Goal: Task Accomplishment & Management: Manage account settings

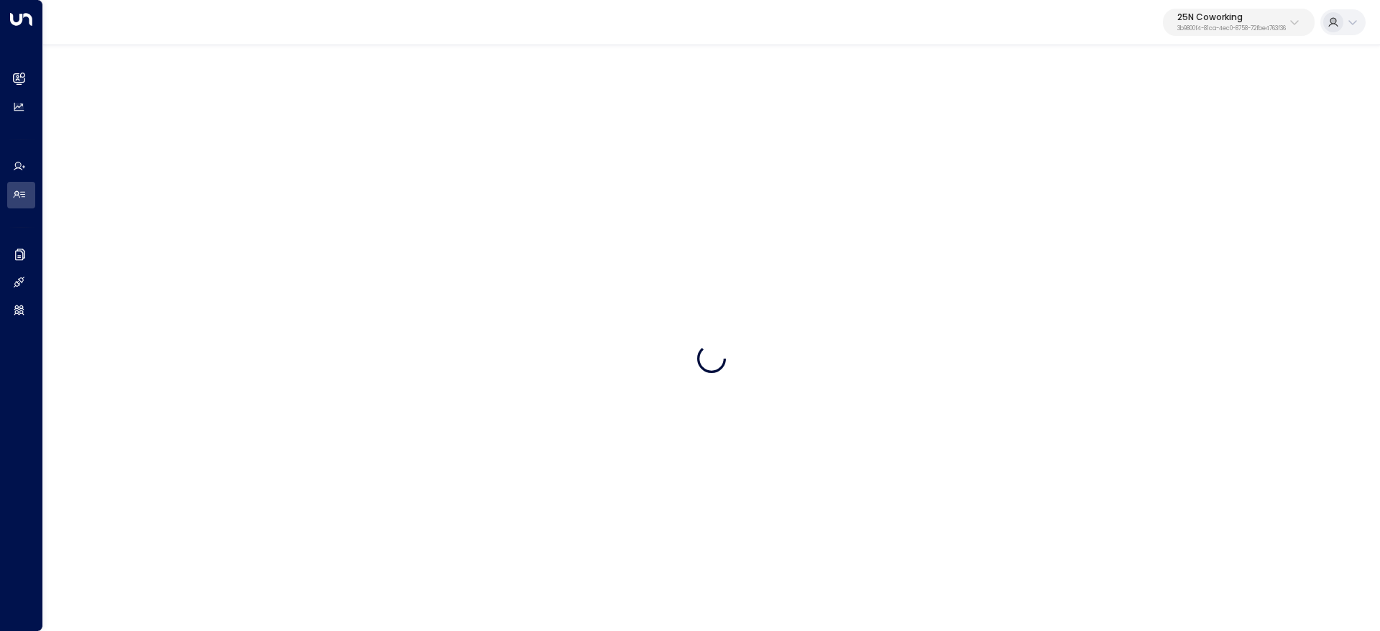
click at [1247, 32] on p "3b9800f4-81ca-4ec0-8758-72fbe4763f36" at bounding box center [1231, 29] width 109 height 6
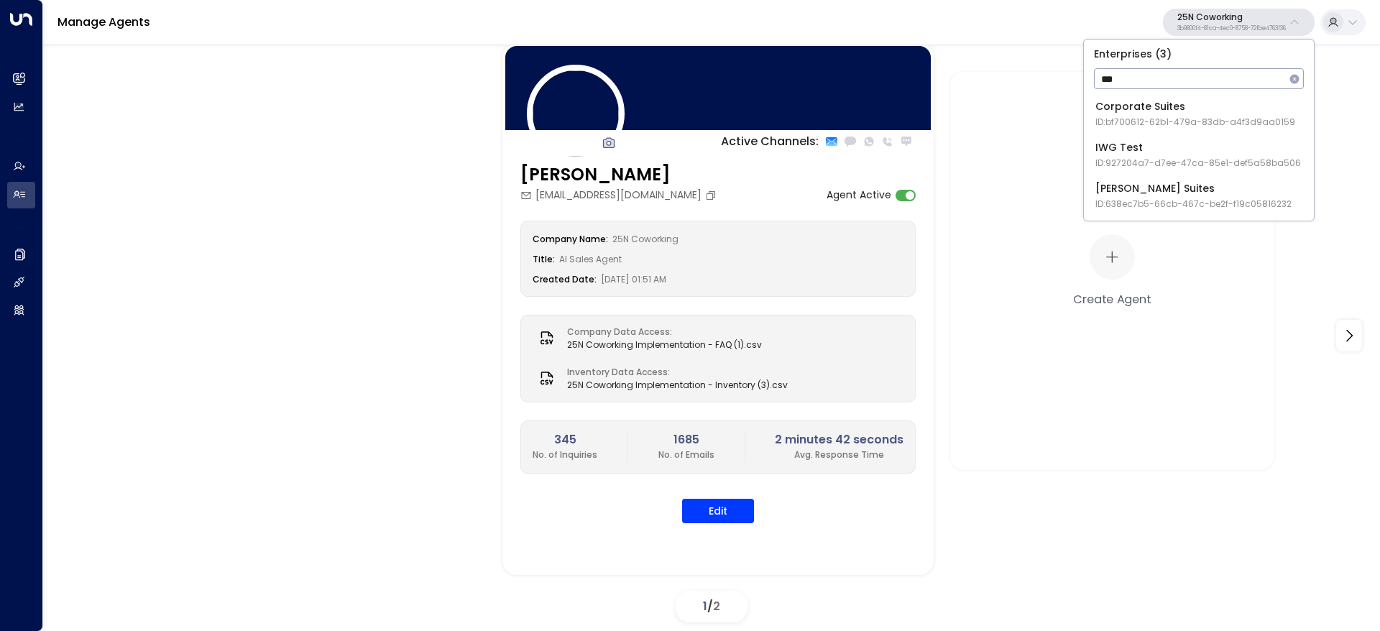
type input "***"
click at [1230, 166] on span "ID: 927204a7-d7ee-47ca-85e1-def5a58ba506" at bounding box center [1198, 163] width 206 height 13
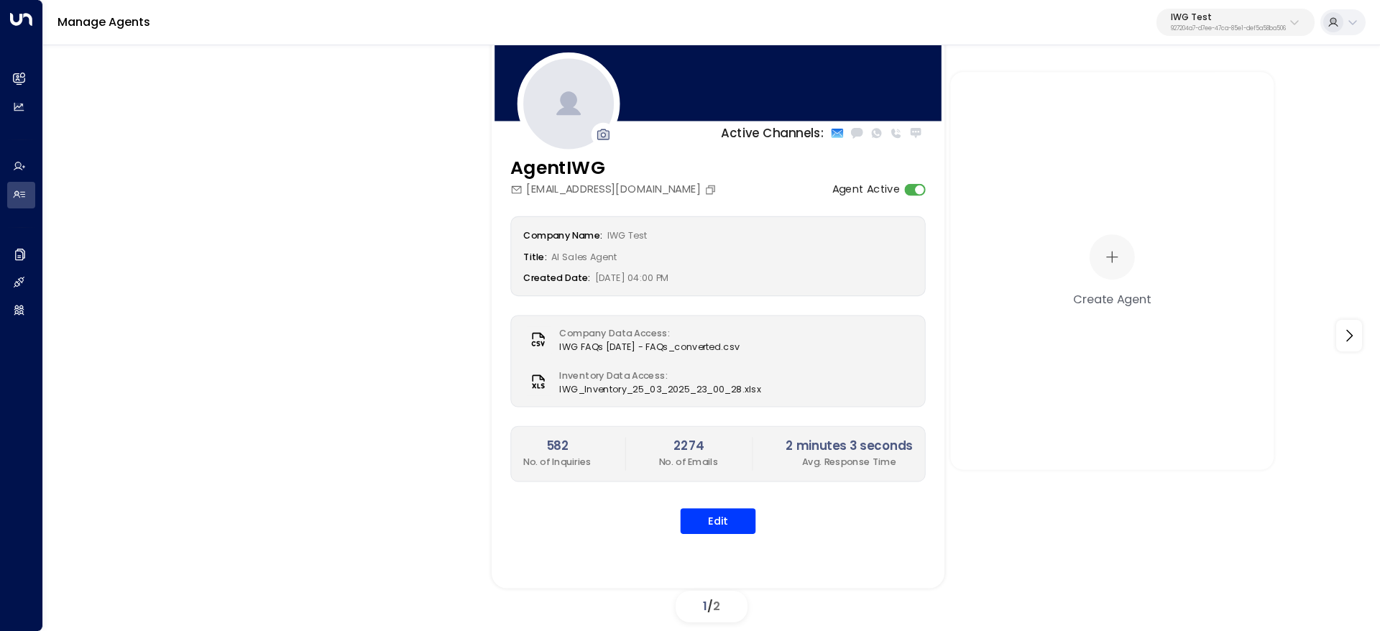
click at [615, 536] on div "AgentIWG iwg.test.agent@gmail.com Agent Active Company Name: IWG Test Title: AI…" at bounding box center [718, 354] width 453 height 398
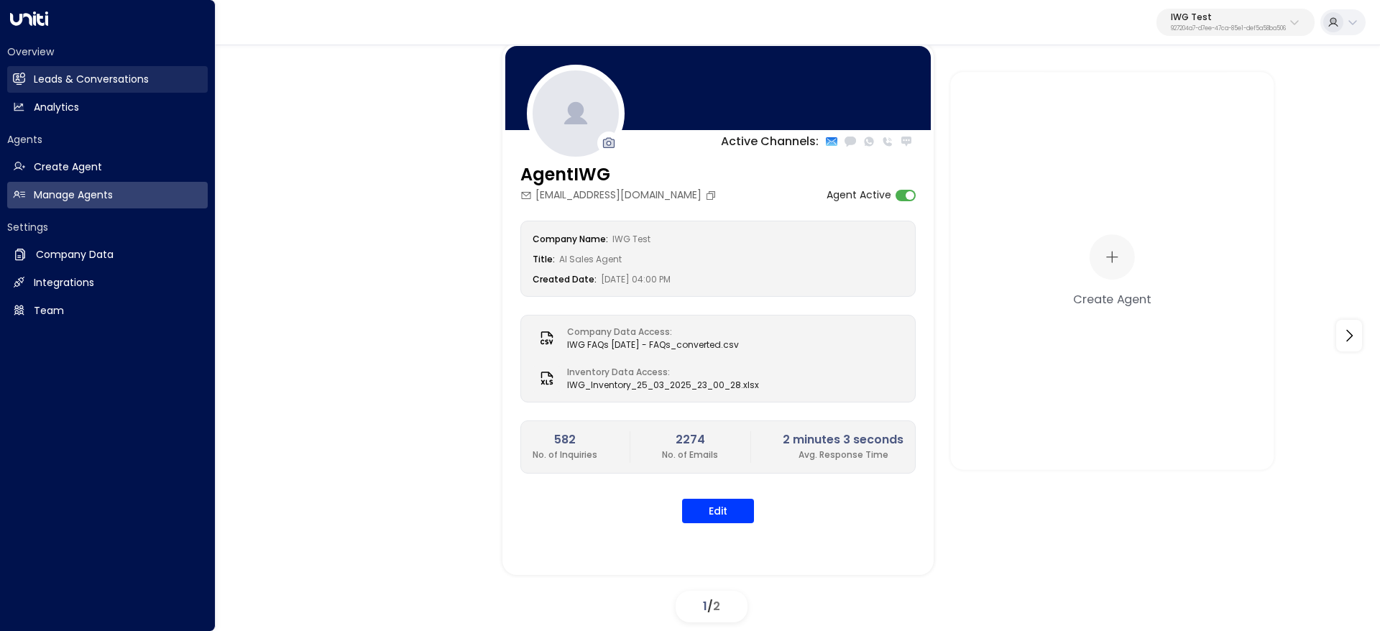
click at [25, 70] on link "Leads & Conversations Leads & Conversations" at bounding box center [107, 79] width 201 height 27
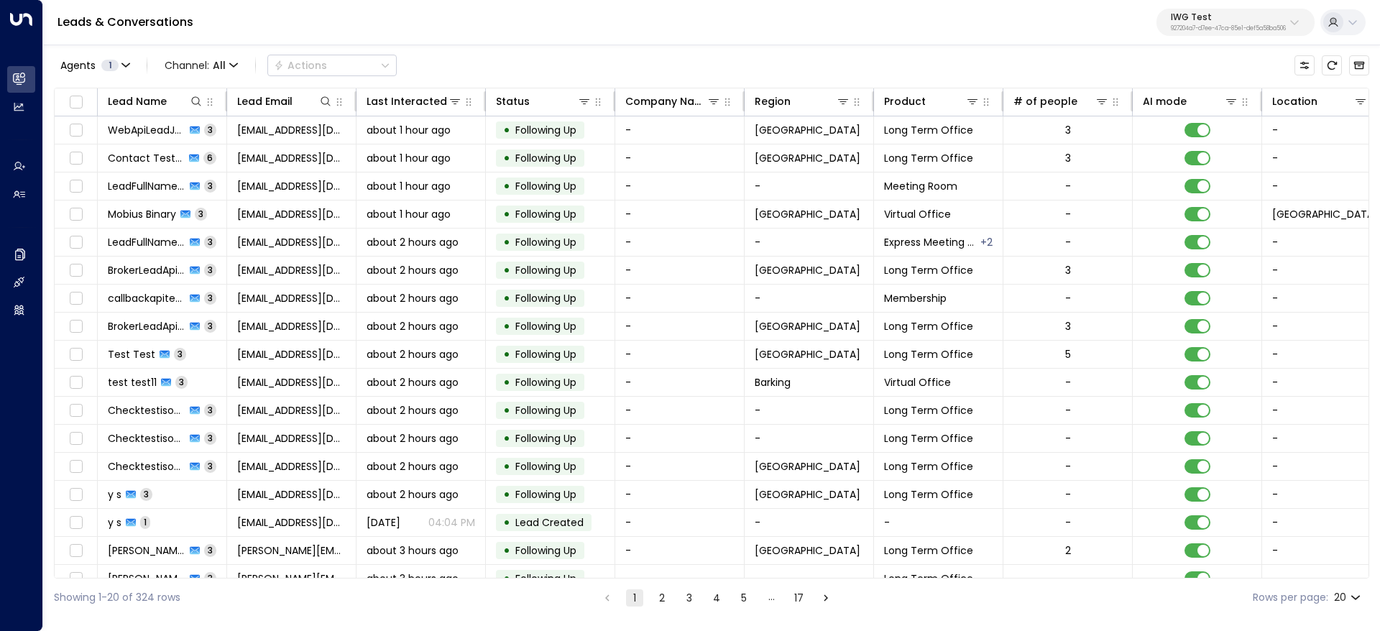
click at [1212, 11] on button "IWG Test 927204a7-d7ee-47ca-85e1-def5a58ba506" at bounding box center [1236, 22] width 158 height 27
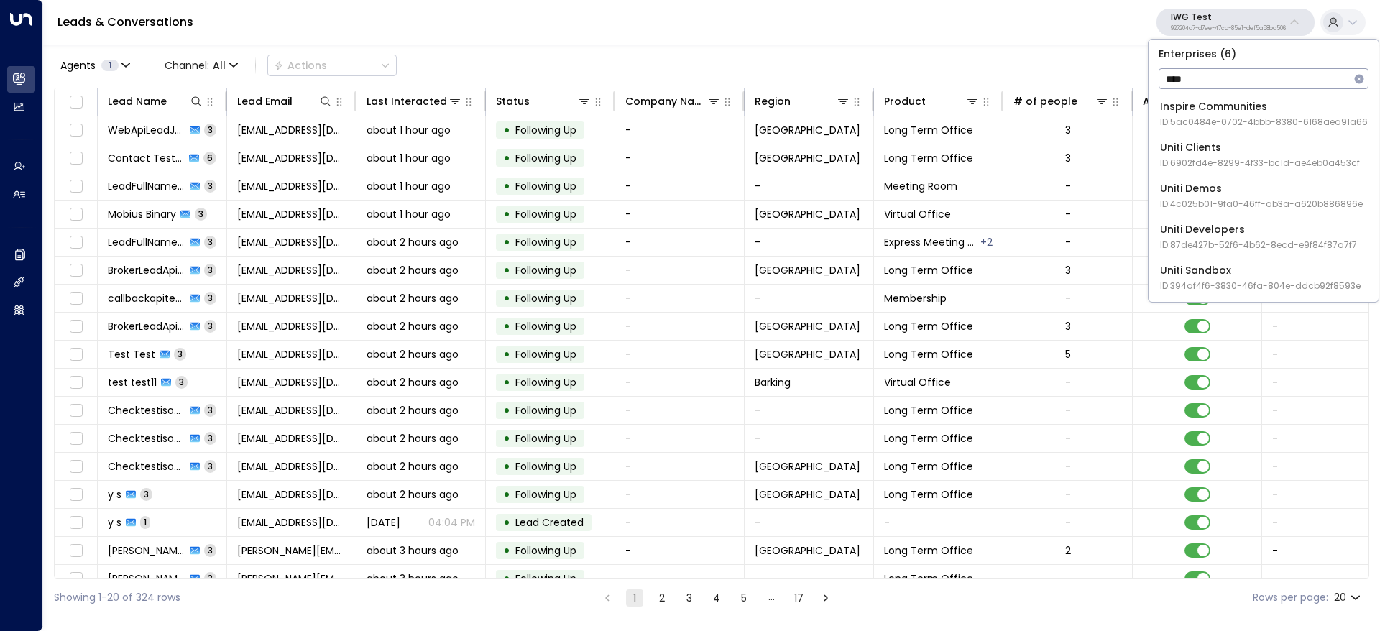
type input "****"
click at [1333, 162] on span "ID: 6902fd4e-8299-4f33-bc1d-ae4eb0a453cf" at bounding box center [1260, 163] width 200 height 13
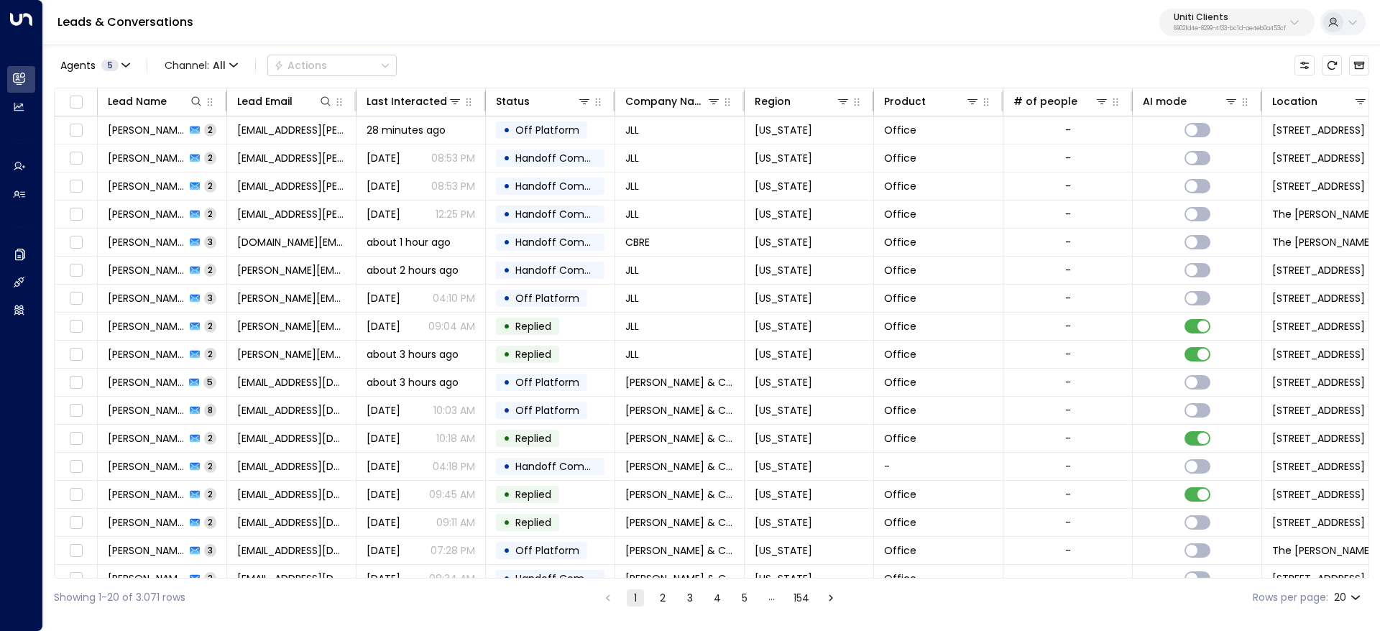
click at [1239, 26] on p "6902fd4e-8299-4f33-bc1d-ae4eb0a453cf" at bounding box center [1230, 29] width 112 height 6
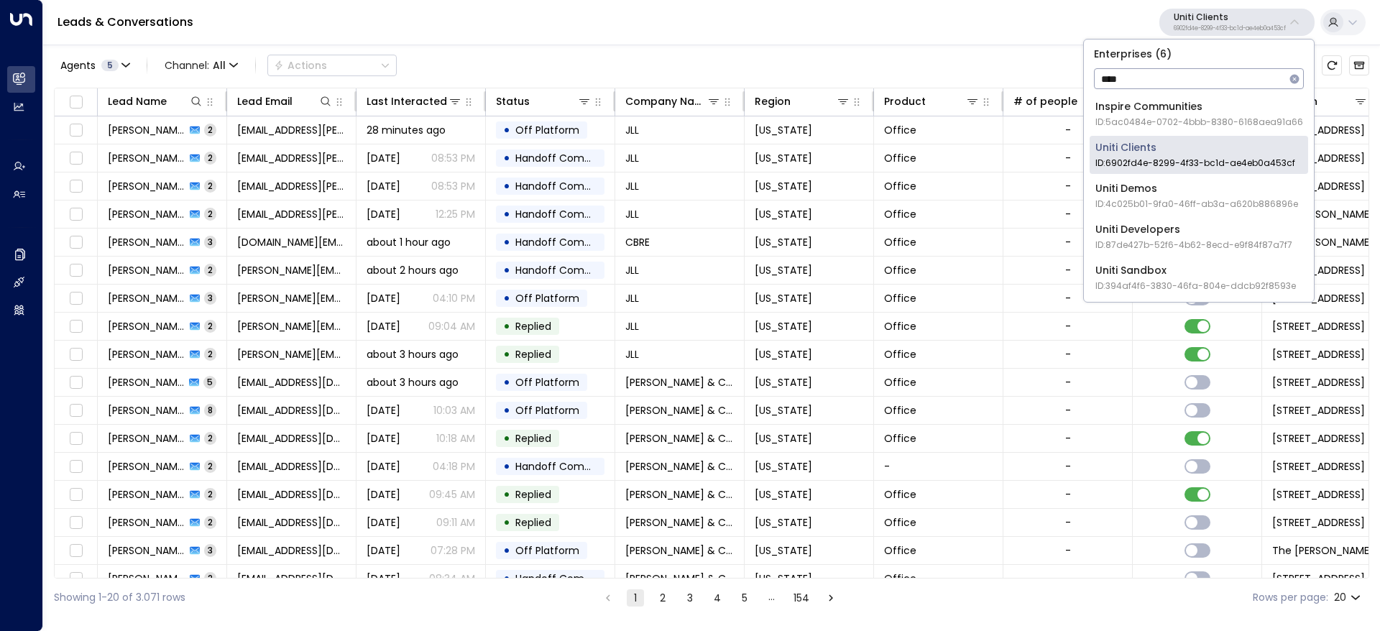
type input "****"
click at [1246, 193] on div "Uniti Demos ID: 4c025b01-9fa0-46ff-ab3a-a620b886896e" at bounding box center [1196, 195] width 203 height 29
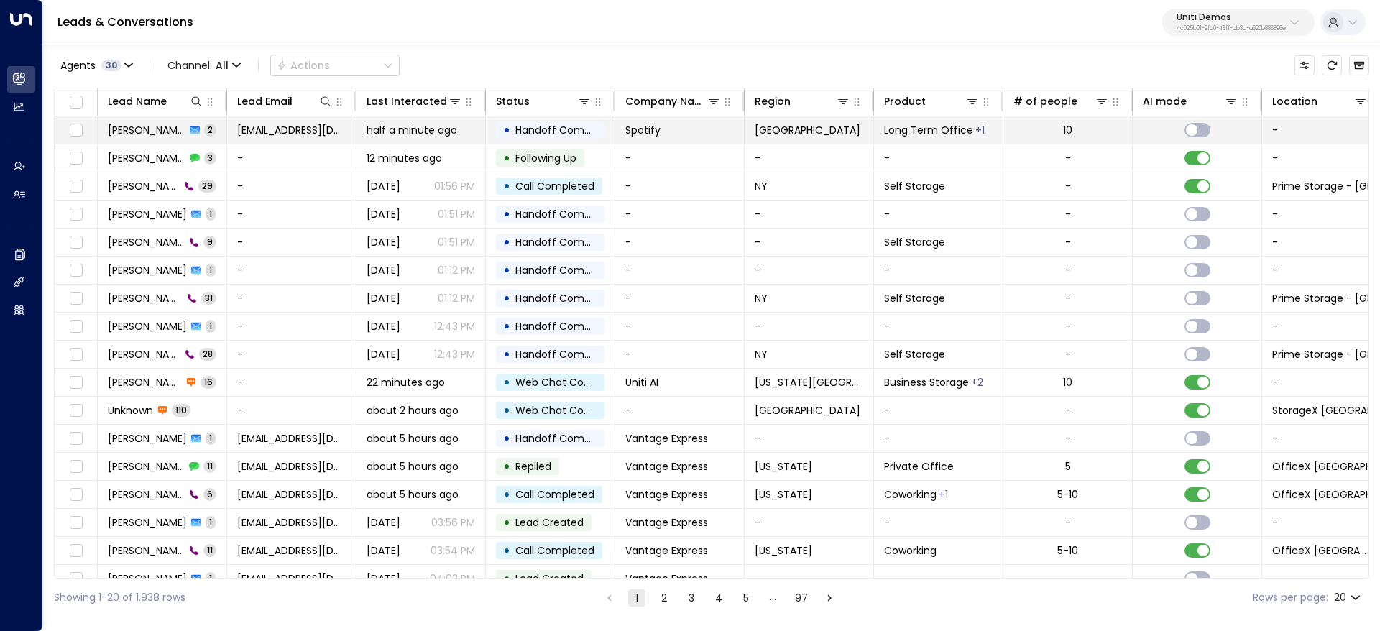
click at [158, 133] on span "[PERSON_NAME]" at bounding box center [147, 130] width 78 height 14
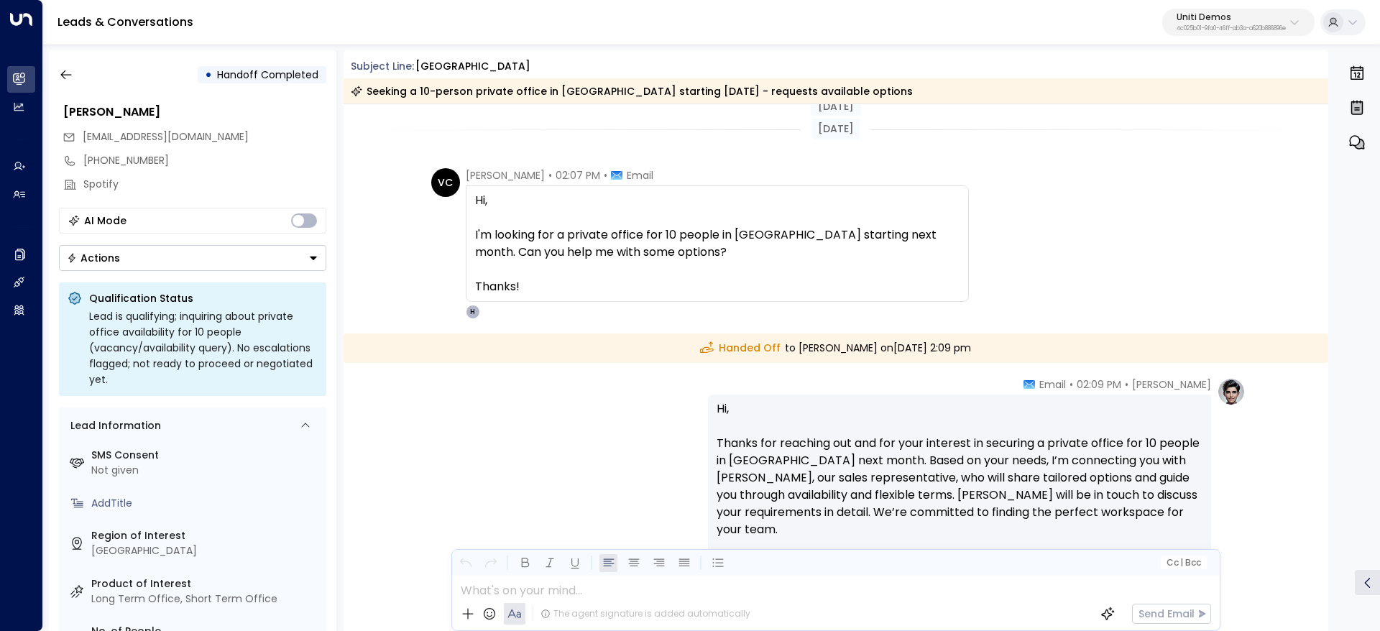
scroll to position [108, 0]
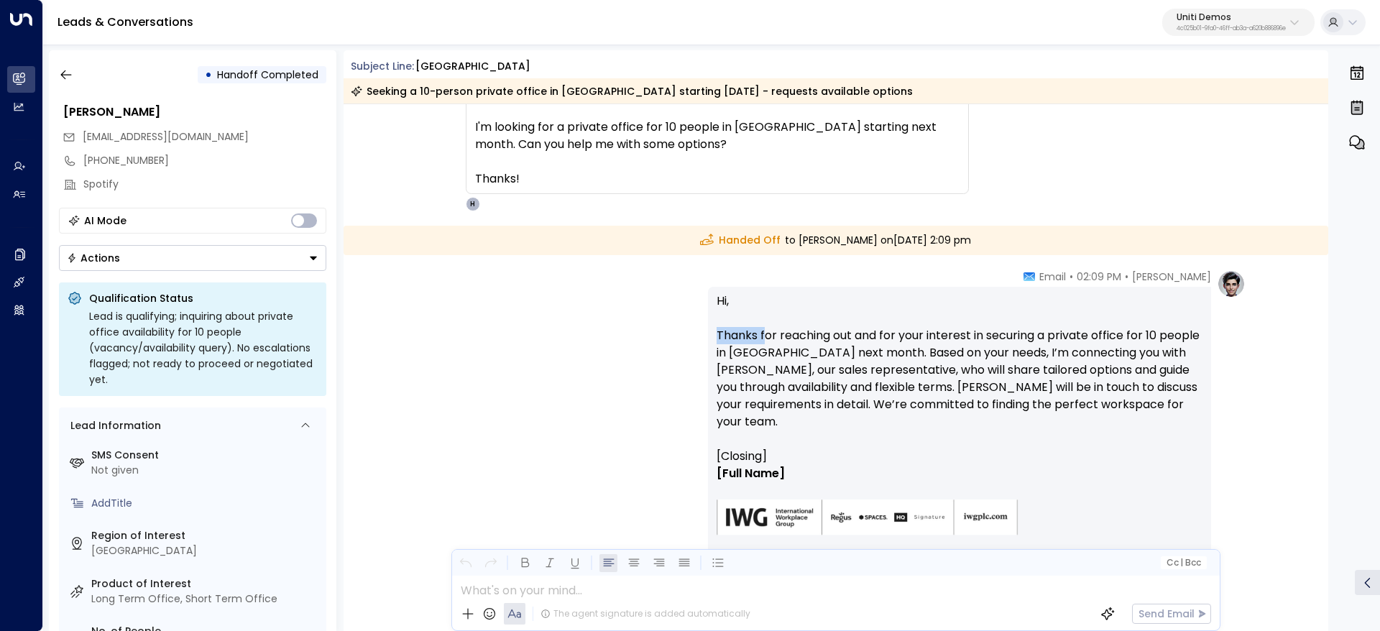
drag, startPoint x: 709, startPoint y: 336, endPoint x: 909, endPoint y: 332, distance: 199.9
click at [857, 331] on div "Hanna Simons • 02:09 PM • Email Hi, Thanks for reaching out and for your intere…" at bounding box center [835, 440] width 819 height 341
click at [909, 332] on p "Hi, Thanks for reaching out and for your interest in securing a private office …" at bounding box center [960, 370] width 486 height 155
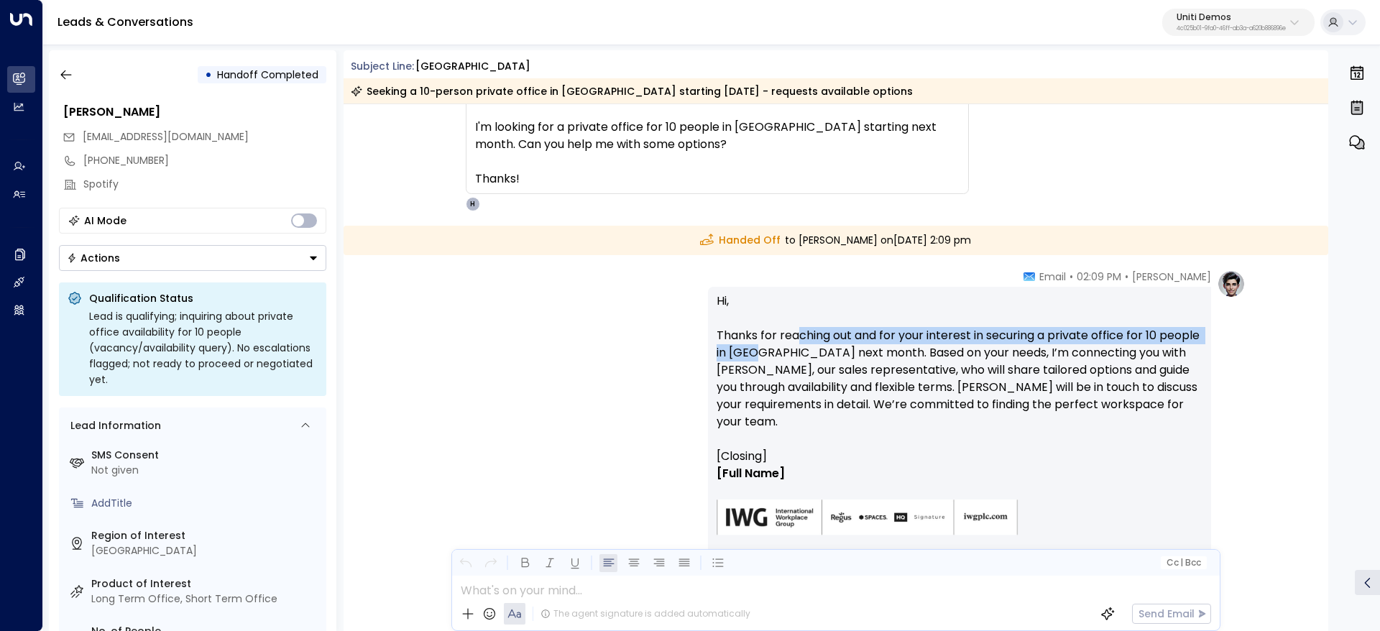
drag, startPoint x: 750, startPoint y: 346, endPoint x: 968, endPoint y: 341, distance: 217.9
click at [878, 341] on p "Hi, Thanks for reaching out and for your interest in securing a private office …" at bounding box center [960, 370] width 486 height 155
click at [991, 340] on p "Hi, Thanks for reaching out and for your interest in securing a private office …" at bounding box center [960, 370] width 486 height 155
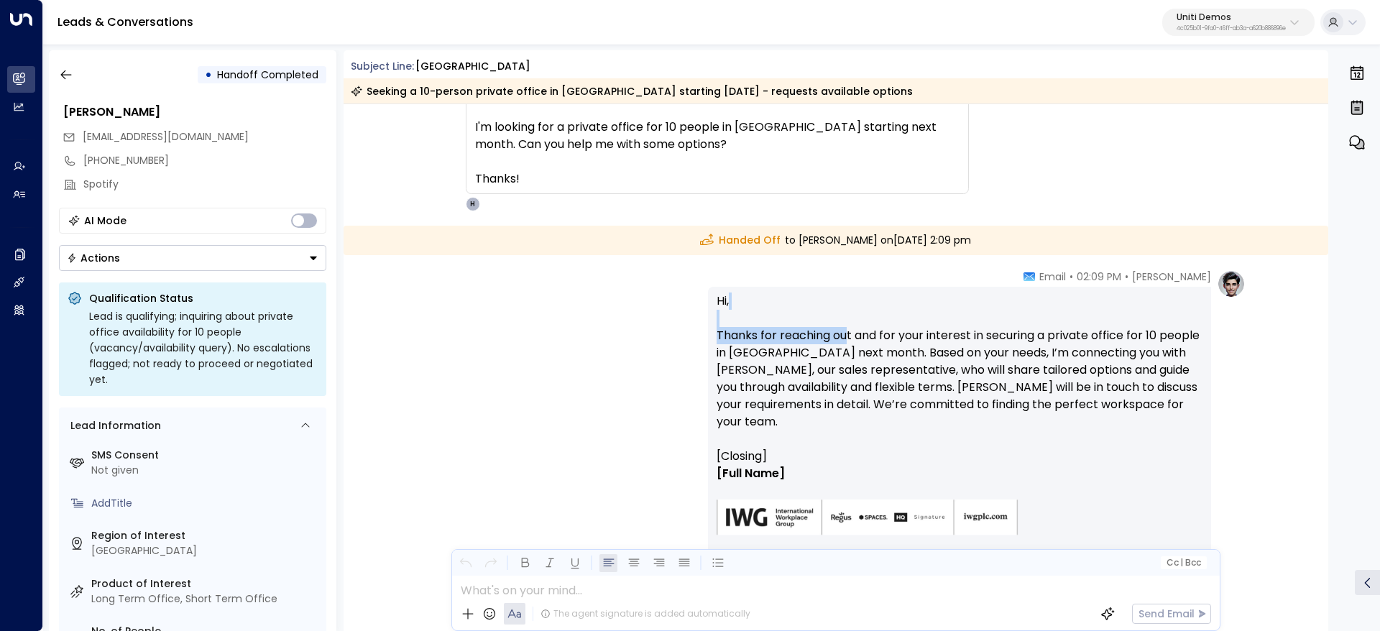
drag, startPoint x: 842, startPoint y: 329, endPoint x: 923, endPoint y: 323, distance: 80.7
click at [917, 323] on p "Hi, Thanks for reaching out and for your interest in securing a private office …" at bounding box center [960, 370] width 486 height 155
click at [924, 323] on p "Hi, Thanks for reaching out and for your interest in securing a private office …" at bounding box center [960, 370] width 486 height 155
drag, startPoint x: 840, startPoint y: 332, endPoint x: 1046, endPoint y: 346, distance: 206.8
click at [940, 338] on p "Hi, Thanks for reaching out and for your interest in securing a private office …" at bounding box center [960, 370] width 486 height 155
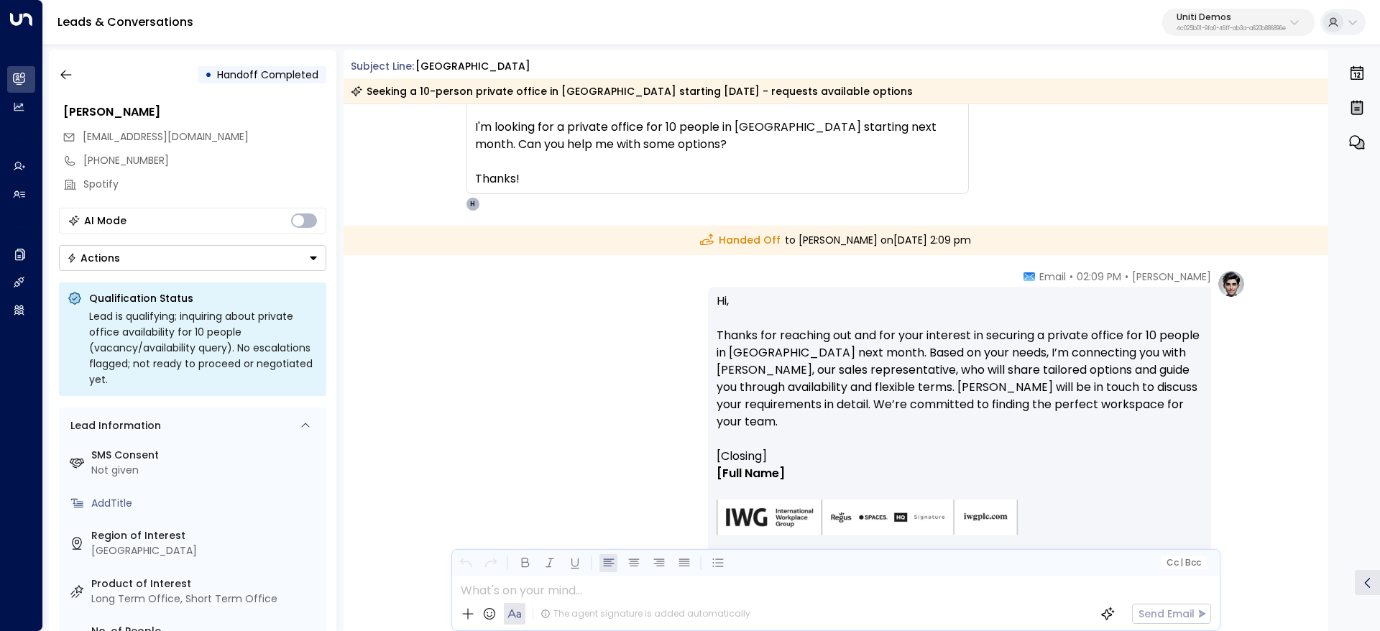
click at [1047, 346] on p "Hi, Thanks for reaching out and for your interest in securing a private office …" at bounding box center [960, 370] width 486 height 155
drag, startPoint x: 896, startPoint y: 327, endPoint x: 1077, endPoint y: 334, distance: 180.6
click at [1041, 331] on p "Hi, Thanks for reaching out and for your interest in securing a private office …" at bounding box center [960, 370] width 486 height 155
click at [1077, 334] on p "Hi, Thanks for reaching out and for your interest in securing a private office …" at bounding box center [960, 370] width 486 height 155
drag, startPoint x: 904, startPoint y: 334, endPoint x: 1087, endPoint y: 341, distance: 182.8
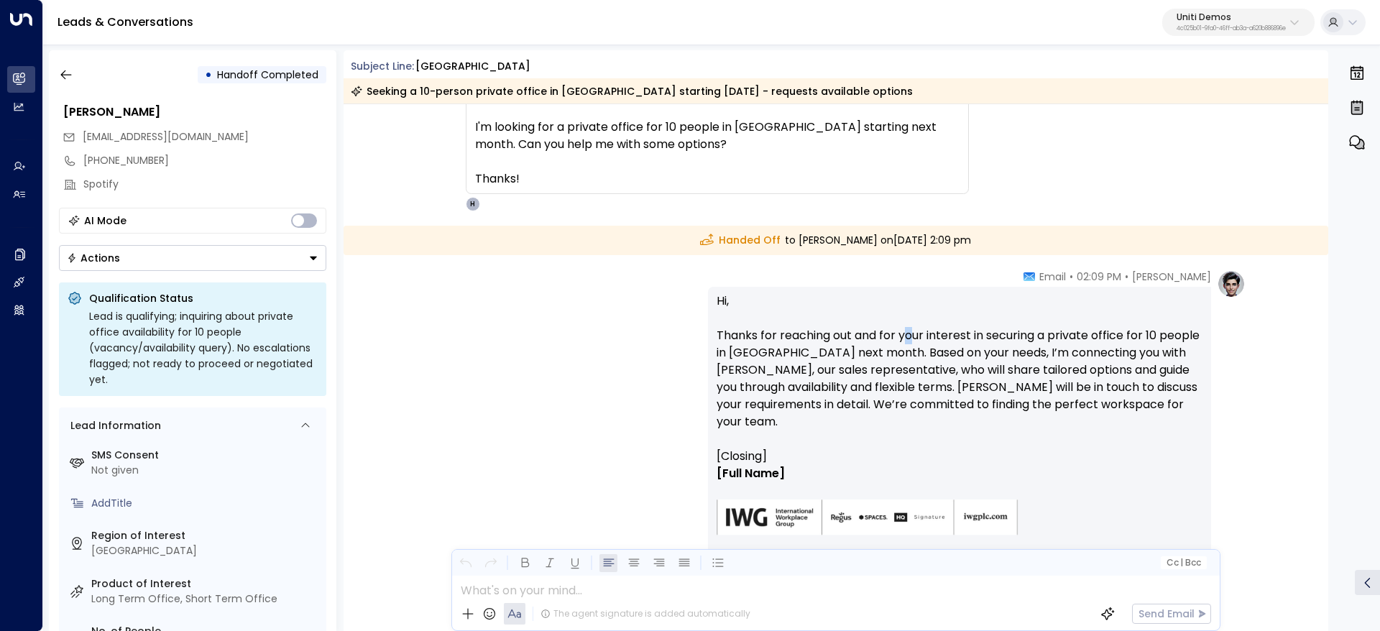
click at [980, 334] on p "Hi, Thanks for reaching out and for your interest in securing a private office …" at bounding box center [960, 370] width 486 height 155
drag, startPoint x: 1087, startPoint y: 341, endPoint x: 840, endPoint y: 332, distance: 247.5
click at [1085, 343] on p "Hi, Thanks for reaching out and for your interest in securing a private office …" at bounding box center [960, 370] width 486 height 155
drag, startPoint x: 950, startPoint y: 331, endPoint x: 1128, endPoint y: 342, distance: 177.9
click at [1088, 339] on p "Hi, Thanks for reaching out and for your interest in securing a private office …" at bounding box center [960, 370] width 486 height 155
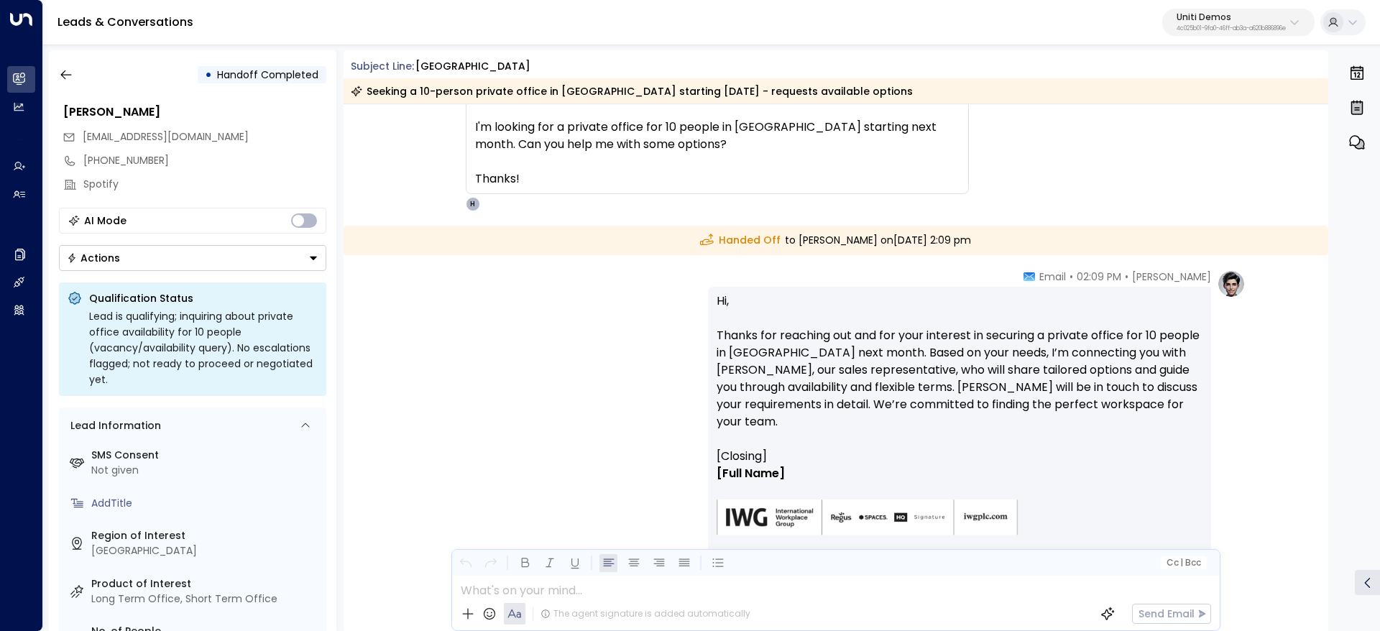
drag, startPoint x: 1161, startPoint y: 344, endPoint x: 1121, endPoint y: 346, distance: 39.6
click at [1155, 346] on p "Hi, Thanks for reaching out and for your interest in securing a private office …" at bounding box center [960, 370] width 486 height 155
drag, startPoint x: 987, startPoint y: 324, endPoint x: 1072, endPoint y: 322, distance: 84.8
click at [1044, 322] on p "Hi, Thanks for reaching out and for your interest in securing a private office …" at bounding box center [960, 370] width 486 height 155
click at [1104, 323] on p "Hi, Thanks for reaching out and for your interest in securing a private office …" at bounding box center [960, 370] width 486 height 155
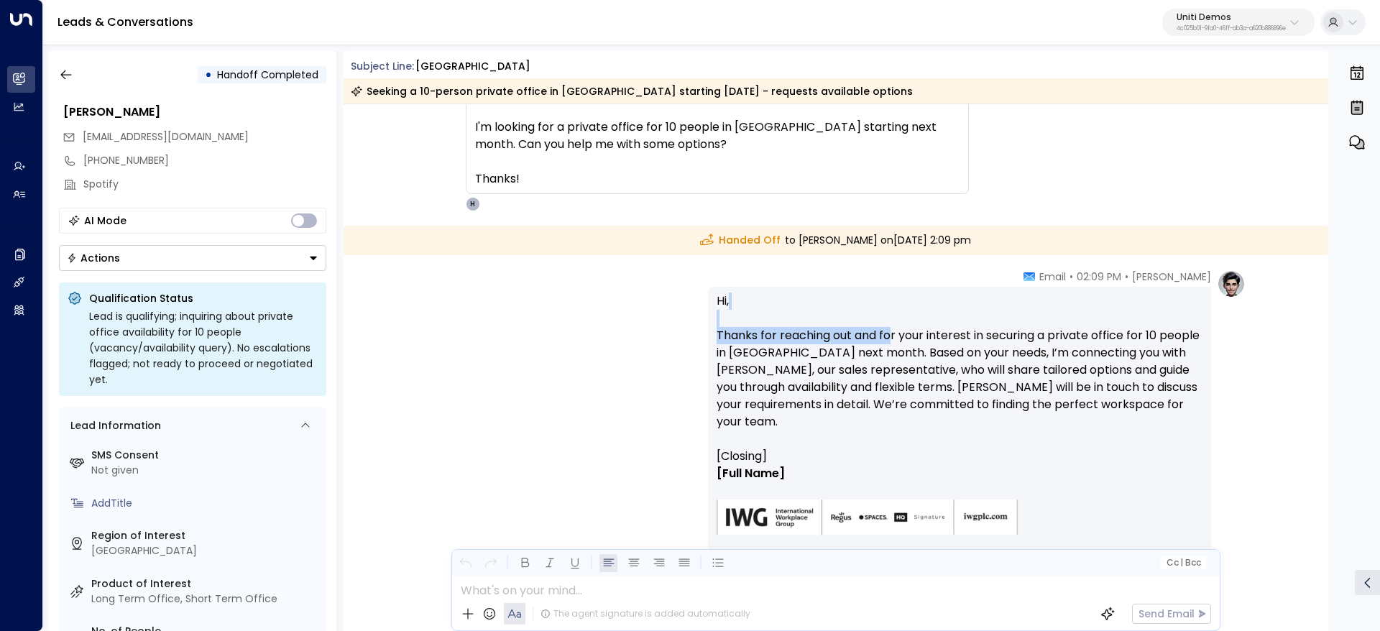
click at [965, 325] on p "Hi, Thanks for reaching out and for your interest in securing a private office …" at bounding box center [960, 370] width 486 height 155
drag, startPoint x: 917, startPoint y: 341, endPoint x: 816, endPoint y: 346, distance: 101.5
click at [918, 343] on p "Hi, Thanks for reaching out and for your interest in securing a private office …" at bounding box center [960, 370] width 486 height 155
drag, startPoint x: 960, startPoint y: 349, endPoint x: 1085, endPoint y: 357, distance: 125.3
click at [1029, 354] on p "Hi, Thanks for reaching out and for your interest in securing a private office …" at bounding box center [960, 370] width 486 height 155
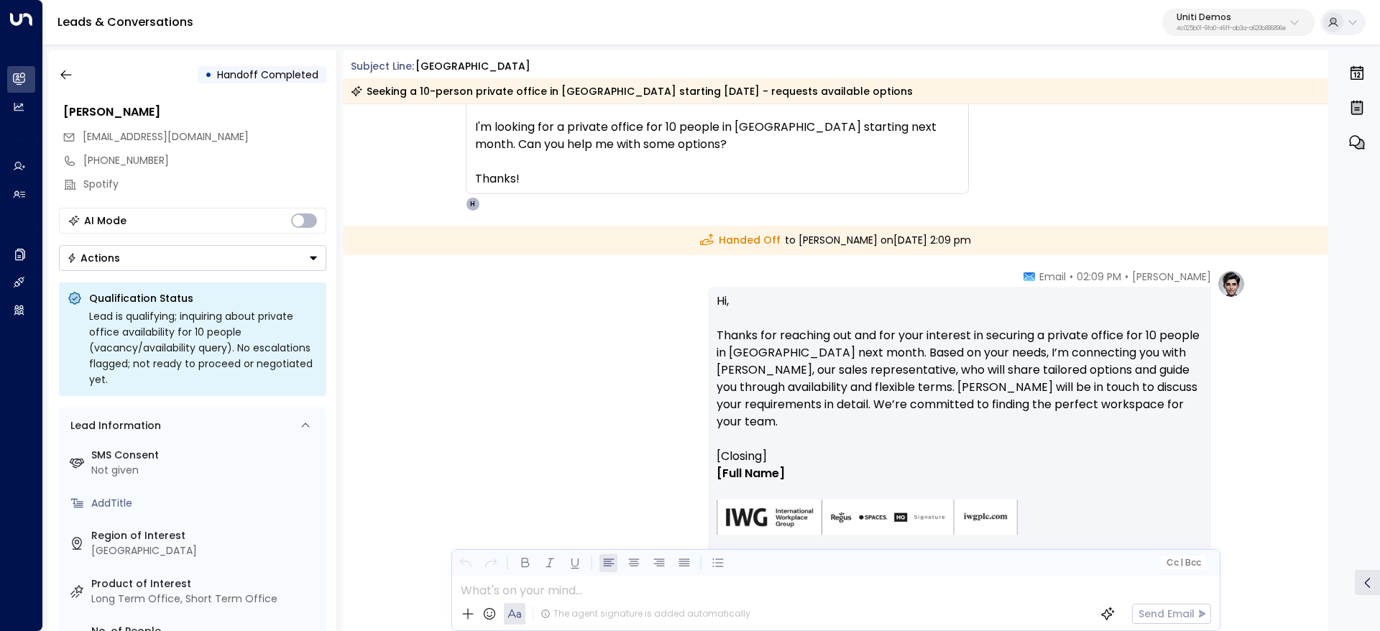
click at [1085, 357] on p "Hi, Thanks for reaching out and for your interest in securing a private office …" at bounding box center [960, 370] width 486 height 155
click at [1011, 361] on p "Hi, Thanks for reaching out and for your interest in securing a private office …" at bounding box center [960, 370] width 486 height 155
drag, startPoint x: 1094, startPoint y: 365, endPoint x: 970, endPoint y: 359, distance: 124.5
click at [1089, 366] on p "Hi, Thanks for reaching out and for your interest in securing a private office …" at bounding box center [960, 370] width 486 height 155
drag, startPoint x: 1052, startPoint y: 353, endPoint x: 1164, endPoint y: 357, distance: 112.2
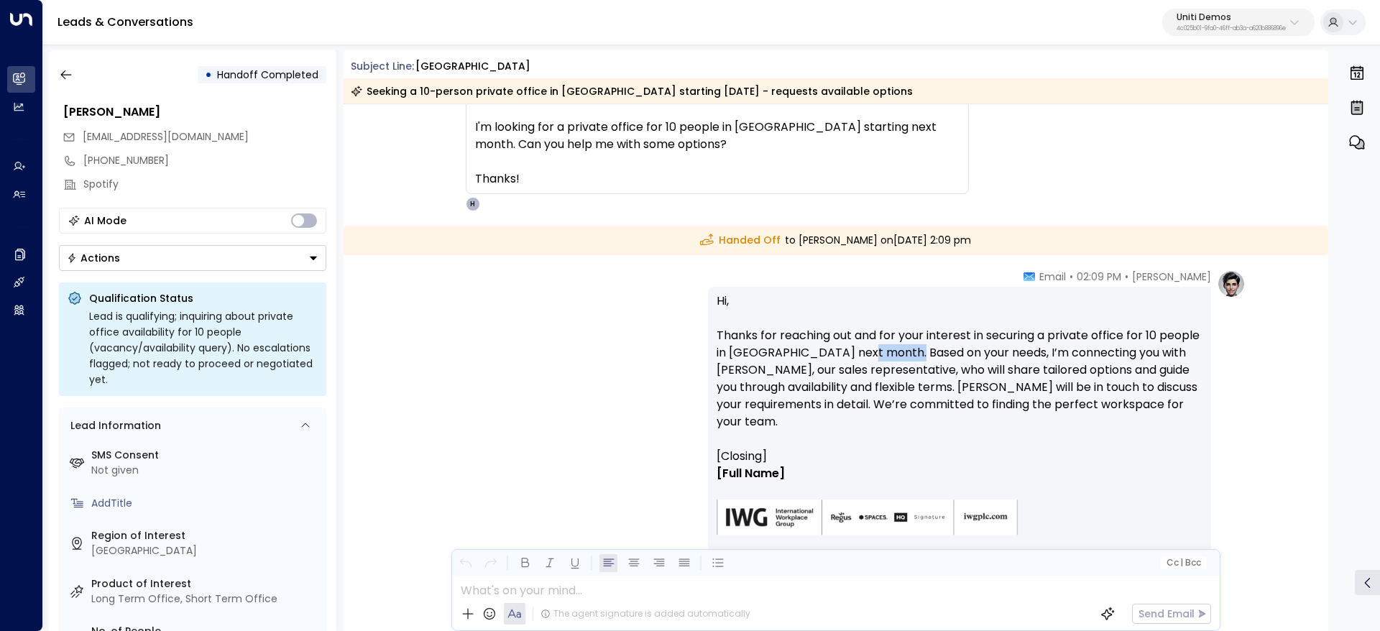
click at [1111, 356] on p "Hi, Thanks for reaching out and for your interest in securing a private office …" at bounding box center [960, 370] width 486 height 155
click at [1167, 357] on p "Hi, Thanks for reaching out and for your interest in securing a private office …" at bounding box center [960, 370] width 486 height 155
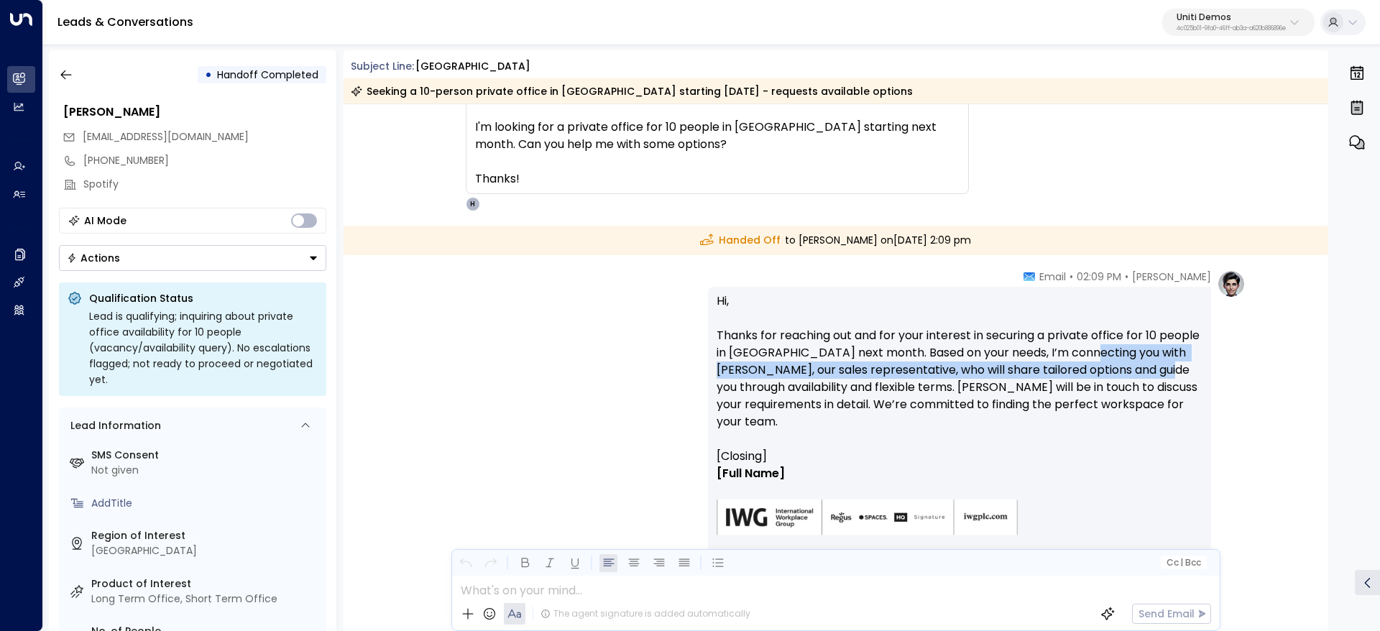
drag, startPoint x: 1081, startPoint y: 356, endPoint x: 1173, endPoint y: 379, distance: 94.8
click at [1175, 377] on p "Hi, Thanks for reaching out and for your interest in securing a private office …" at bounding box center [960, 370] width 486 height 155
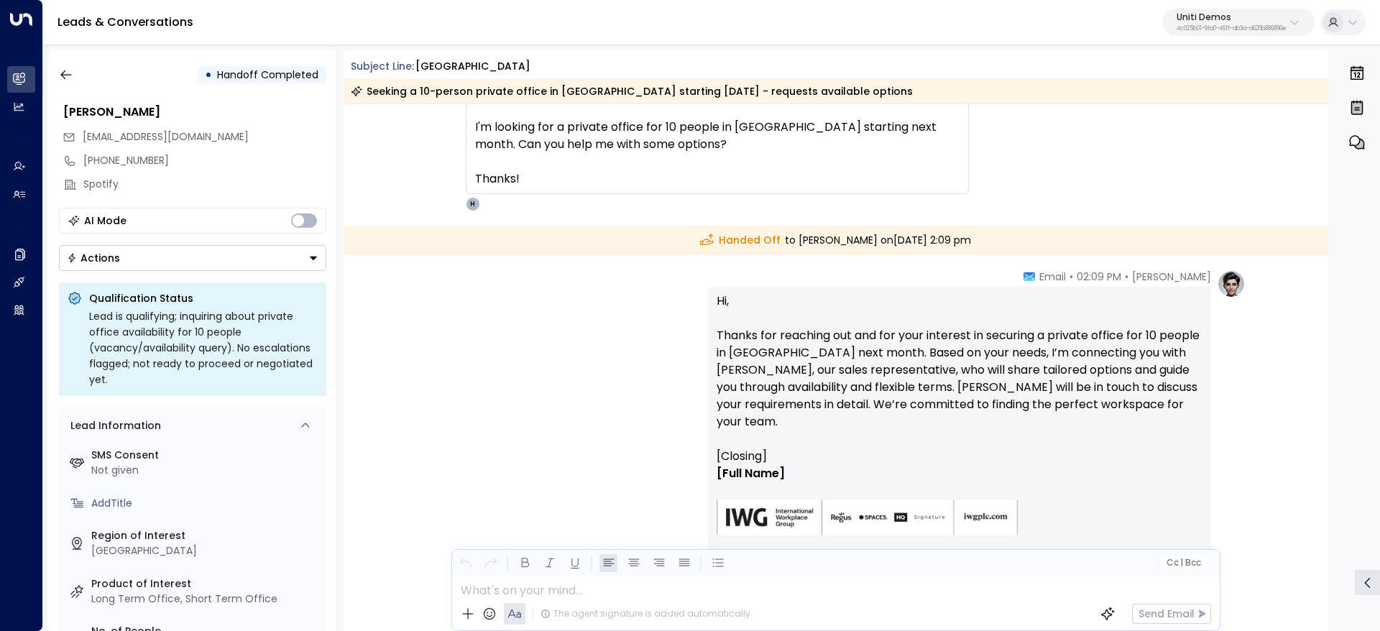
click at [1169, 380] on p "Hi, Thanks for reaching out and for your interest in securing a private office …" at bounding box center [960, 370] width 486 height 155
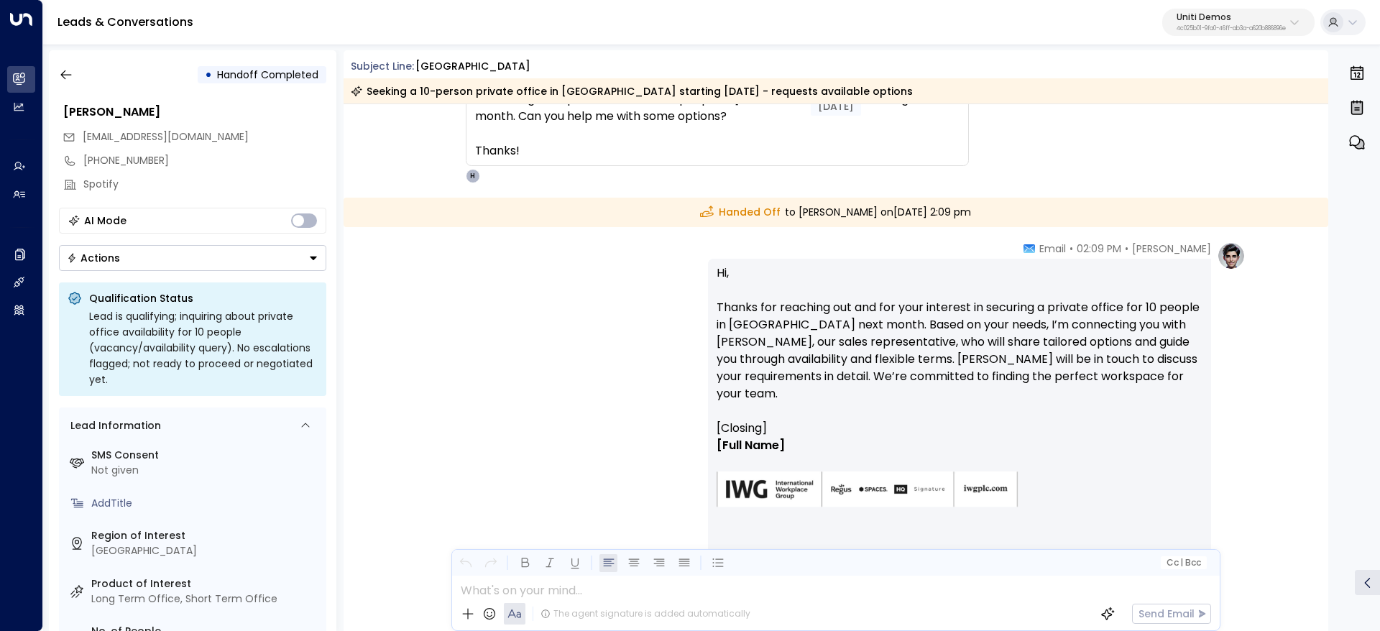
scroll to position [214, 0]
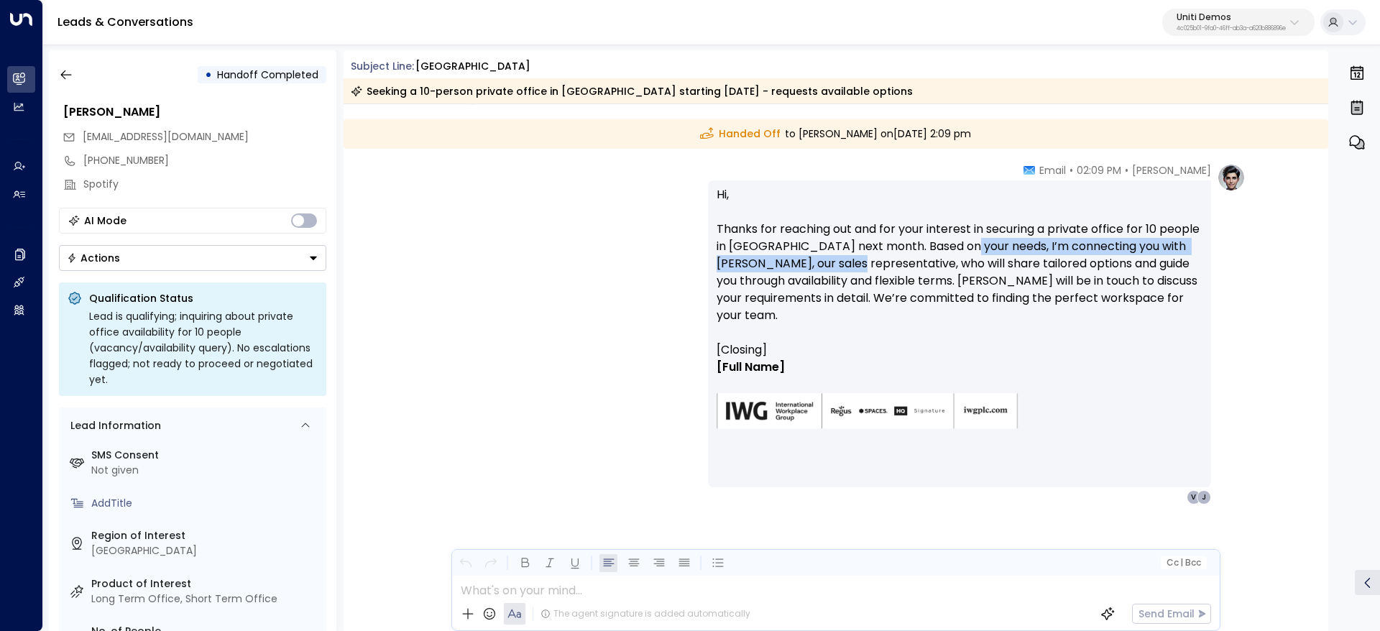
drag, startPoint x: 842, startPoint y: 252, endPoint x: 1044, endPoint y: 262, distance: 201.5
click at [1042, 261] on p "Hi, Thanks for reaching out and for your interest in securing a private office …" at bounding box center [960, 263] width 486 height 155
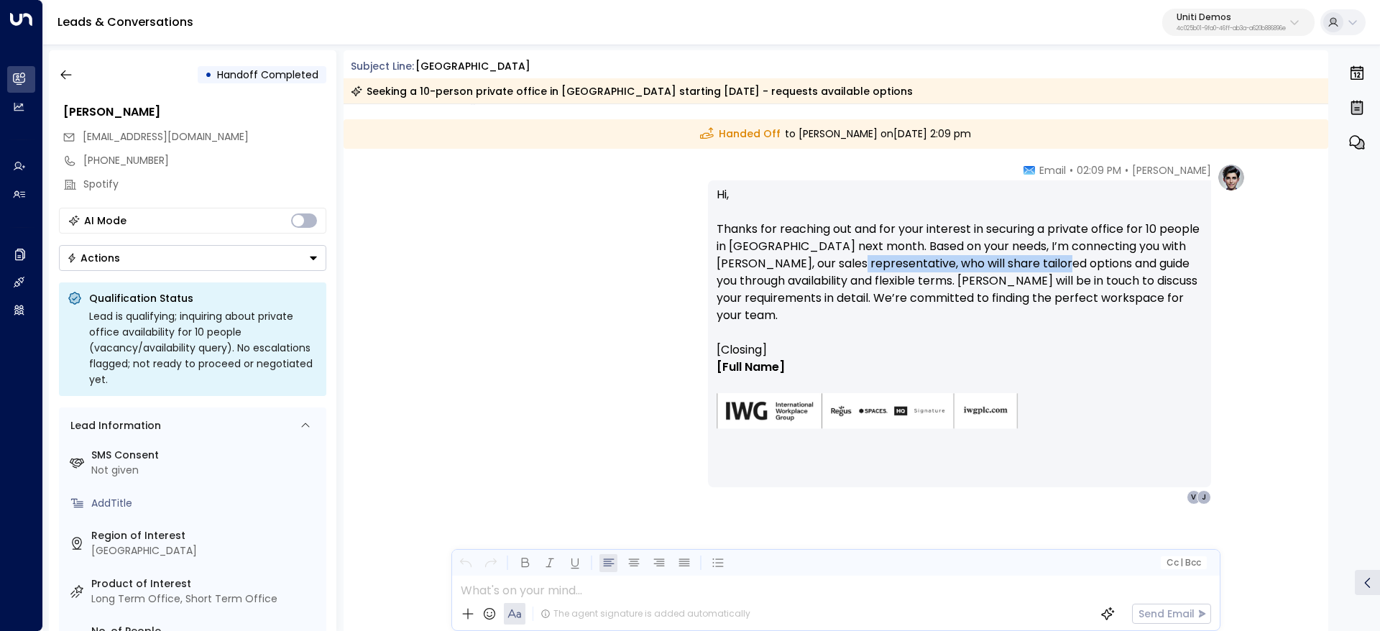
click at [1044, 262] on p "Hi, Thanks for reaching out and for your interest in securing a private office …" at bounding box center [960, 263] width 486 height 155
drag, startPoint x: 898, startPoint y: 266, endPoint x: 1175, endPoint y: 266, distance: 277.5
click at [1146, 266] on p "Hi, Thanks for reaching out and for your interest in securing a private office …" at bounding box center [960, 263] width 486 height 155
click at [1175, 266] on p "Hi, Thanks for reaching out and for your interest in securing a private office …" at bounding box center [960, 263] width 486 height 155
drag, startPoint x: 1087, startPoint y: 265, endPoint x: 1208, endPoint y: 278, distance: 122.2
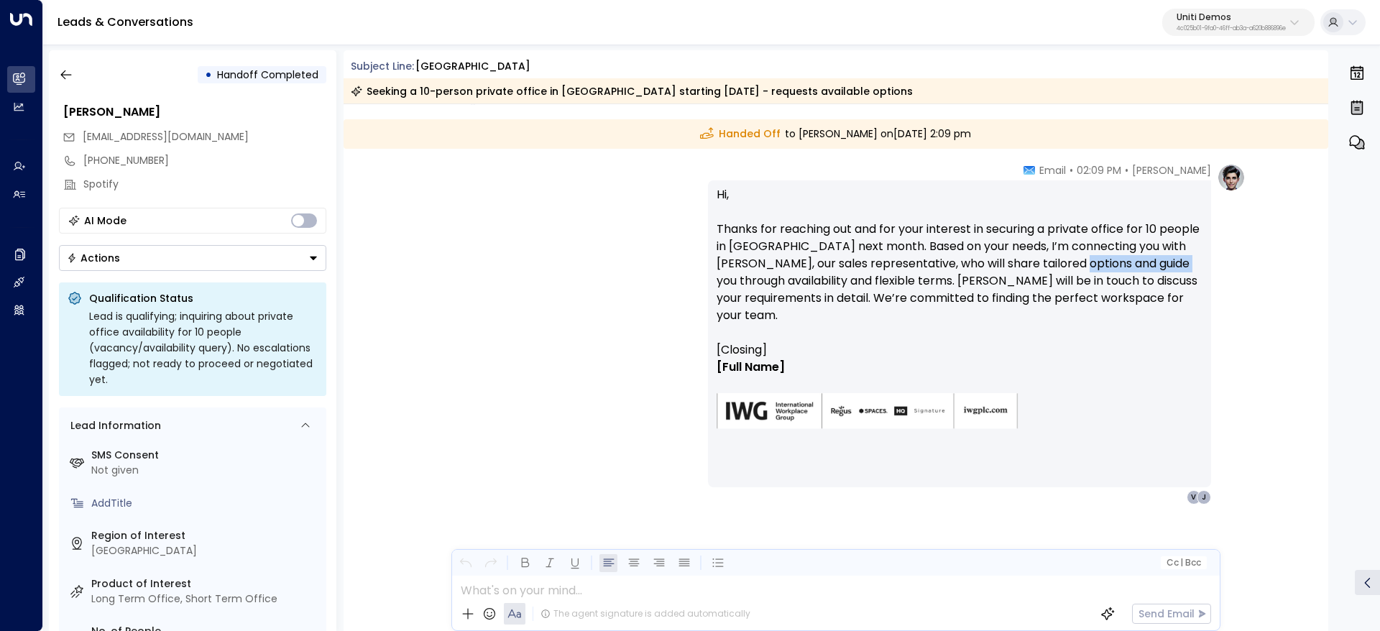
click at [1208, 277] on div "Hi, Thanks for reaching out and for your interest in securing a private office …" at bounding box center [959, 333] width 503 height 307
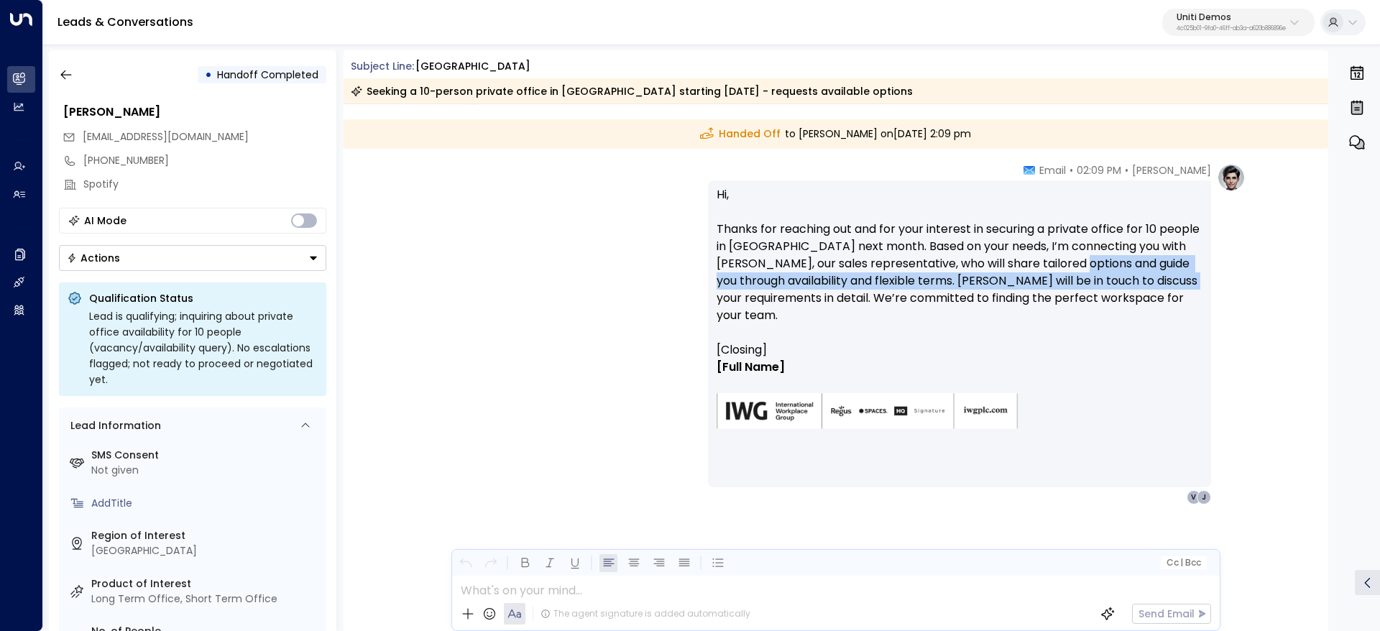
click at [1207, 279] on div "Hi, Thanks for reaching out and for your interest in securing a private office …" at bounding box center [959, 333] width 503 height 307
drag, startPoint x: 1054, startPoint y: 270, endPoint x: 1130, endPoint y: 283, distance: 77.4
click at [1126, 282] on p "Hi, Thanks for reaching out and for your interest in securing a private office …" at bounding box center [960, 263] width 486 height 155
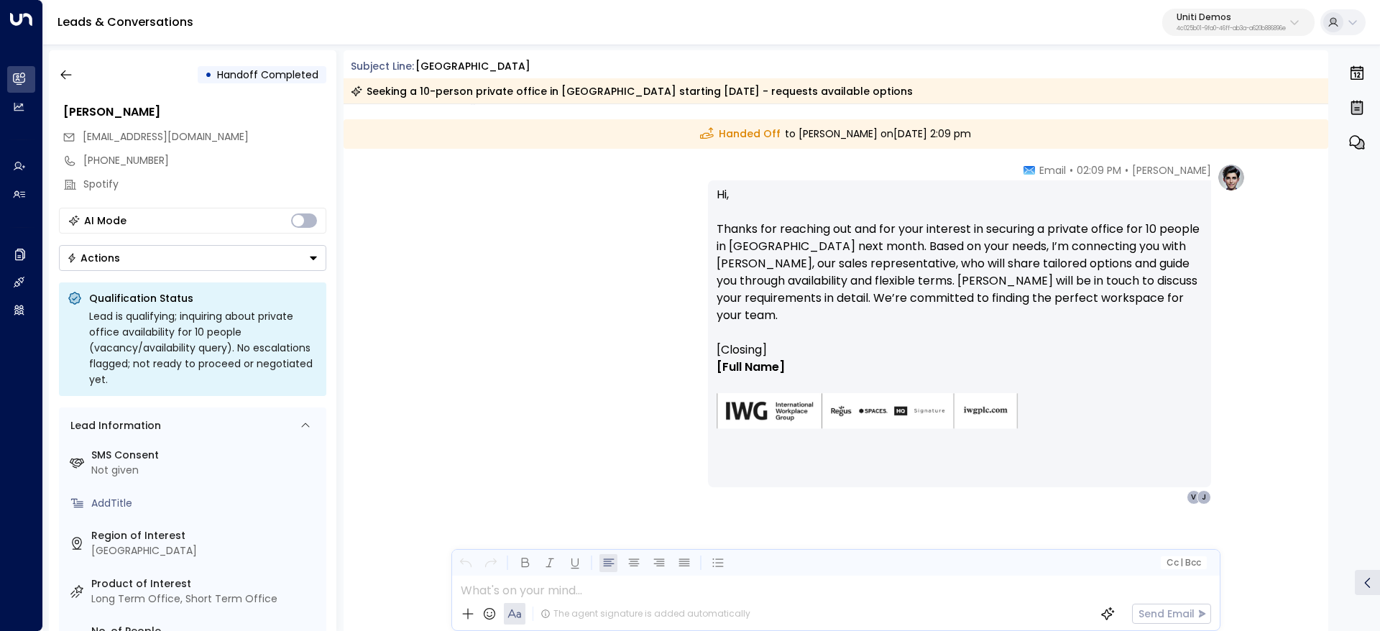
click at [1131, 283] on p "Hi, Thanks for reaching out and for your interest in securing a private office …" at bounding box center [960, 263] width 486 height 155
click at [835, 275] on p "Hi, Thanks for reaching out and for your interest in securing a private office …" at bounding box center [960, 263] width 486 height 155
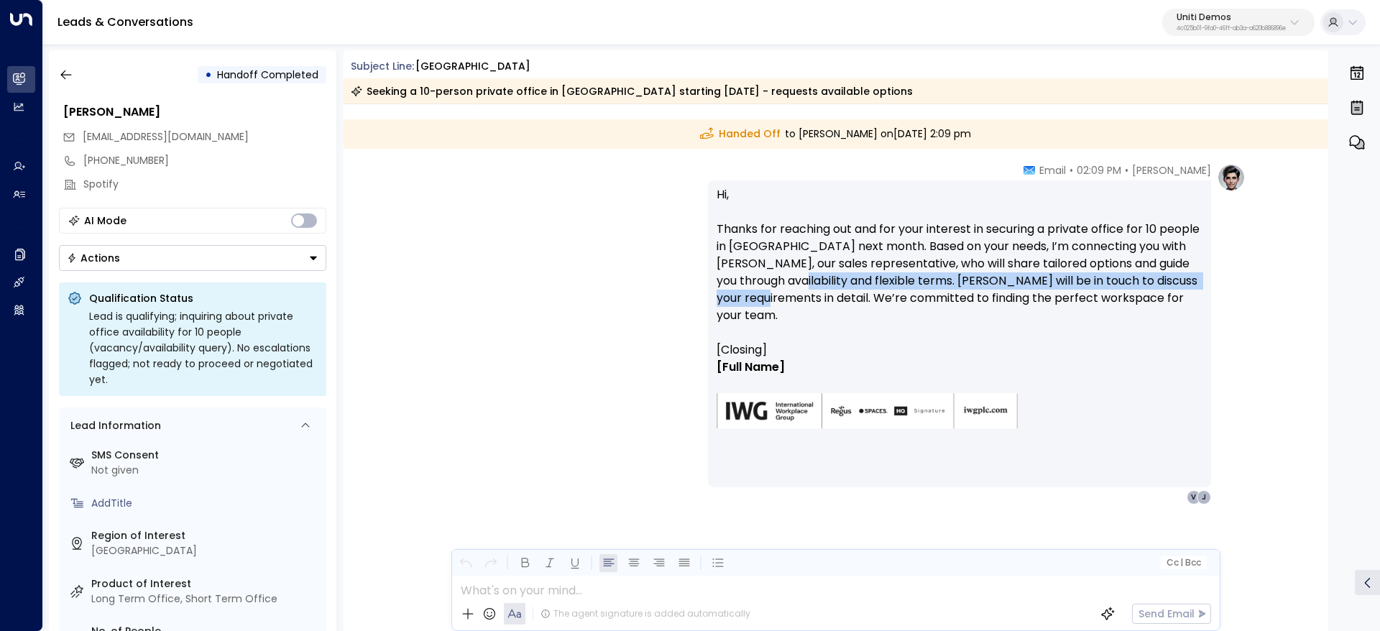
drag, startPoint x: 767, startPoint y: 290, endPoint x: 1003, endPoint y: 288, distance: 236.5
click at [919, 287] on p "Hi, Thanks for reaching out and for your interest in securing a private office …" at bounding box center [960, 263] width 486 height 155
click at [1004, 288] on p "Hi, Thanks for reaching out and for your interest in securing a private office …" at bounding box center [960, 263] width 486 height 155
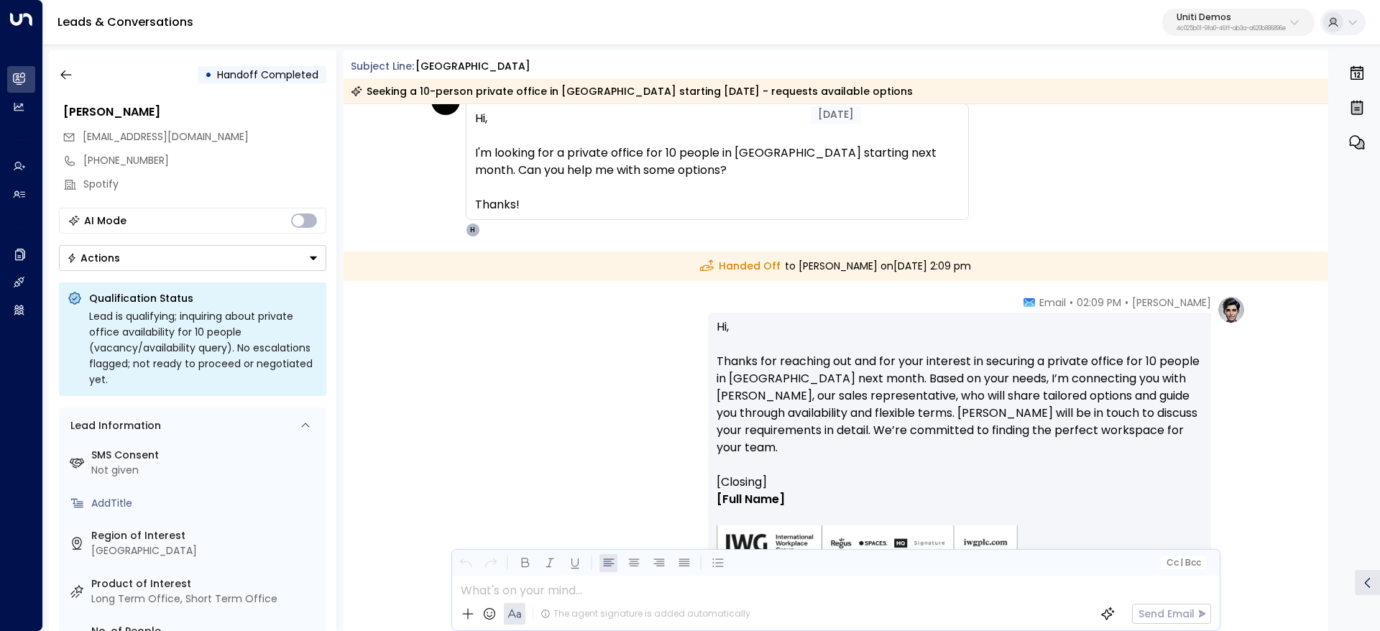
scroll to position [0, 0]
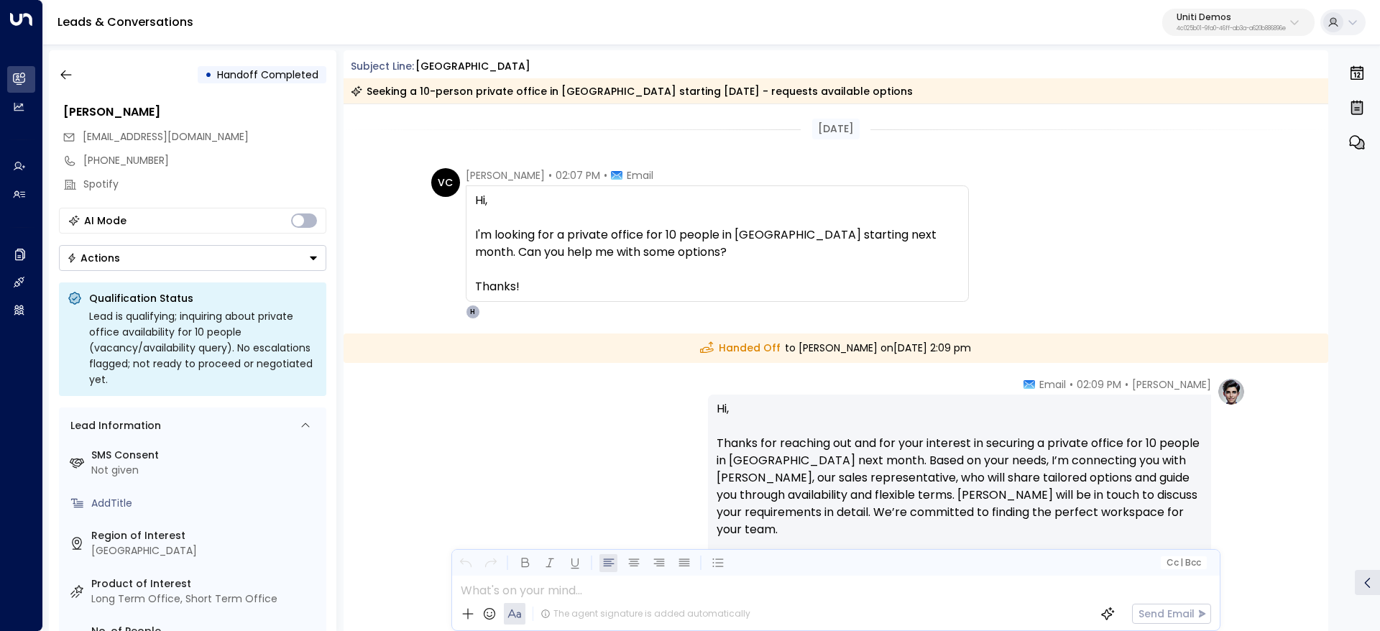
drag, startPoint x: 870, startPoint y: 221, endPoint x: 942, endPoint y: 216, distance: 71.3
click at [926, 215] on span "Hi, I'm looking for a private office for 10 people in Singapore starting next m…" at bounding box center [717, 244] width 484 height 104
click at [942, 216] on span "Hi, I'm looking for a private office for 10 people in Singapore starting next m…" at bounding box center [717, 244] width 484 height 104
click at [939, 254] on span "Hi, I'm looking for a private office for 10 people in Singapore starting next m…" at bounding box center [717, 244] width 484 height 104
click at [942, 254] on span "Hi, I'm looking for a private office for 10 people in Singapore starting next m…" at bounding box center [717, 244] width 484 height 104
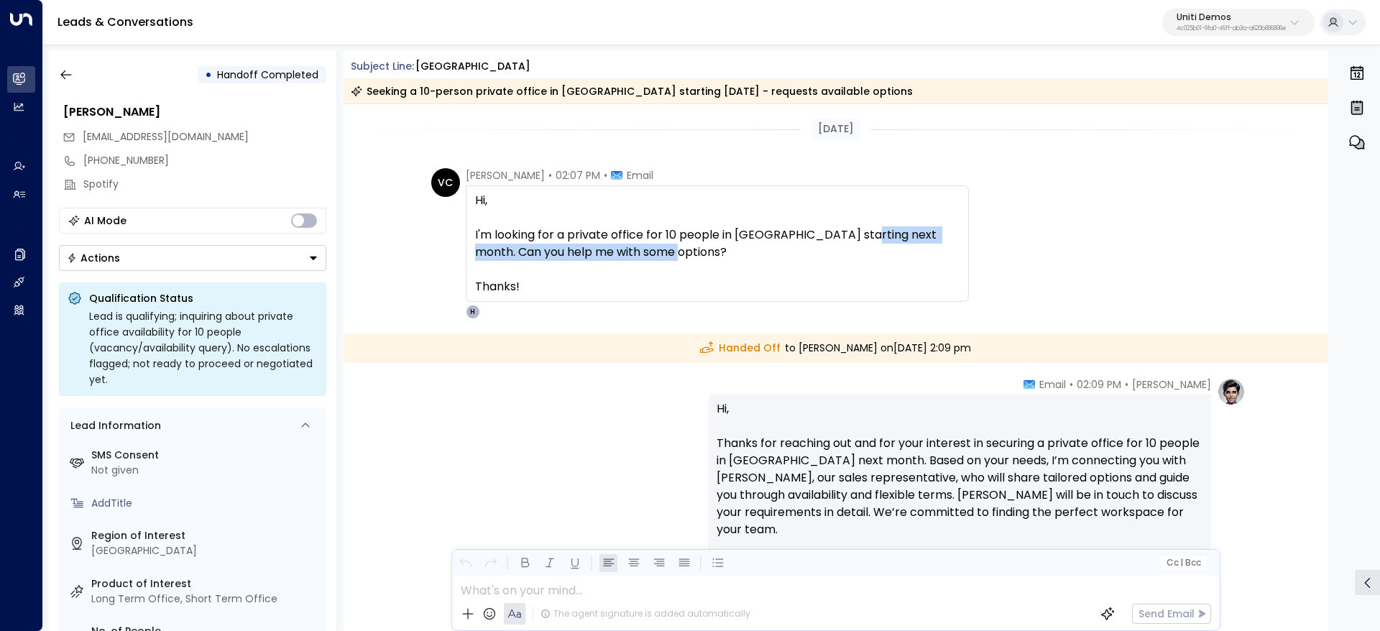
drag, startPoint x: 873, startPoint y: 234, endPoint x: 894, endPoint y: 230, distance: 21.2
click at [893, 231] on span "Hi, I'm looking for a private office for 10 people in Singapore starting next m…" at bounding box center [717, 244] width 484 height 104
click at [894, 229] on span "Hi, I'm looking for a private office for 10 people in Singapore starting next m…" at bounding box center [717, 244] width 484 height 104
click at [63, 73] on icon "button" at bounding box center [65, 74] width 11 height 9
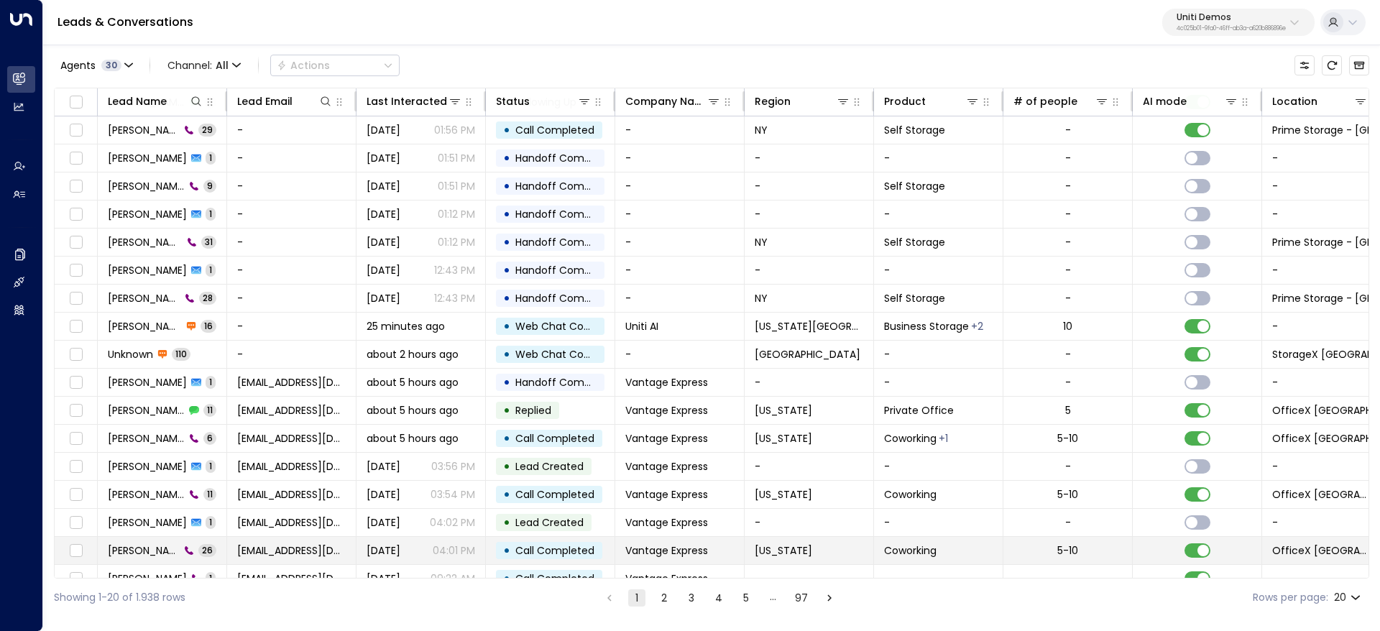
scroll to position [104, 0]
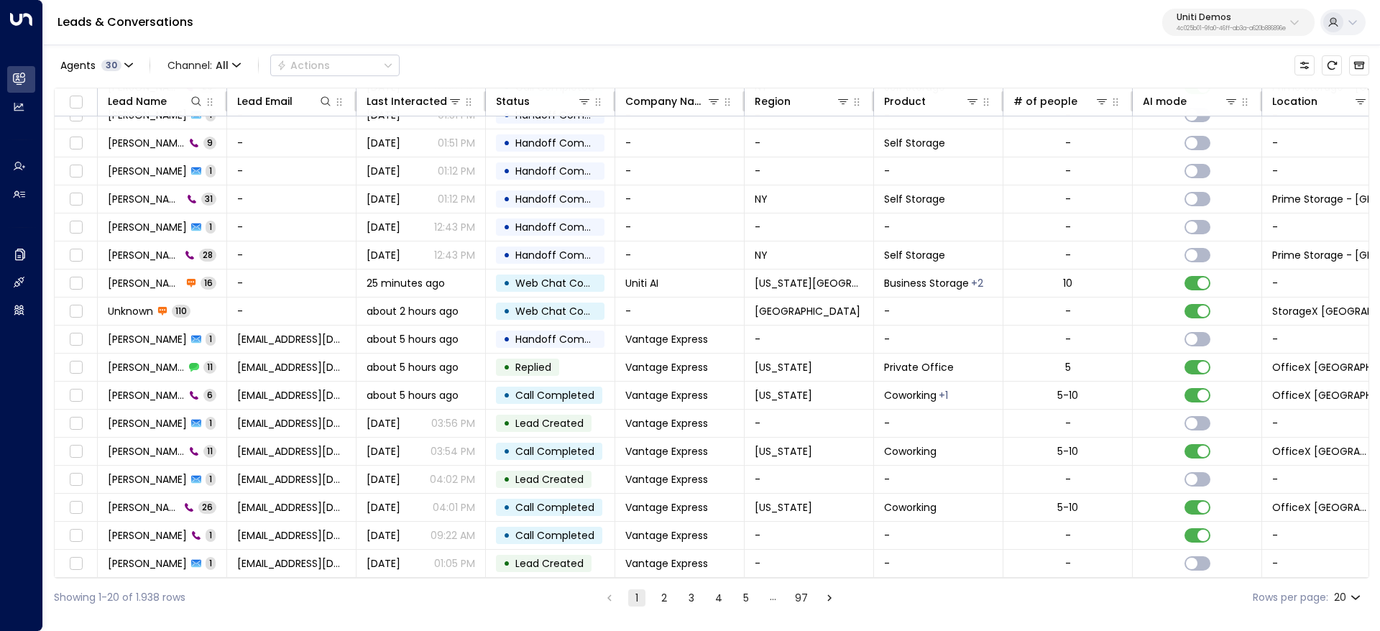
click at [671, 604] on button "2" at bounding box center [664, 597] width 17 height 17
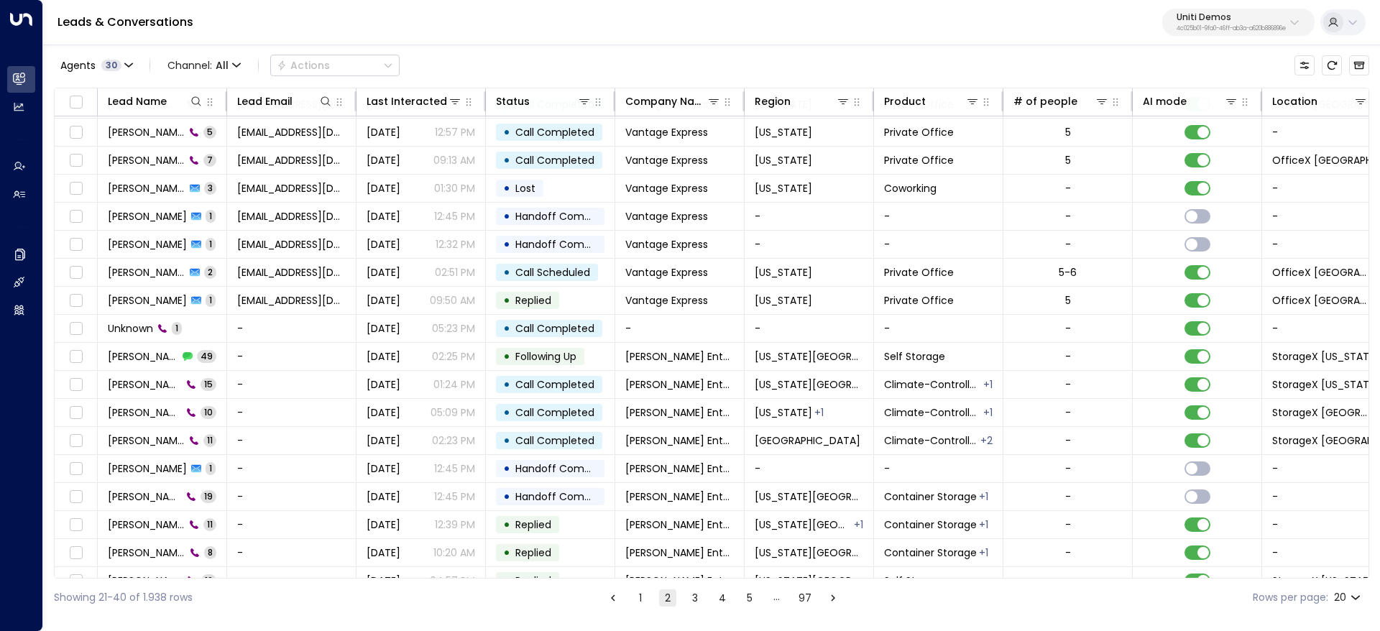
scroll to position [104, 0]
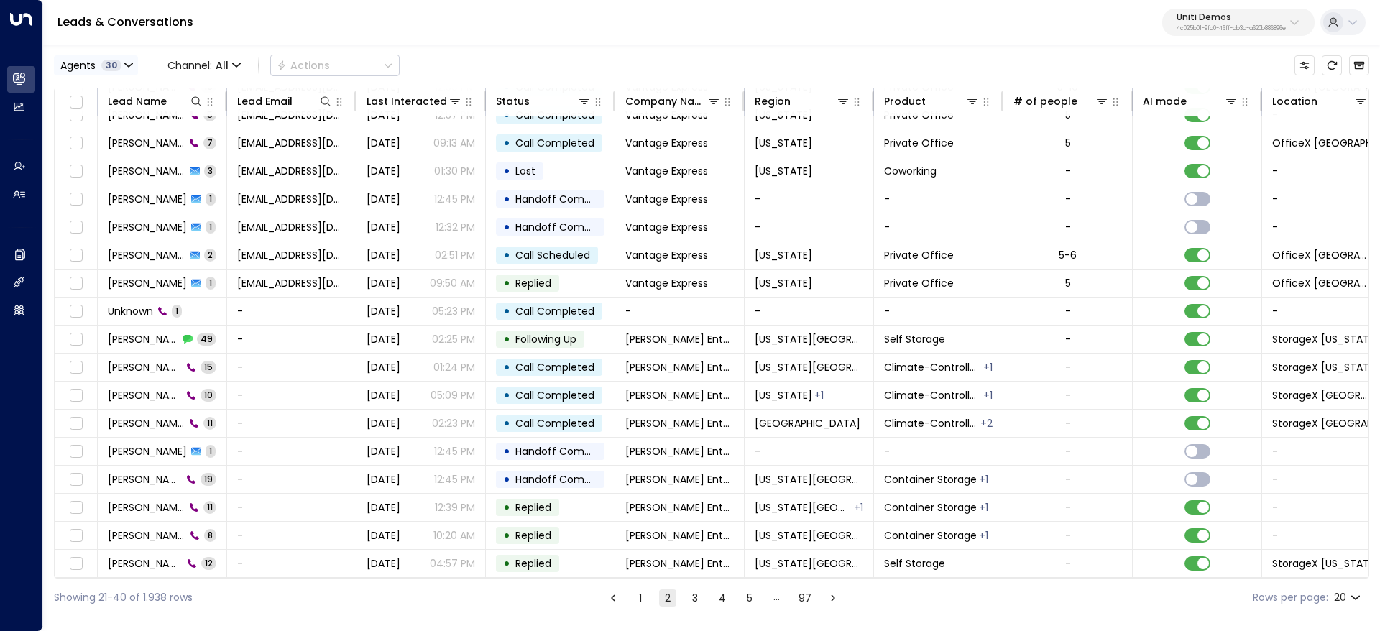
drag, startPoint x: 132, startPoint y: 40, endPoint x: 109, endPoint y: 61, distance: 31.0
click at [132, 40] on div "Leads & Conversations Uniti Demos 4c025b01-9fa0-46ff-ab3a-a620b886896e" at bounding box center [711, 22] width 1337 height 45
click at [109, 61] on span "30" at bounding box center [111, 66] width 20 height 12
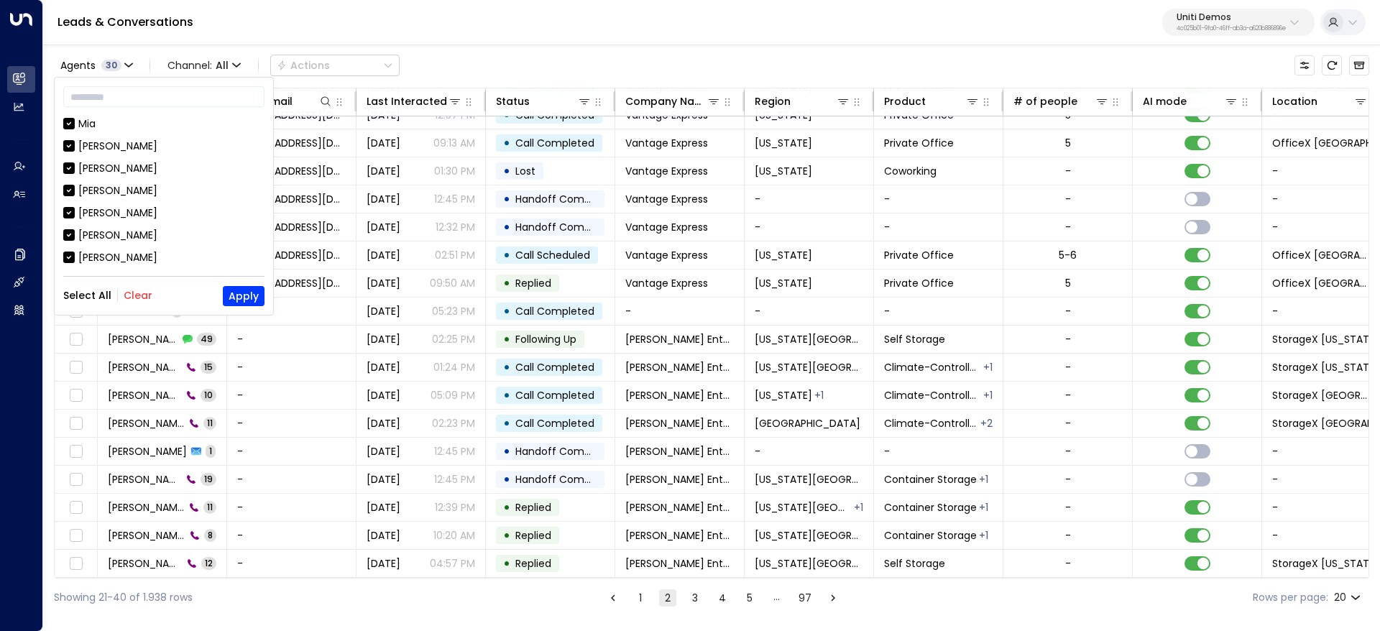
scroll to position [108, 0]
click at [86, 298] on button "Select All" at bounding box center [87, 296] width 48 height 12
click at [95, 124] on div "[PERSON_NAME]" at bounding box center [117, 127] width 79 height 15
click at [143, 292] on button "Clear" at bounding box center [138, 296] width 29 height 12
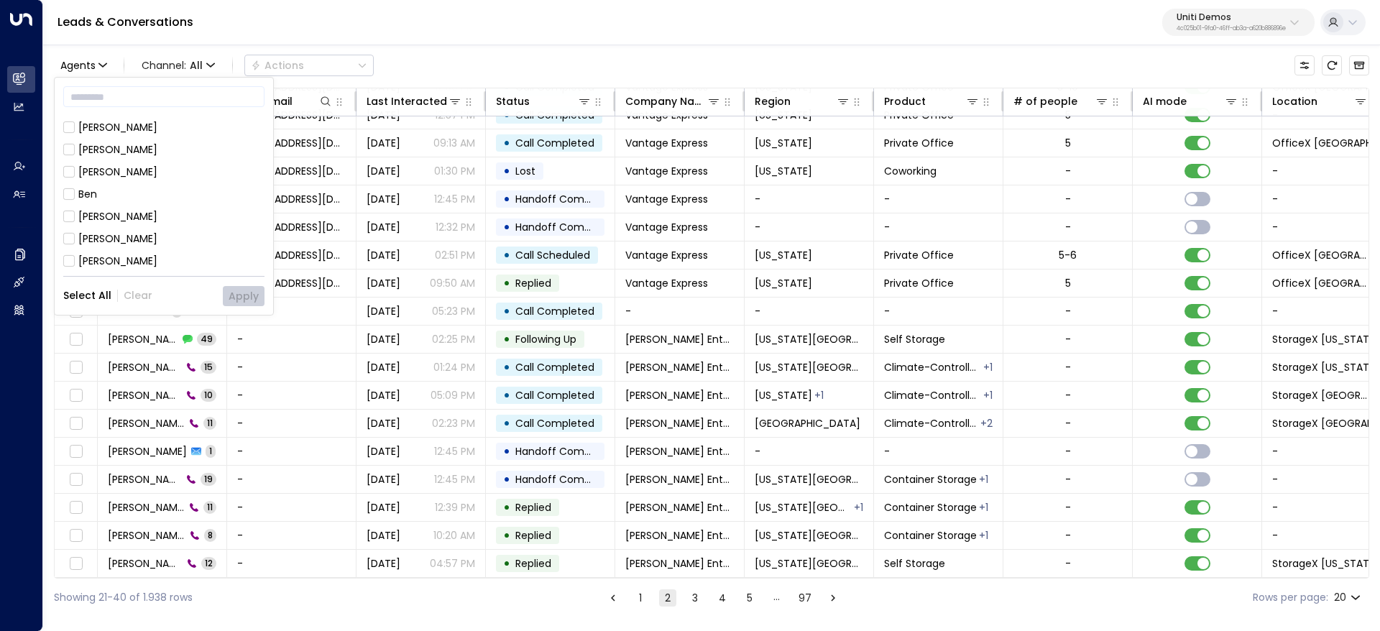
click at [87, 124] on div "[PERSON_NAME]" at bounding box center [117, 127] width 79 height 15
click at [241, 298] on button "Apply" at bounding box center [244, 296] width 42 height 20
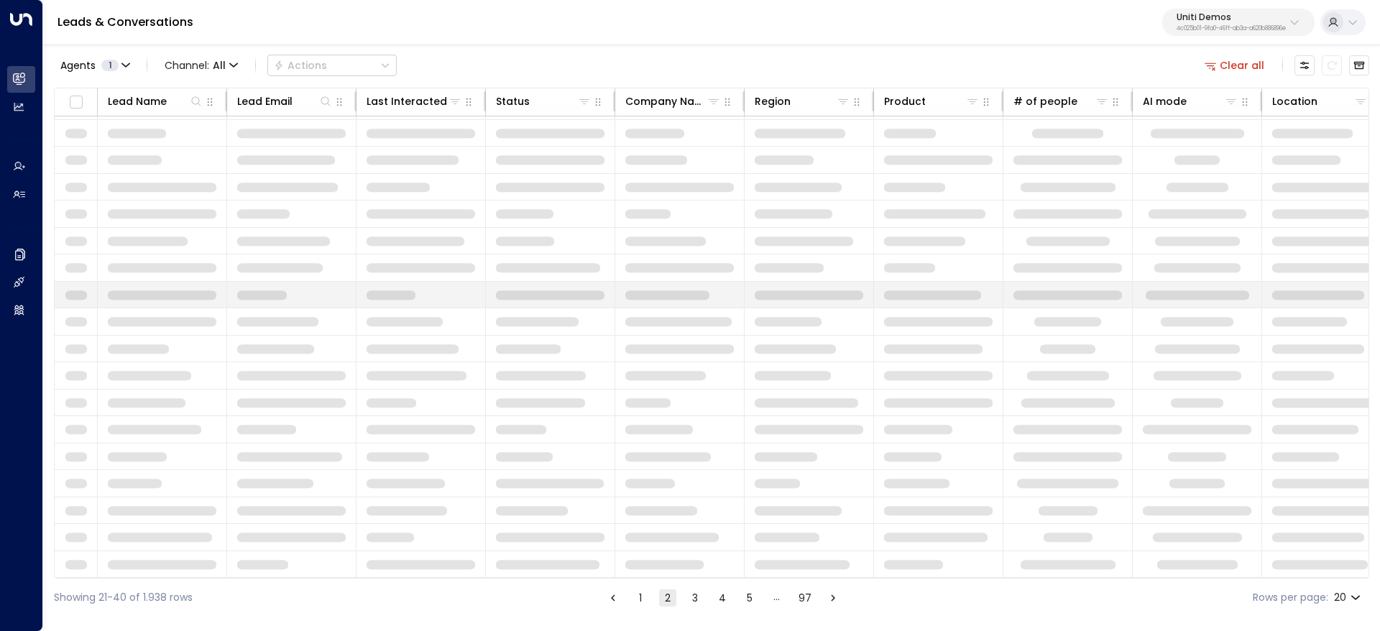
scroll to position [104, 0]
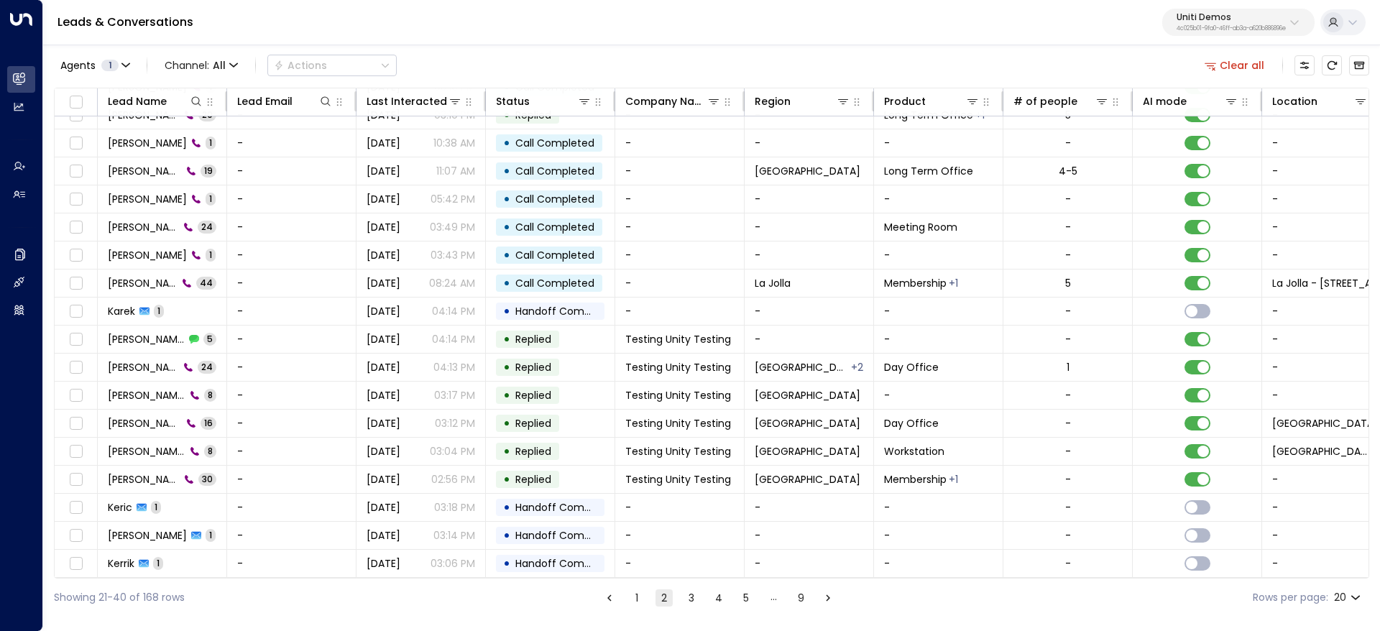
click at [643, 595] on button "1" at bounding box center [636, 597] width 17 height 17
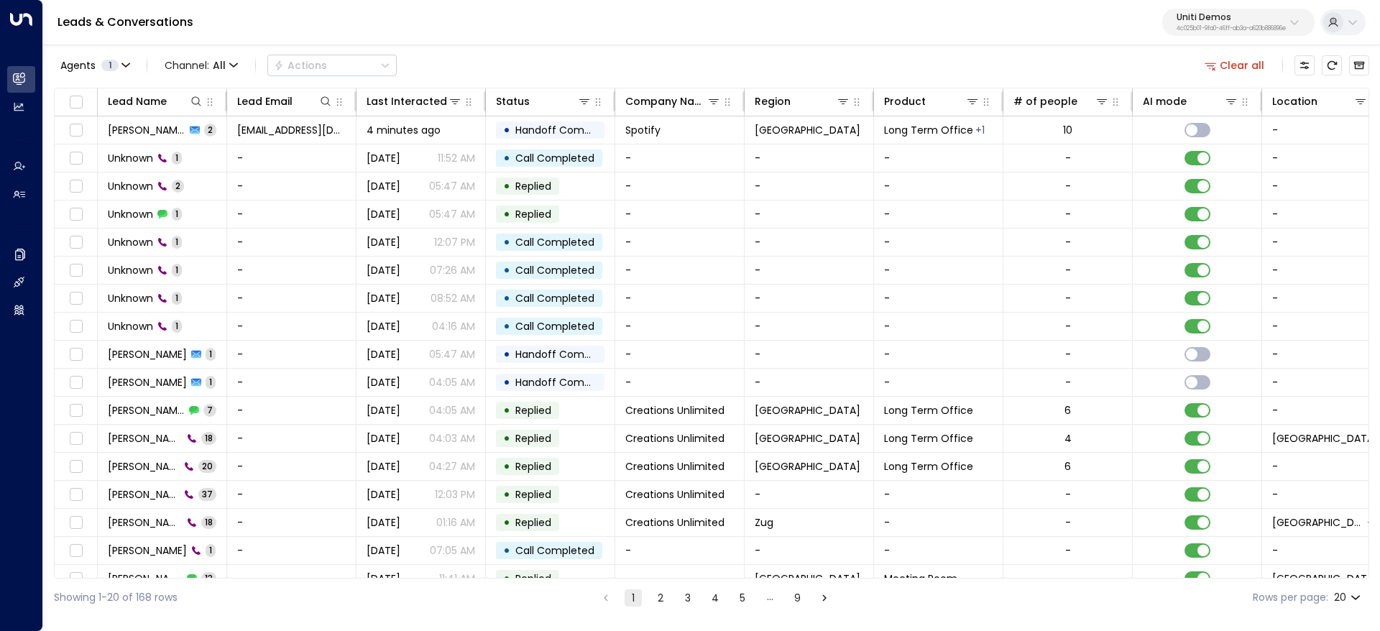
click at [662, 607] on div "Showing 1-20 of 168 rows 1 2 3 4 5 … 9 Rows per page: 20 **" at bounding box center [711, 598] width 1315 height 38
click at [662, 602] on button "2" at bounding box center [660, 597] width 17 height 17
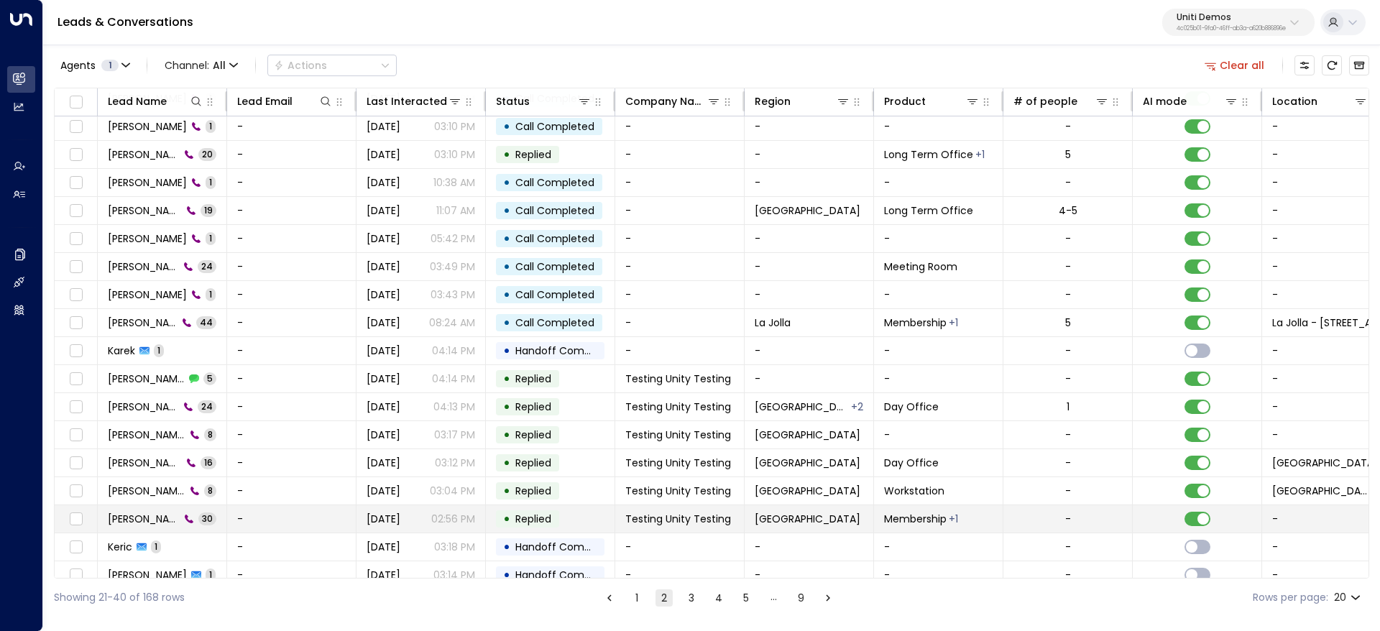
scroll to position [104, 0]
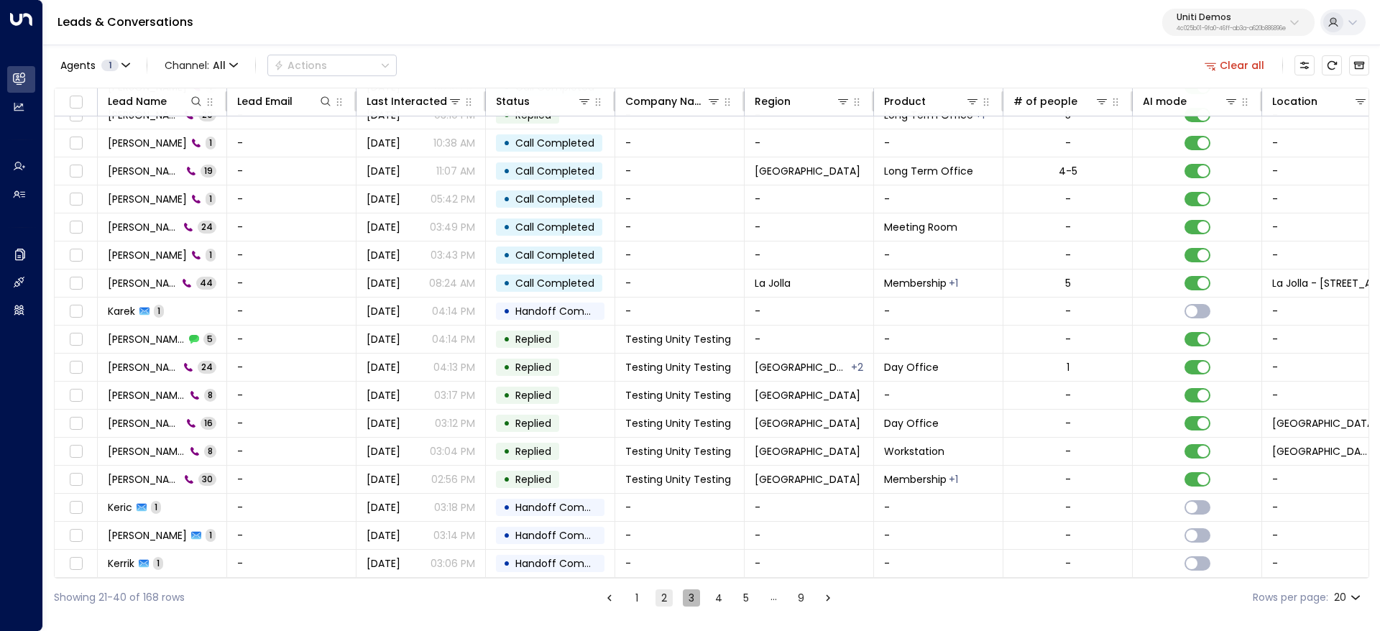
click at [696, 597] on button "3" at bounding box center [691, 597] width 17 height 17
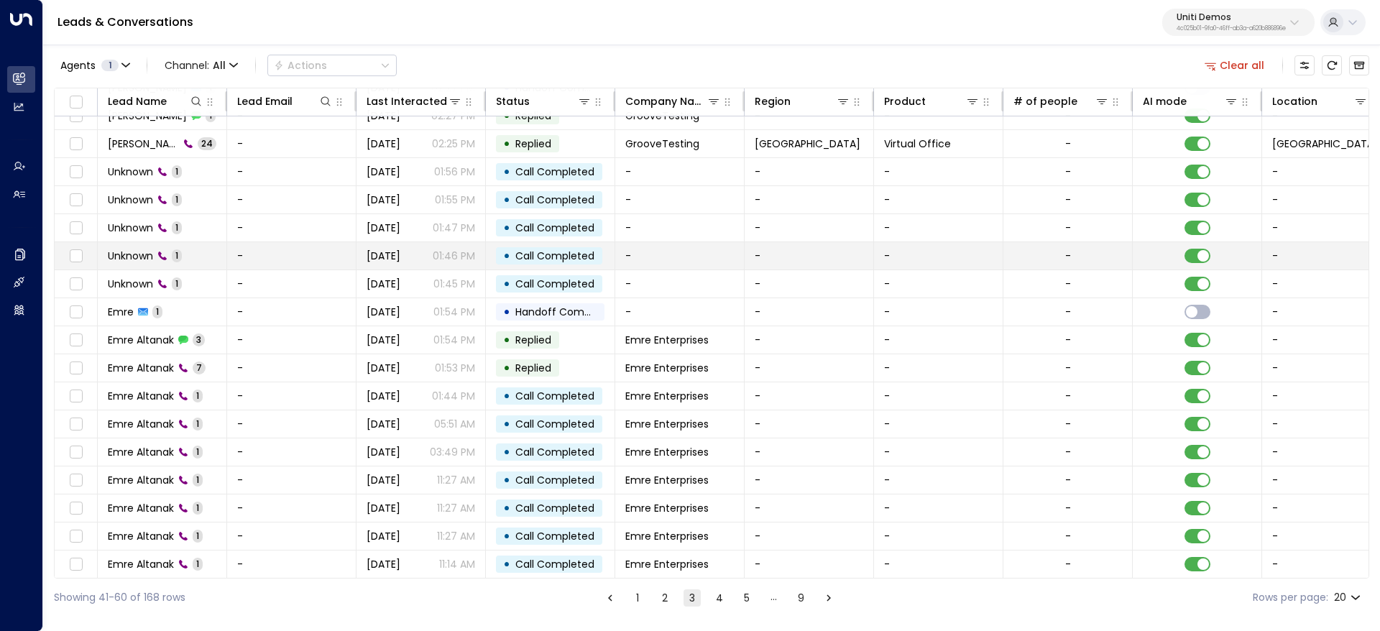
scroll to position [104, 0]
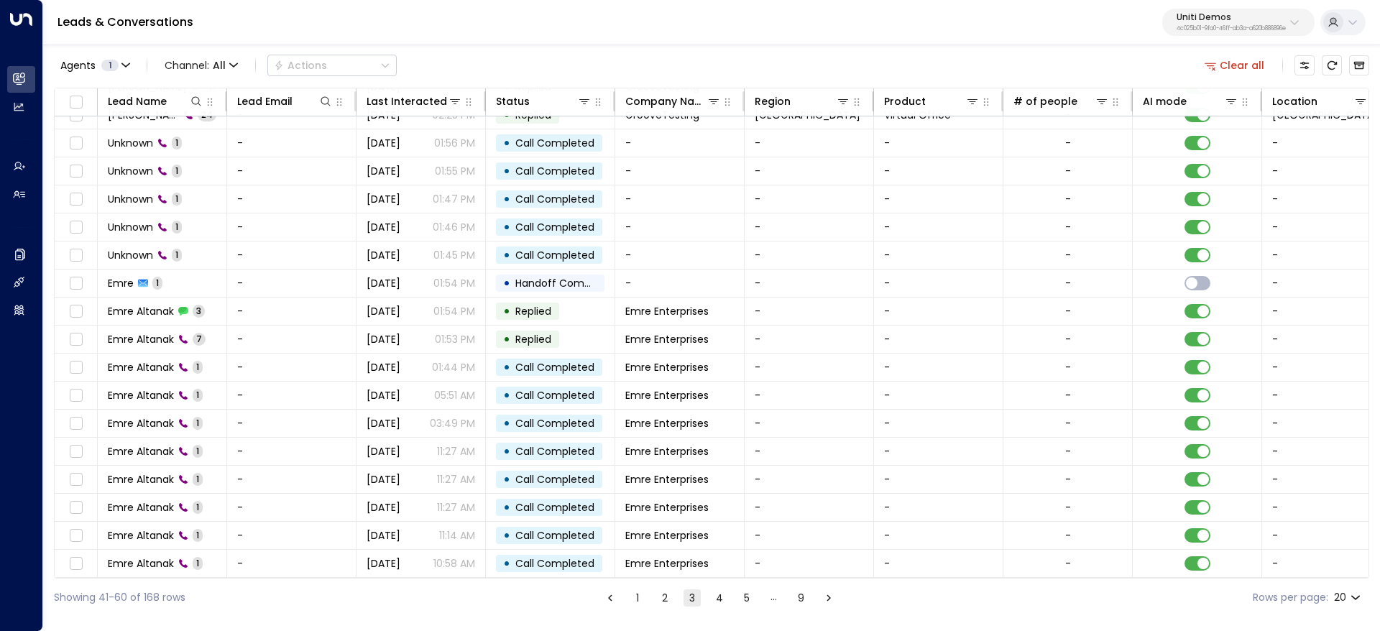
click at [715, 602] on button "4" at bounding box center [719, 597] width 17 height 17
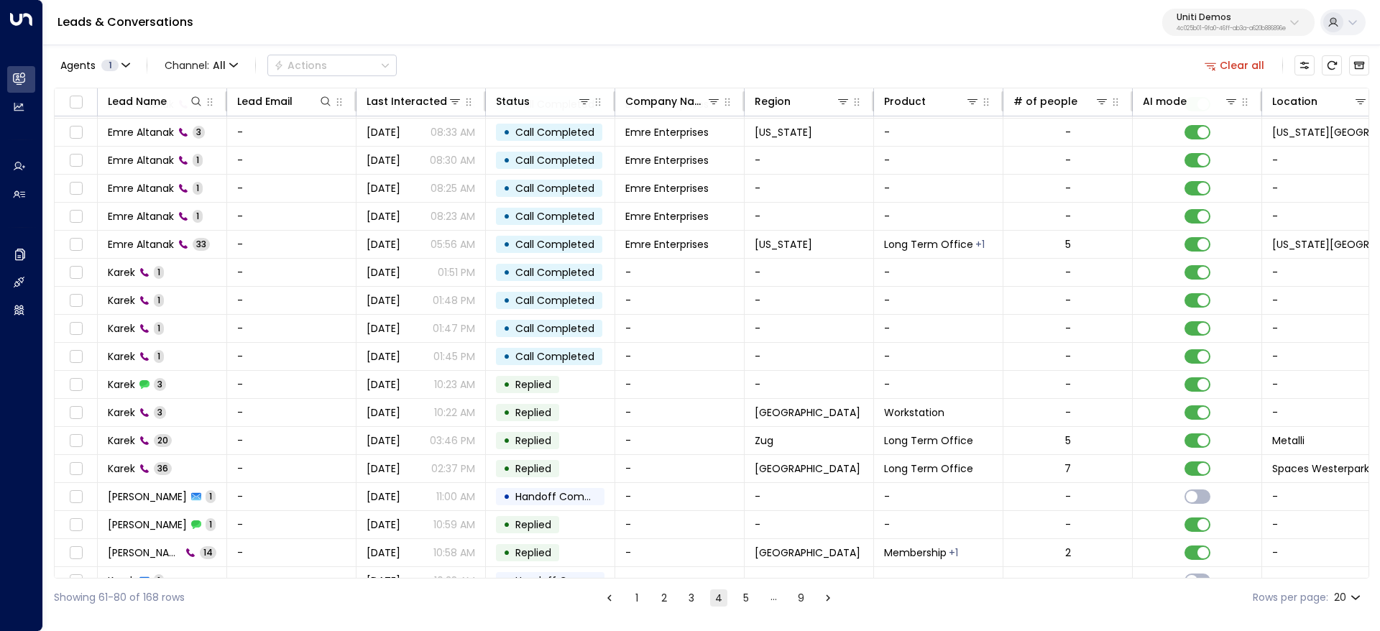
scroll to position [104, 0]
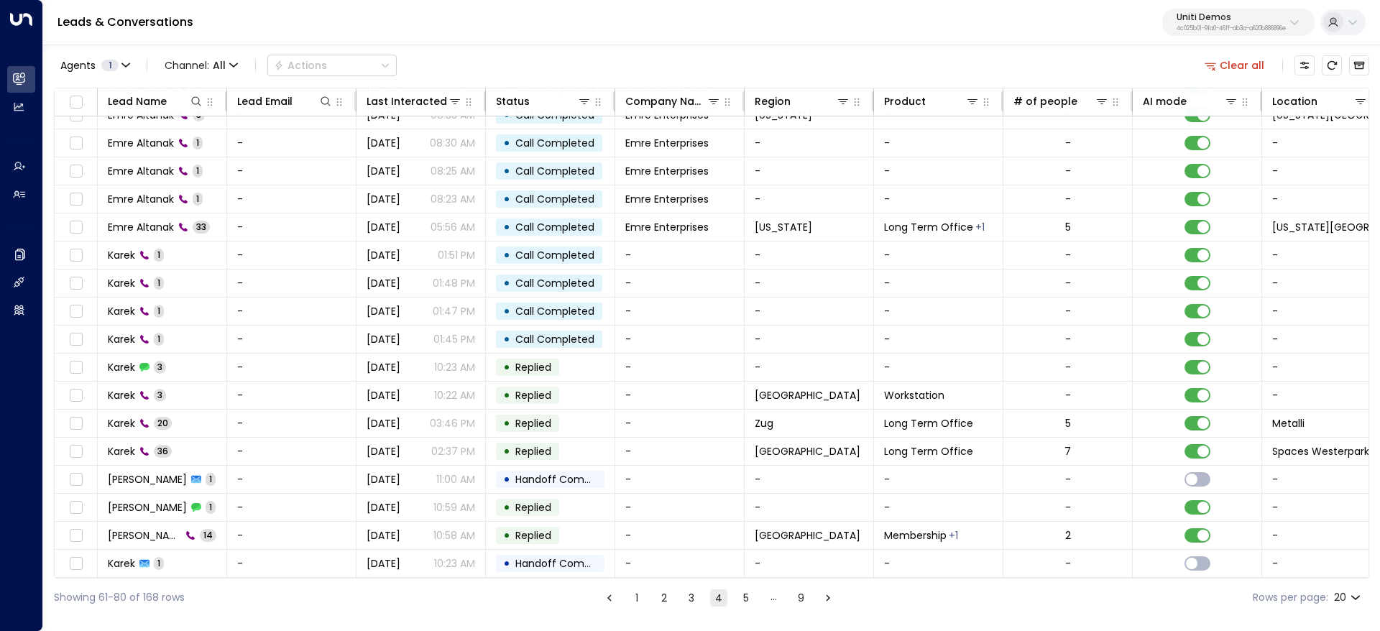
click at [755, 594] on ul "1 2 3 4 5 … 9" at bounding box center [718, 598] width 237 height 18
click at [743, 601] on button "5" at bounding box center [746, 597] width 17 height 17
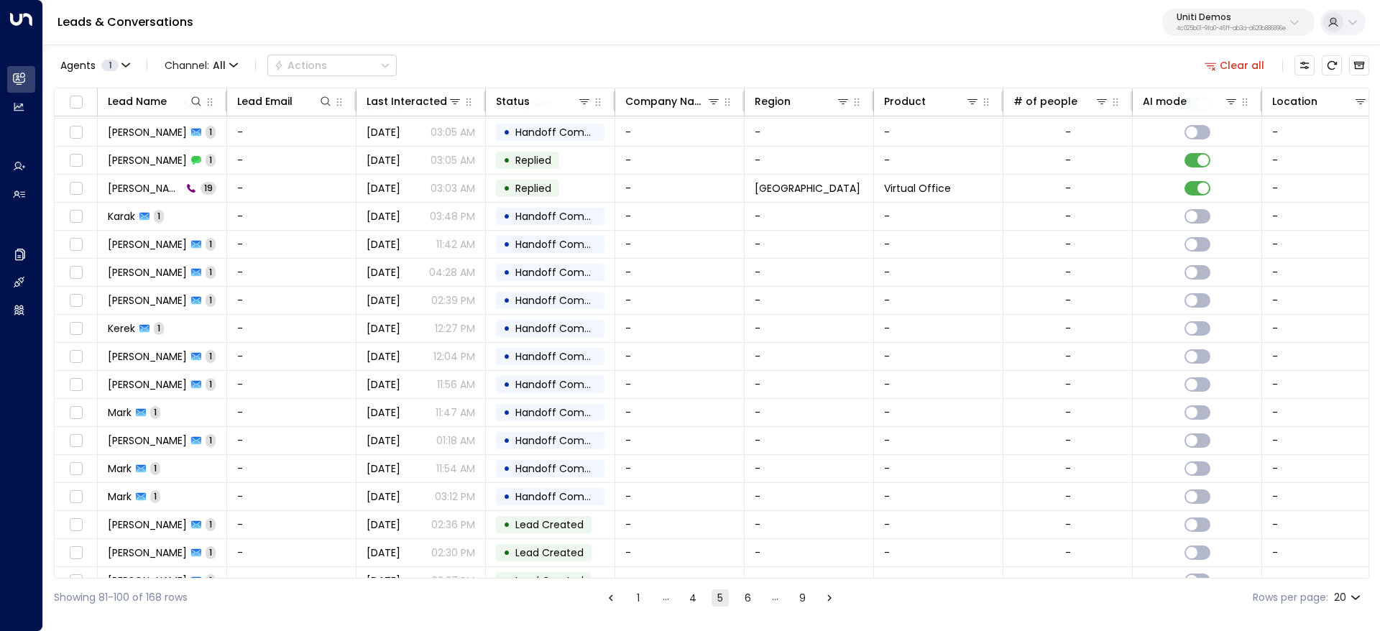
scroll to position [104, 0]
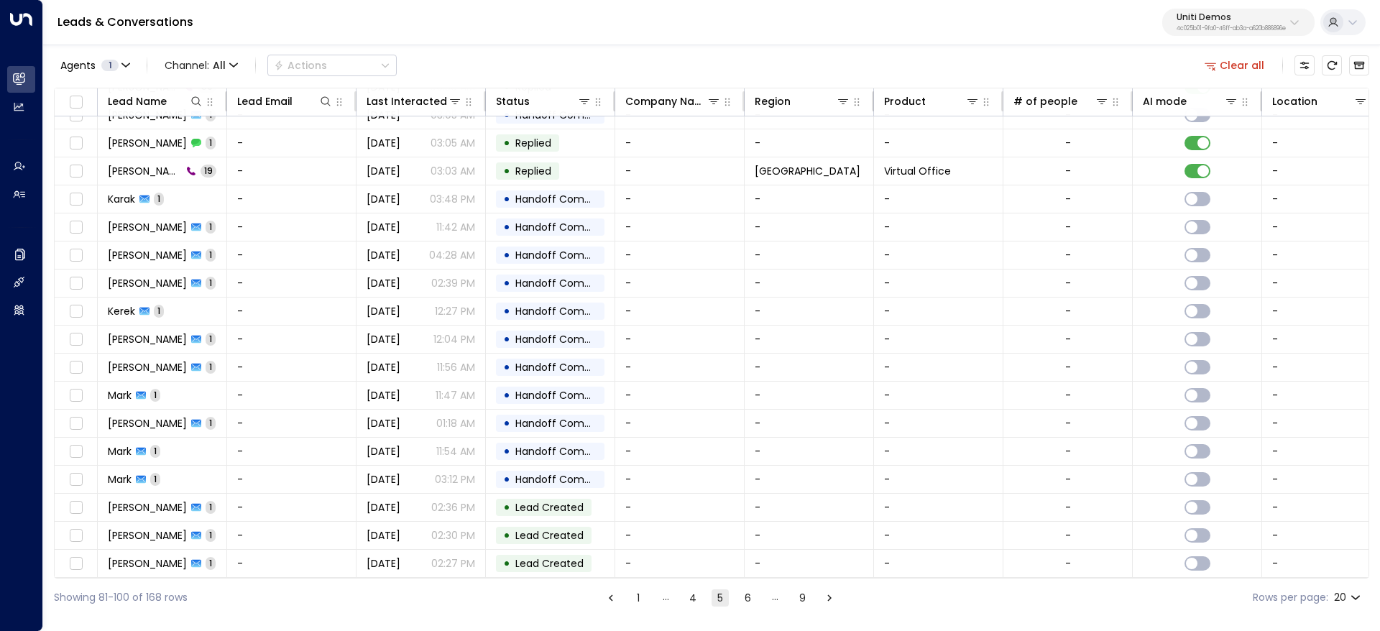
click at [770, 597] on div "…" at bounding box center [774, 597] width 17 height 17
click at [780, 602] on div "…" at bounding box center [774, 597] width 17 height 17
click at [801, 601] on button "9" at bounding box center [802, 597] width 17 height 17
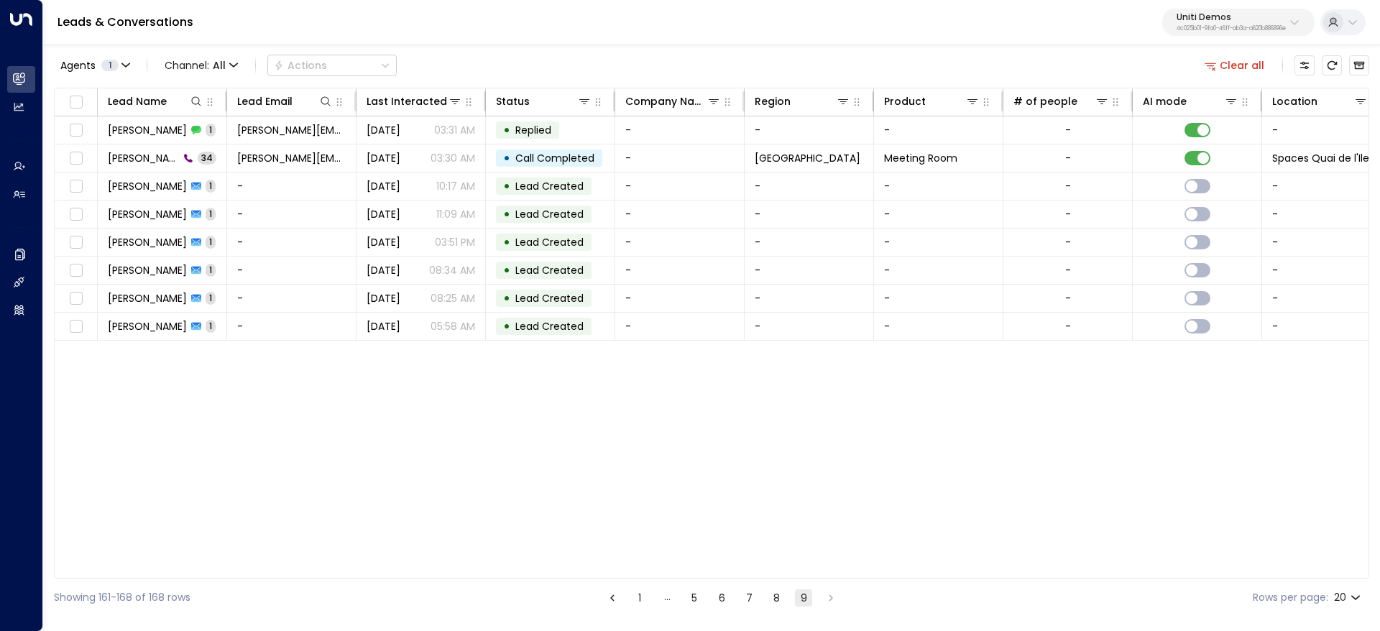
click at [785, 600] on ul "1 … 5 6 7 8 9" at bounding box center [721, 598] width 237 height 18
click at [779, 603] on button "8" at bounding box center [776, 597] width 17 height 17
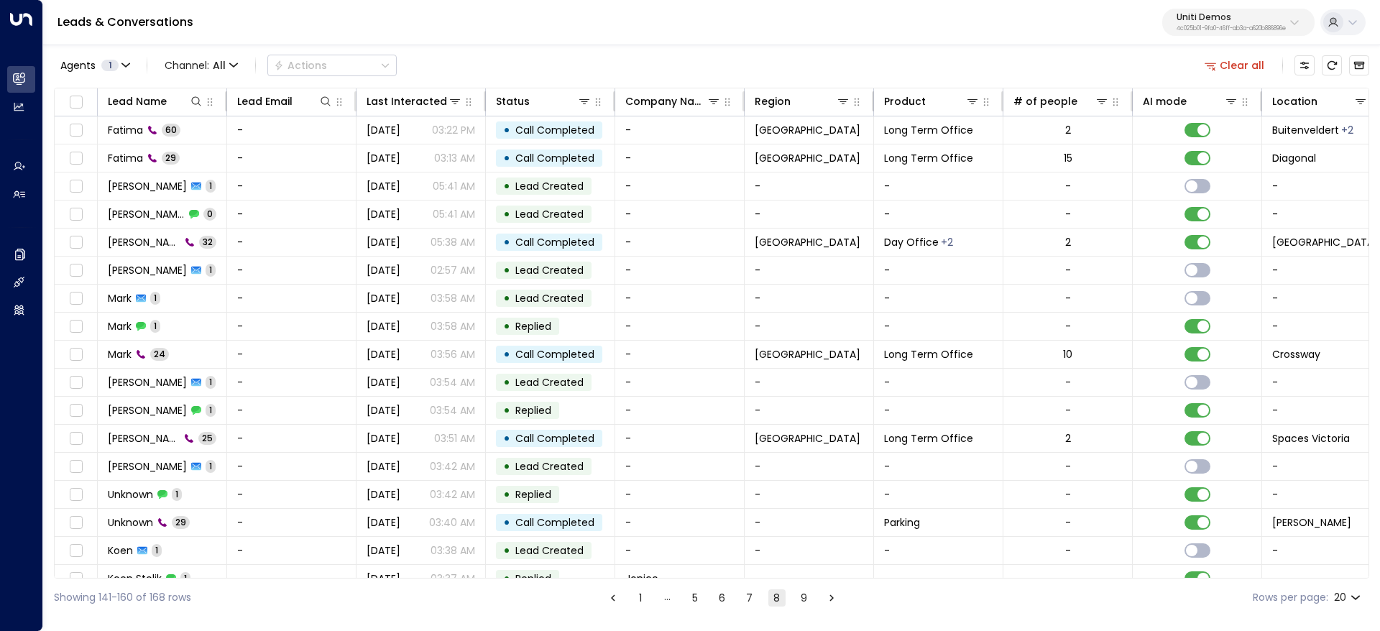
click at [746, 596] on button "7" at bounding box center [749, 597] width 17 height 17
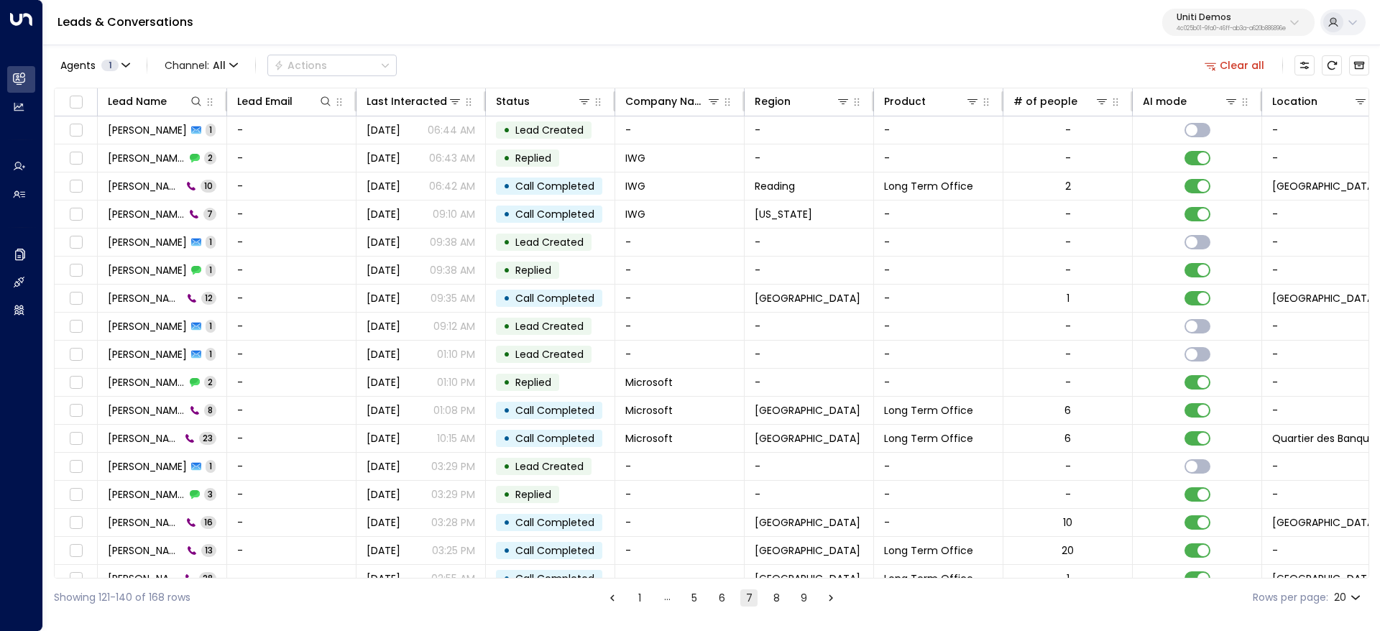
drag, startPoint x: 624, startPoint y: 606, endPoint x: 632, endPoint y: 603, distance: 8.4
click at [625, 605] on ul "1 … 5 6 7 8 9" at bounding box center [721, 598] width 237 height 18
click at [635, 602] on button "1" at bounding box center [639, 597] width 17 height 17
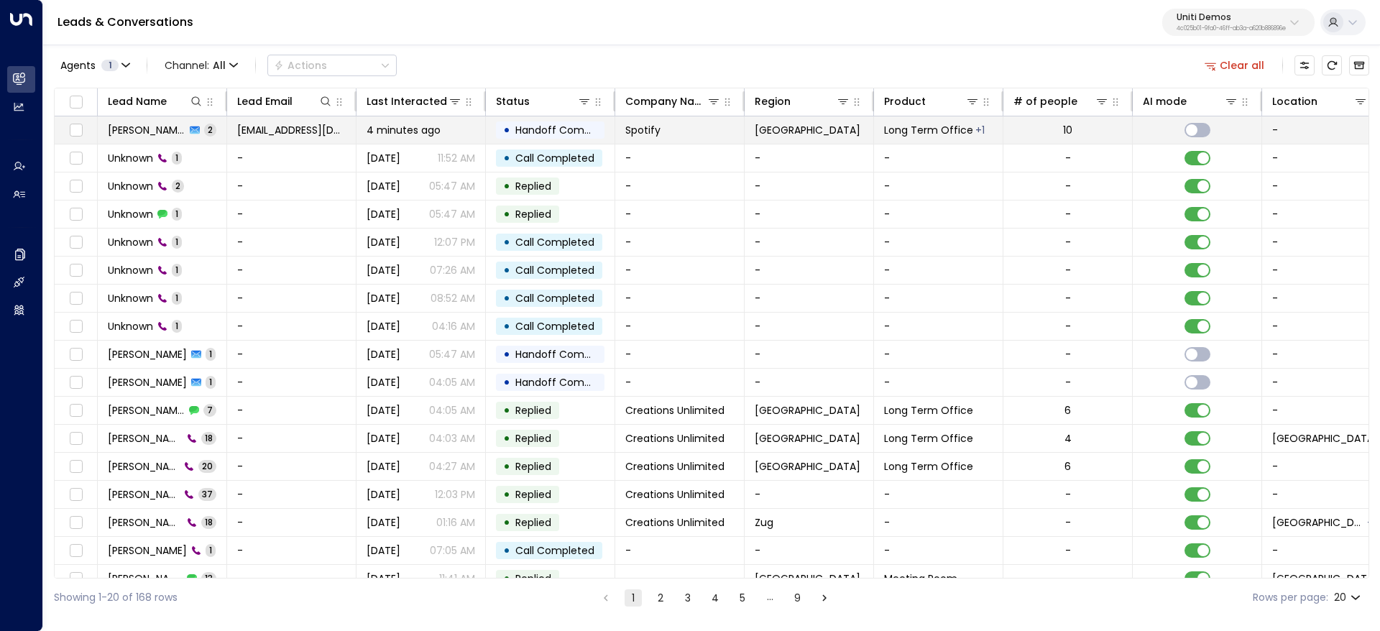
click at [139, 127] on span "[PERSON_NAME]" at bounding box center [147, 130] width 78 height 14
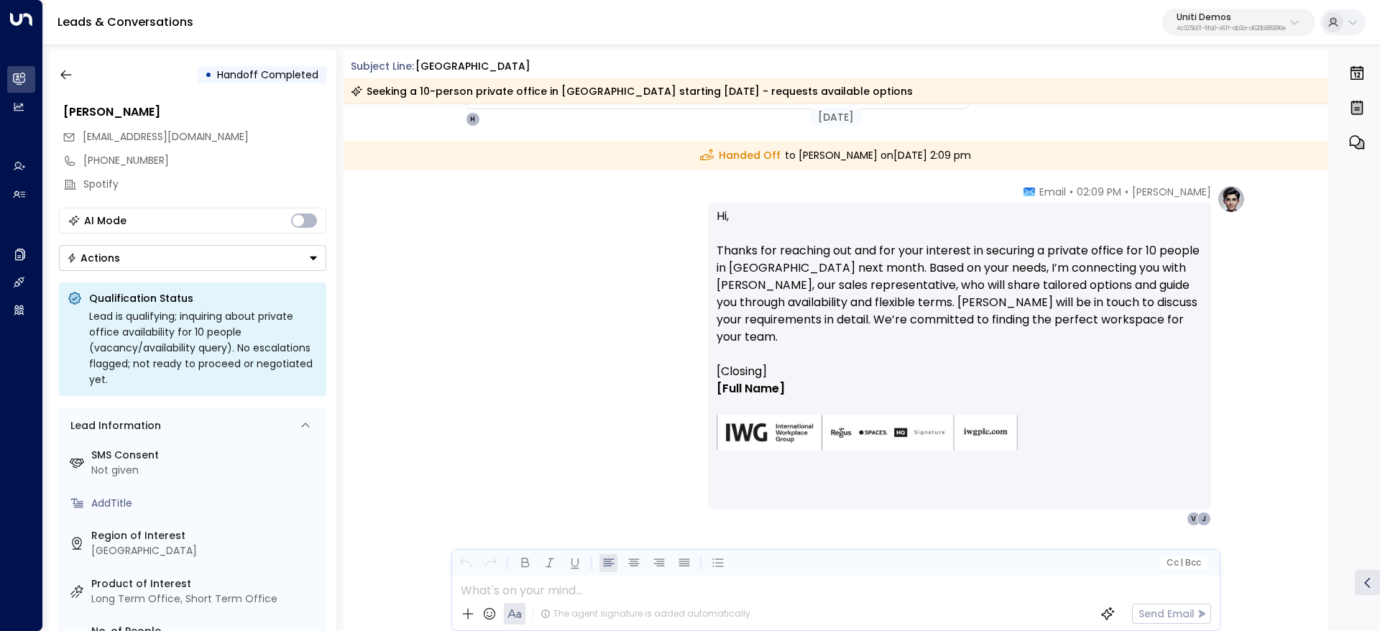
scroll to position [214, 0]
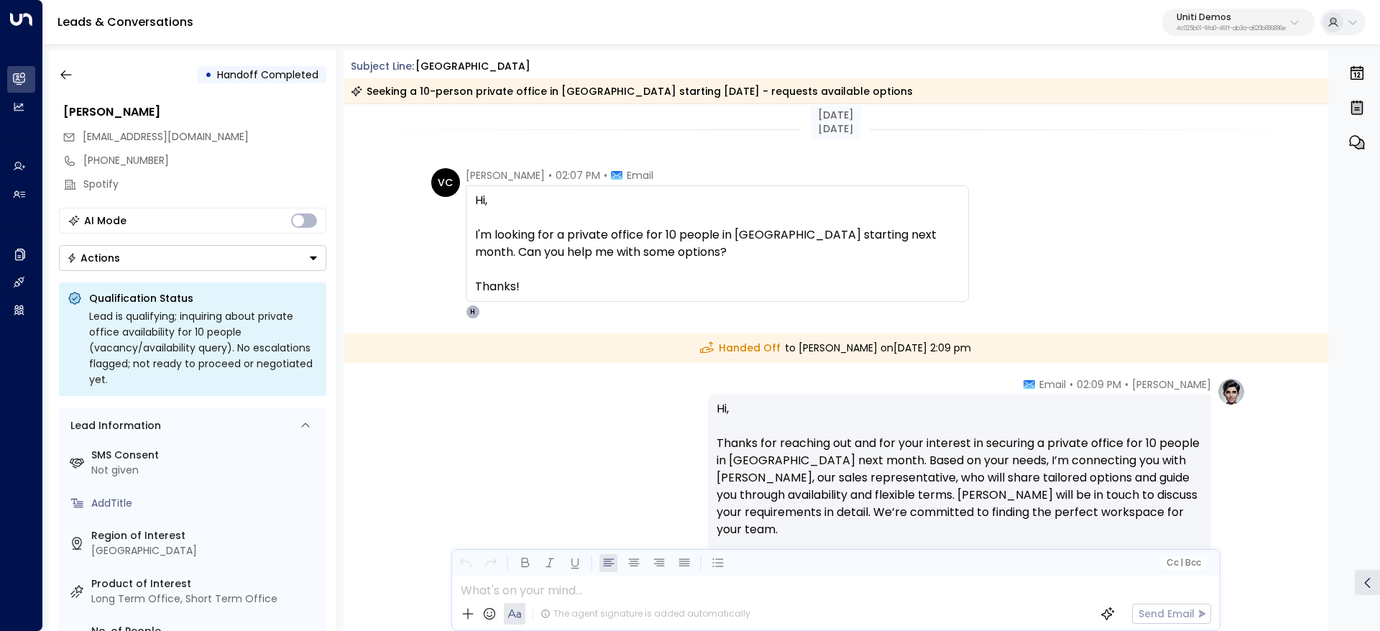
scroll to position [214, 0]
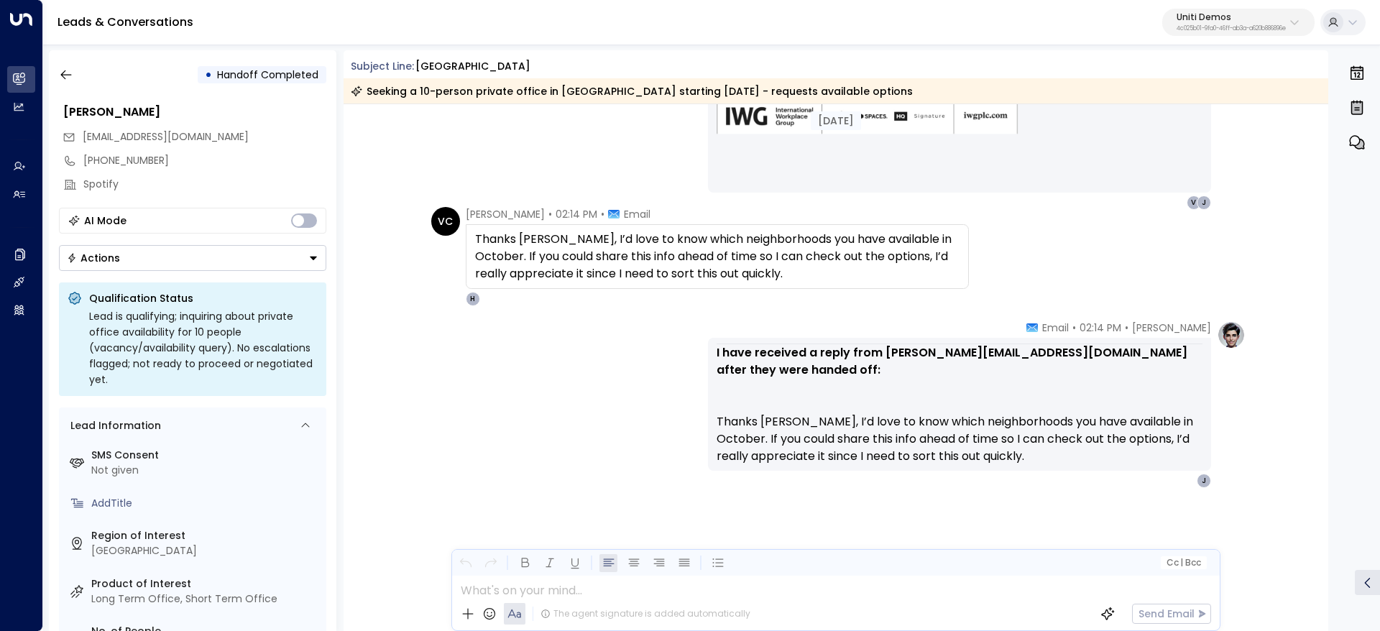
scroll to position [510, 0]
drag, startPoint x: 1006, startPoint y: 380, endPoint x: 1090, endPoint y: 380, distance: 84.8
click at [1090, 380] on div "I have received a reply from valentinacolugnatti@gmail.com after they were hand…" at bounding box center [960, 403] width 486 height 121
click at [1119, 380] on div "I have received a reply from valentinacolugnatti@gmail.com after they were hand…" at bounding box center [960, 403] width 486 height 121
drag, startPoint x: 843, startPoint y: 408, endPoint x: 952, endPoint y: 412, distance: 108.6
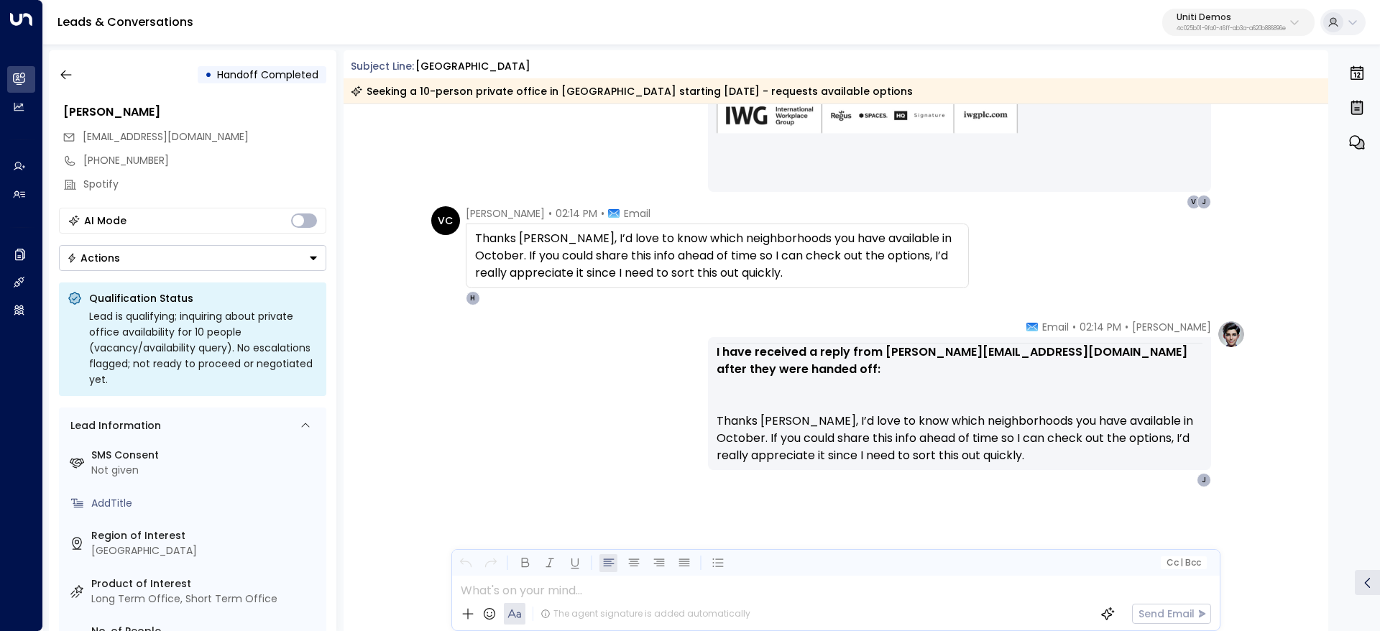
click at [952, 412] on div "I have received a reply from valentinacolugnatti@gmail.com after they were hand…" at bounding box center [960, 403] width 486 height 121
click at [1065, 426] on div "I have received a reply from valentinacolugnatti@gmail.com after they were hand…" at bounding box center [960, 403] width 486 height 121
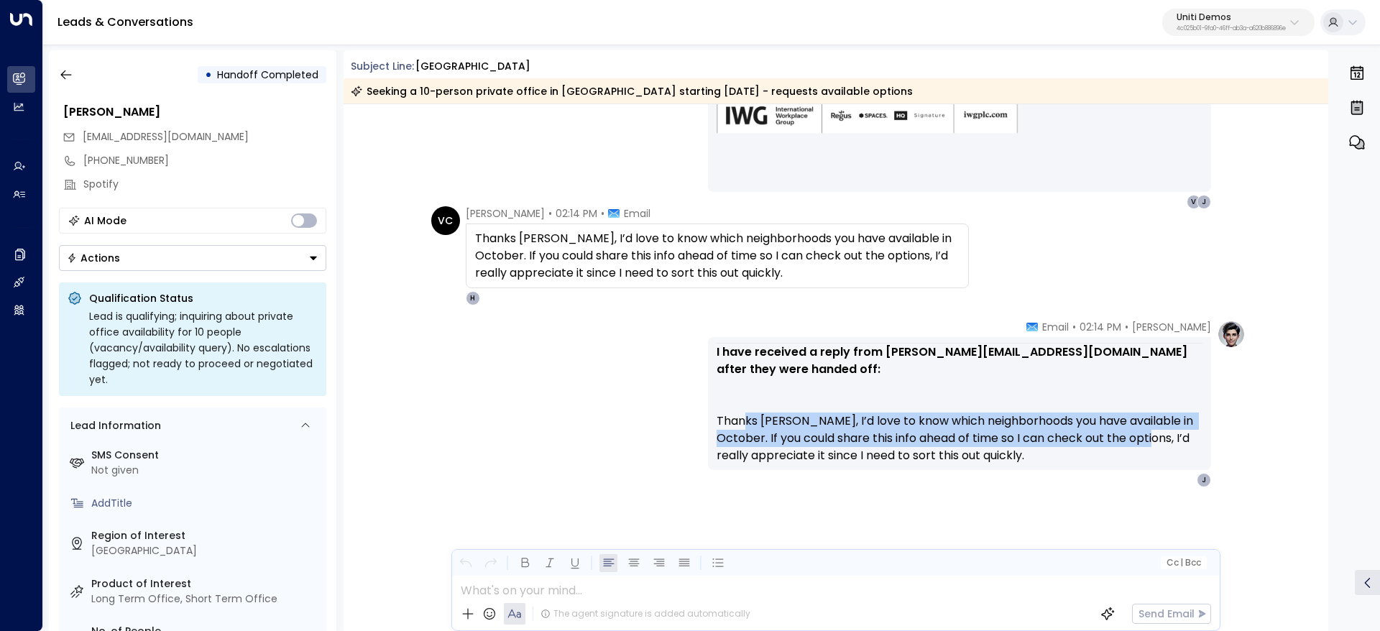
drag, startPoint x: 745, startPoint y: 420, endPoint x: 1141, endPoint y: 438, distance: 396.5
click at [1141, 438] on div "I have received a reply from valentinacolugnatti@gmail.com after they were hand…" at bounding box center [960, 403] width 486 height 121
click at [1003, 421] on div "I have received a reply from valentinacolugnatti@gmail.com after they were hand…" at bounding box center [960, 403] width 486 height 121
click at [1015, 417] on div "I have received a reply from valentinacolugnatti@gmail.com after they were hand…" at bounding box center [960, 403] width 486 height 121
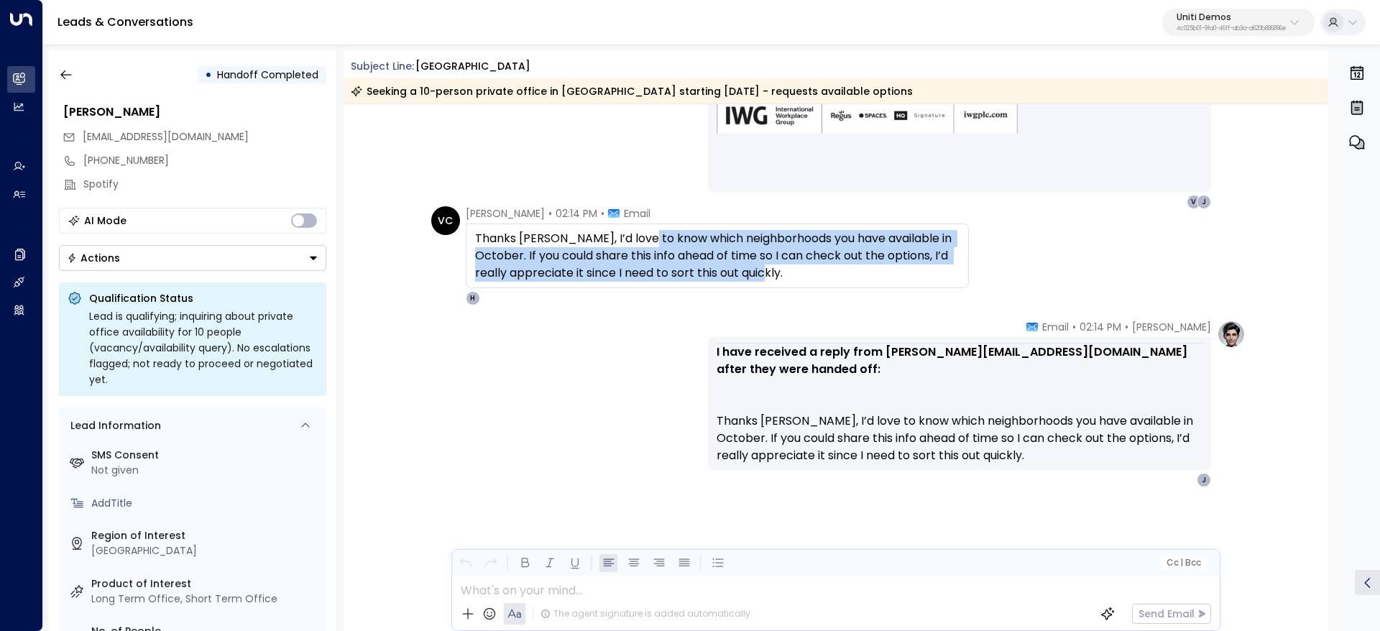
drag, startPoint x: 693, startPoint y: 243, endPoint x: 1098, endPoint y: 275, distance: 406.6
click at [1059, 273] on div "VC Valentina Colugnatti • 02:14 PM • Email Thanks Hanna, I’d love to know which…" at bounding box center [838, 255] width 814 height 99
click at [896, 256] on div "Thanks Hanna, I’d love to know which neighborhoods you have available in Octobe…" at bounding box center [717, 256] width 484 height 52
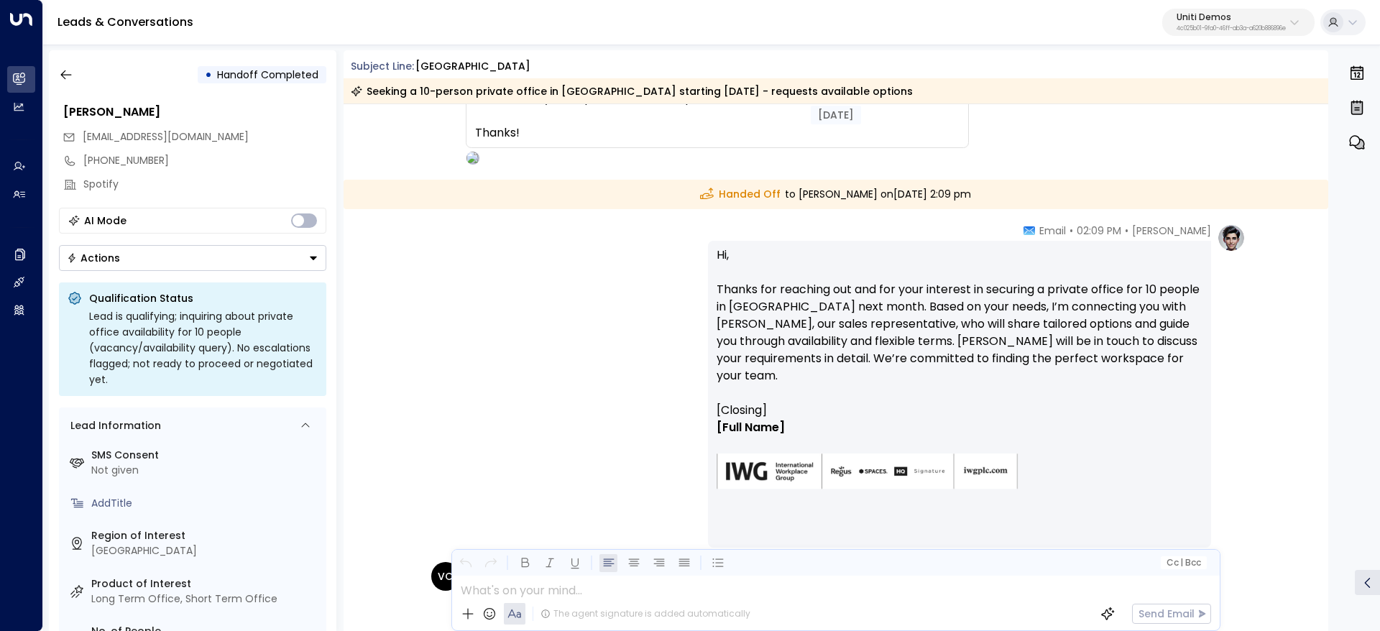
scroll to position [0, 0]
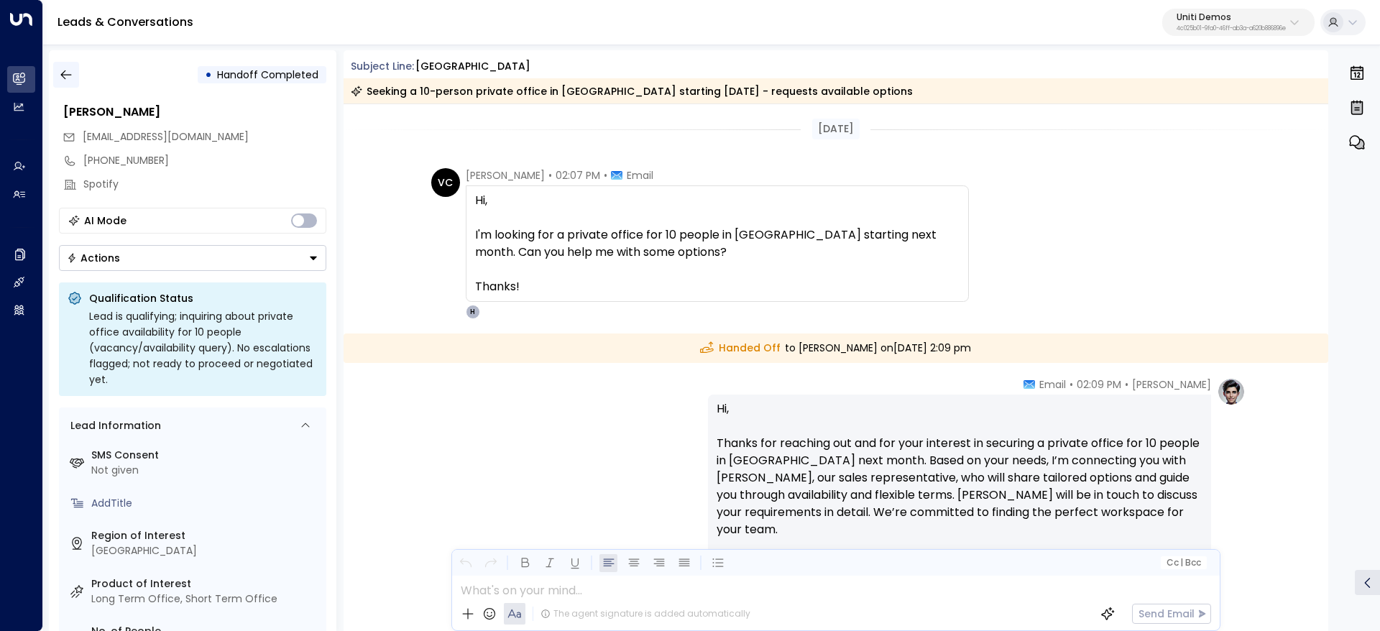
click at [55, 67] on button "button" at bounding box center [66, 75] width 26 height 26
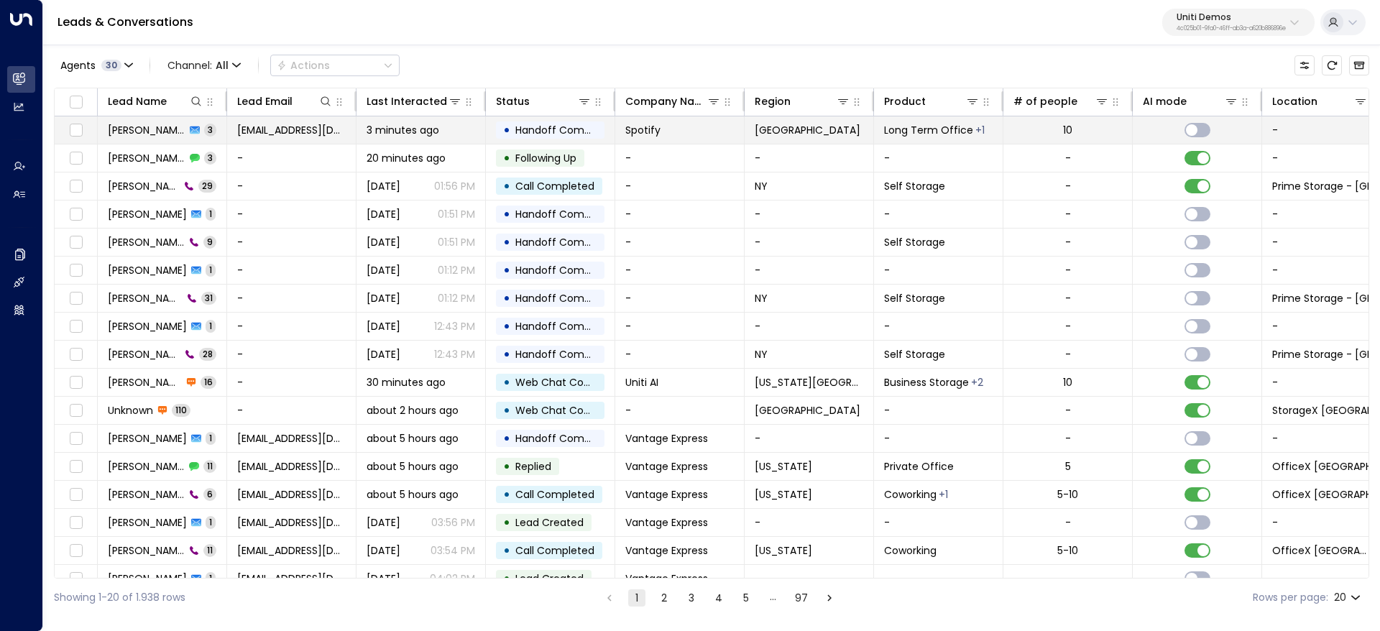
click at [145, 137] on td "Valentina Colugnatti 3" at bounding box center [162, 129] width 129 height 27
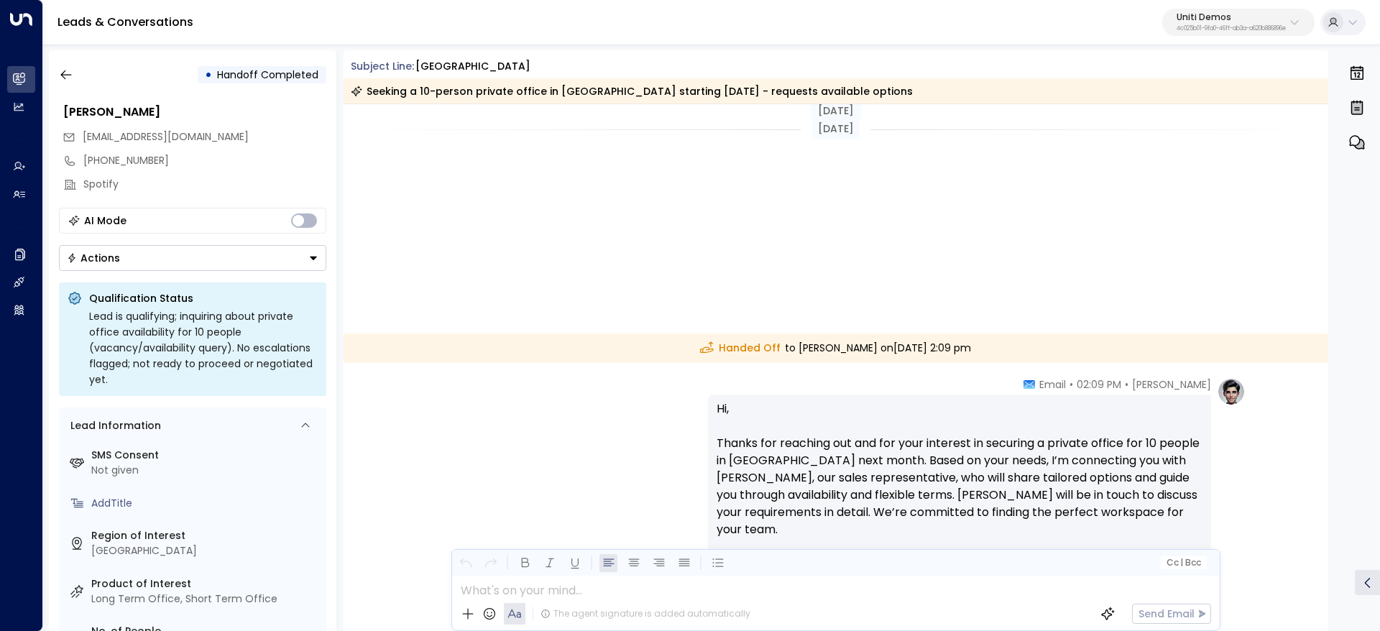
scroll to position [510, 0]
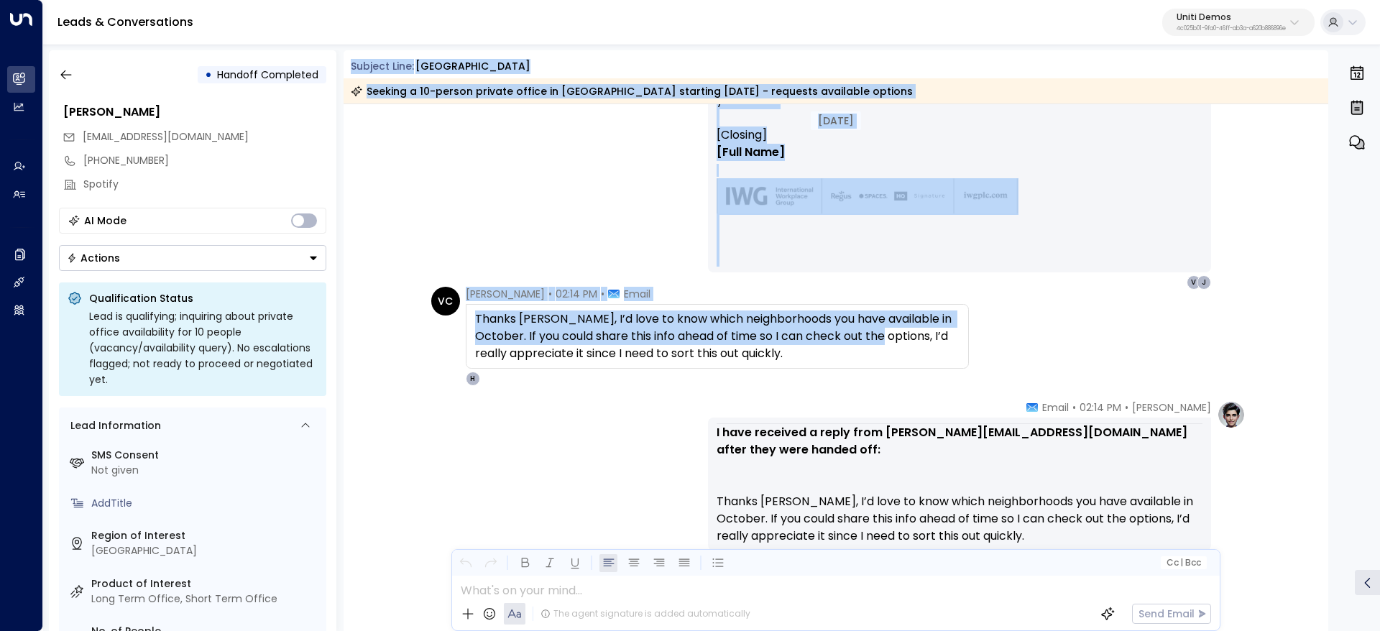
scroll to position [431, 0]
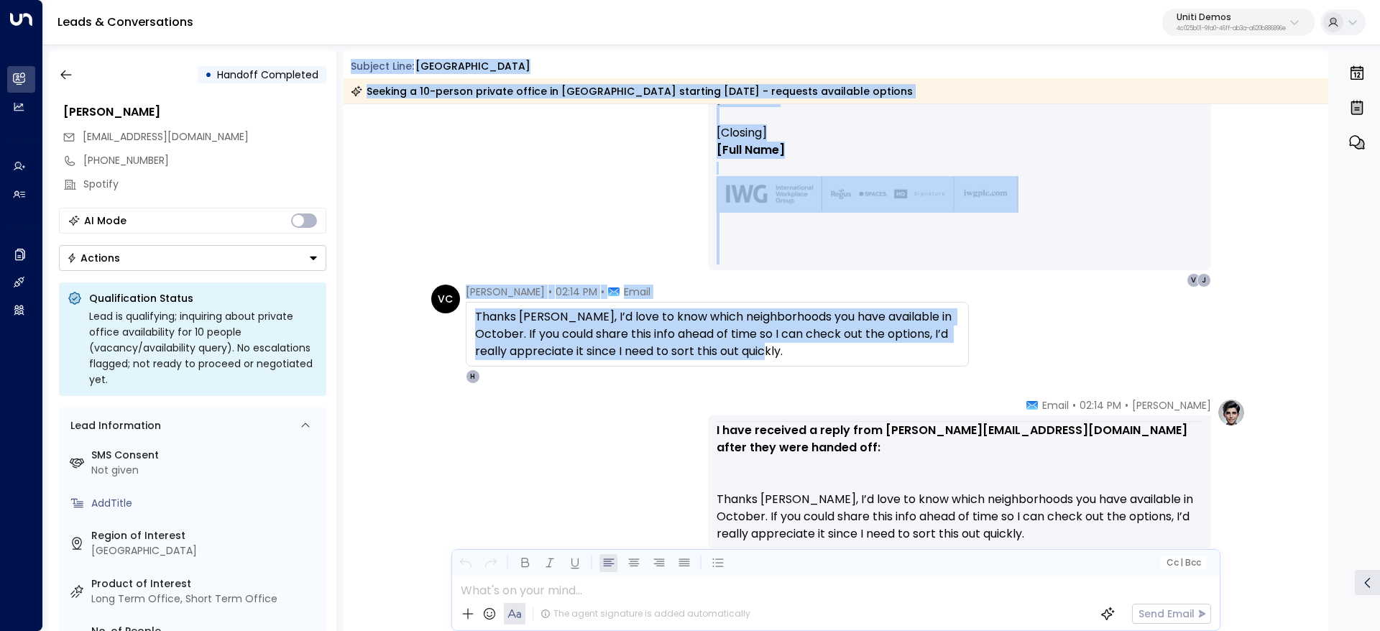
drag, startPoint x: 346, startPoint y: 63, endPoint x: 940, endPoint y: 349, distance: 659.1
click at [940, 349] on div "Subject Line: Singapore Seeking a 10-person private office in Singapore startin…" at bounding box center [837, 340] width 986 height 581
copy div "Subject Line: Singapore Seeking a 10-person private office in Singapore startin…"
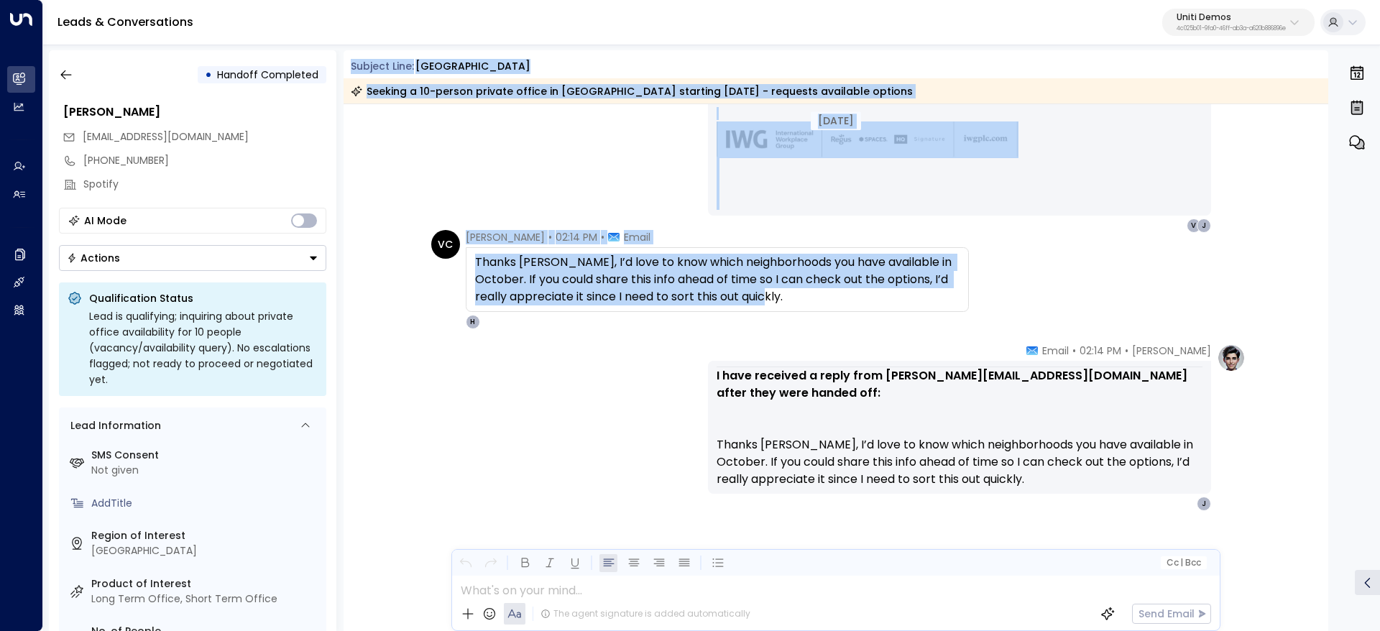
scroll to position [510, 0]
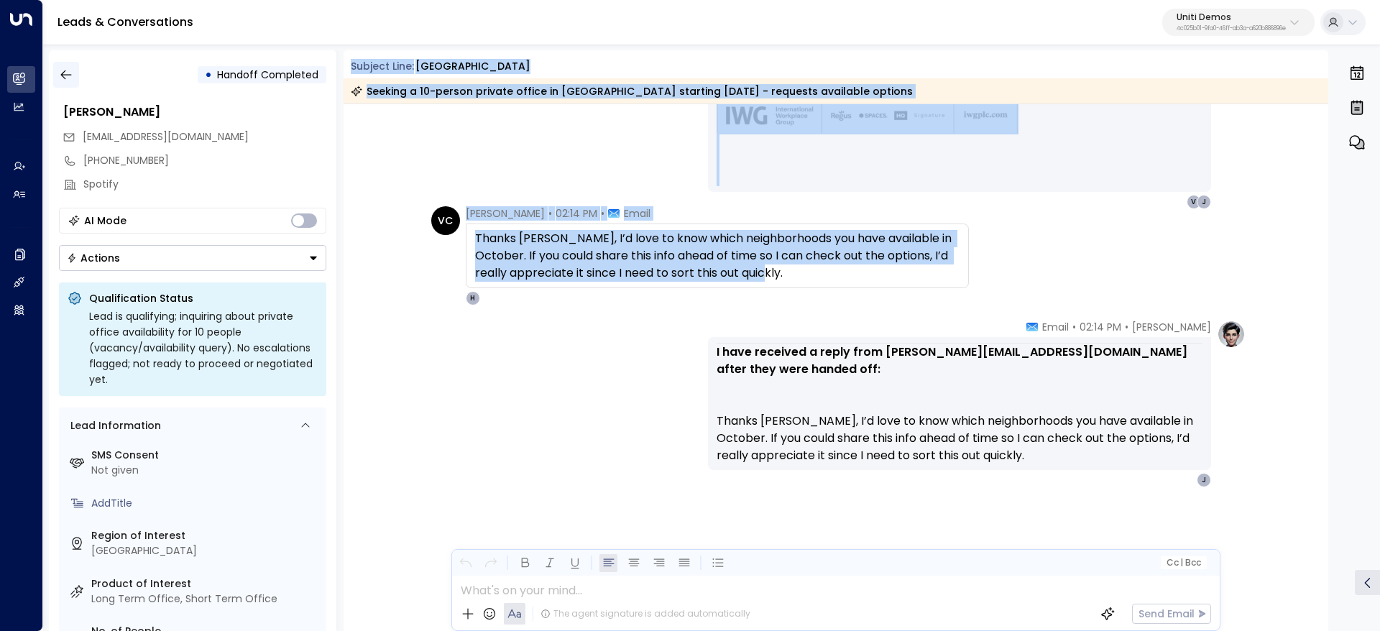
click at [75, 67] on button "button" at bounding box center [66, 75] width 26 height 26
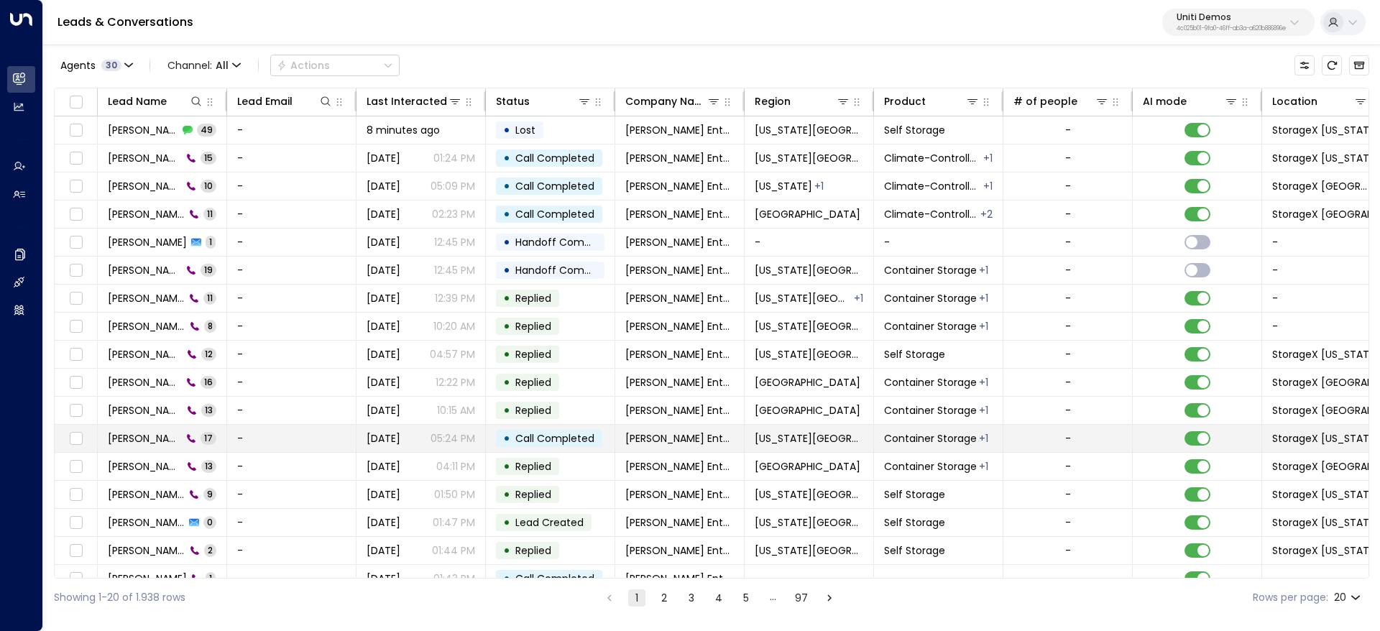
scroll to position [104, 0]
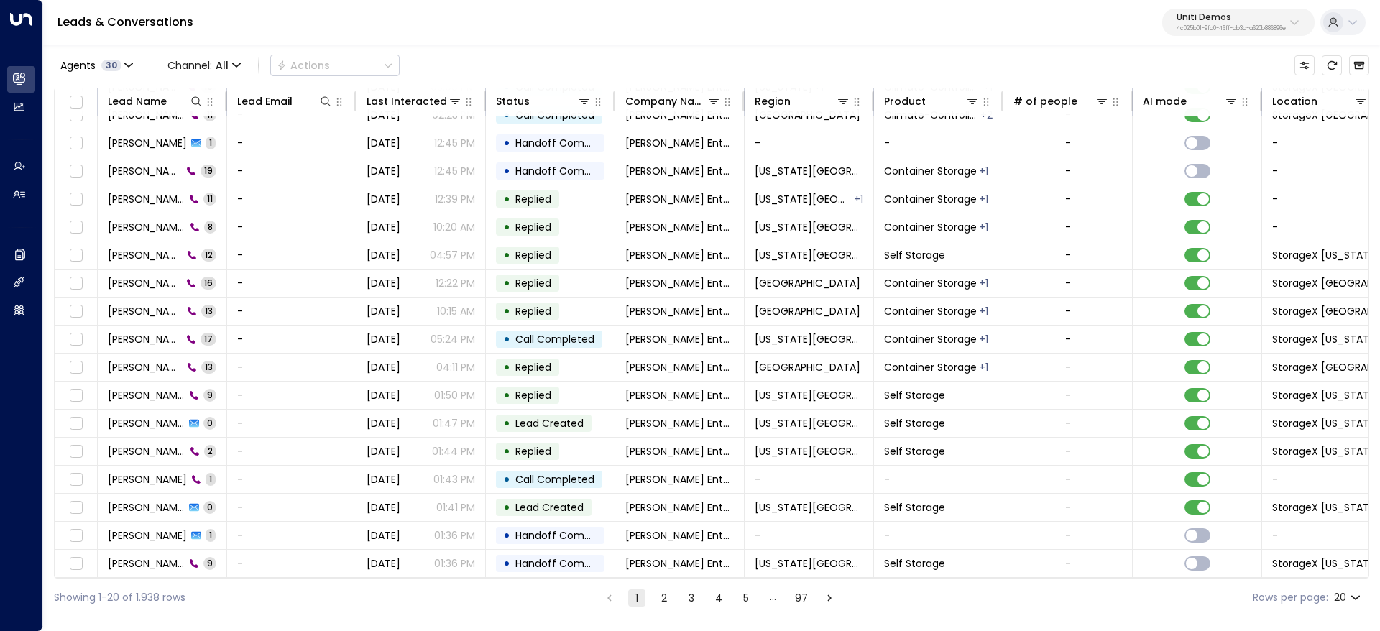
click at [674, 590] on ul "1 2 3 4 5 … 97" at bounding box center [719, 598] width 239 height 18
click at [668, 594] on button "2" at bounding box center [664, 597] width 17 height 17
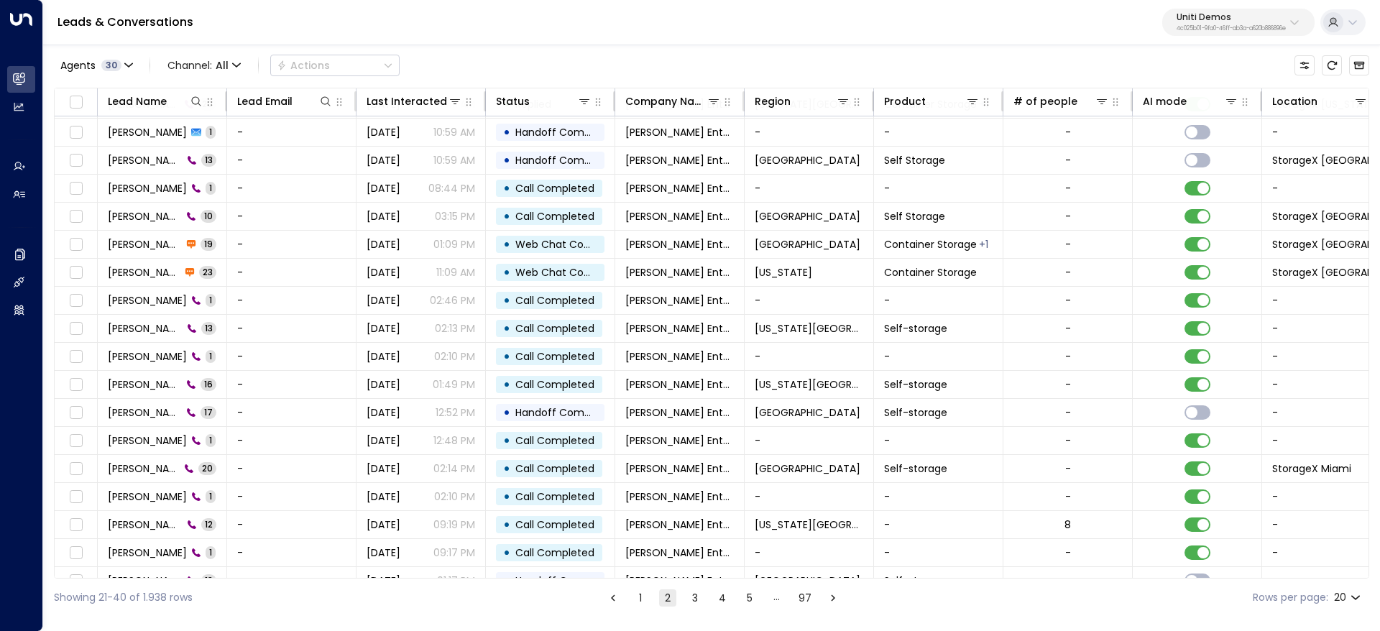
scroll to position [104, 0]
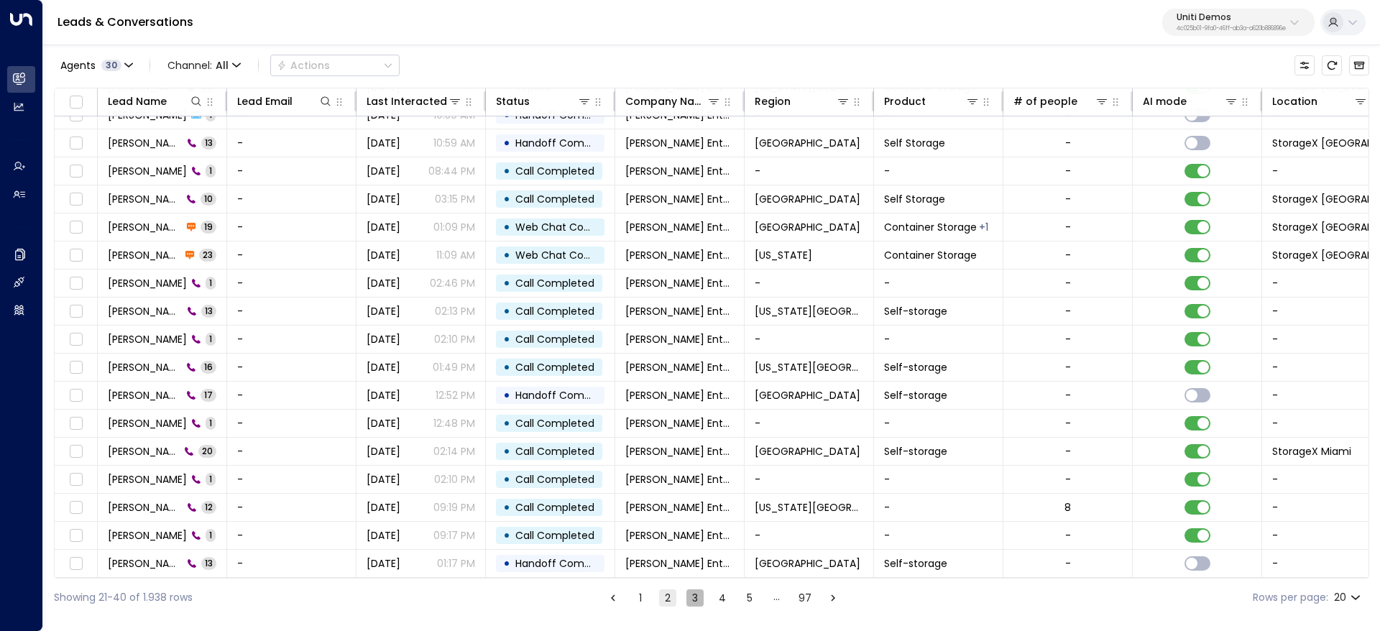
click at [698, 600] on button "3" at bounding box center [694, 597] width 17 height 17
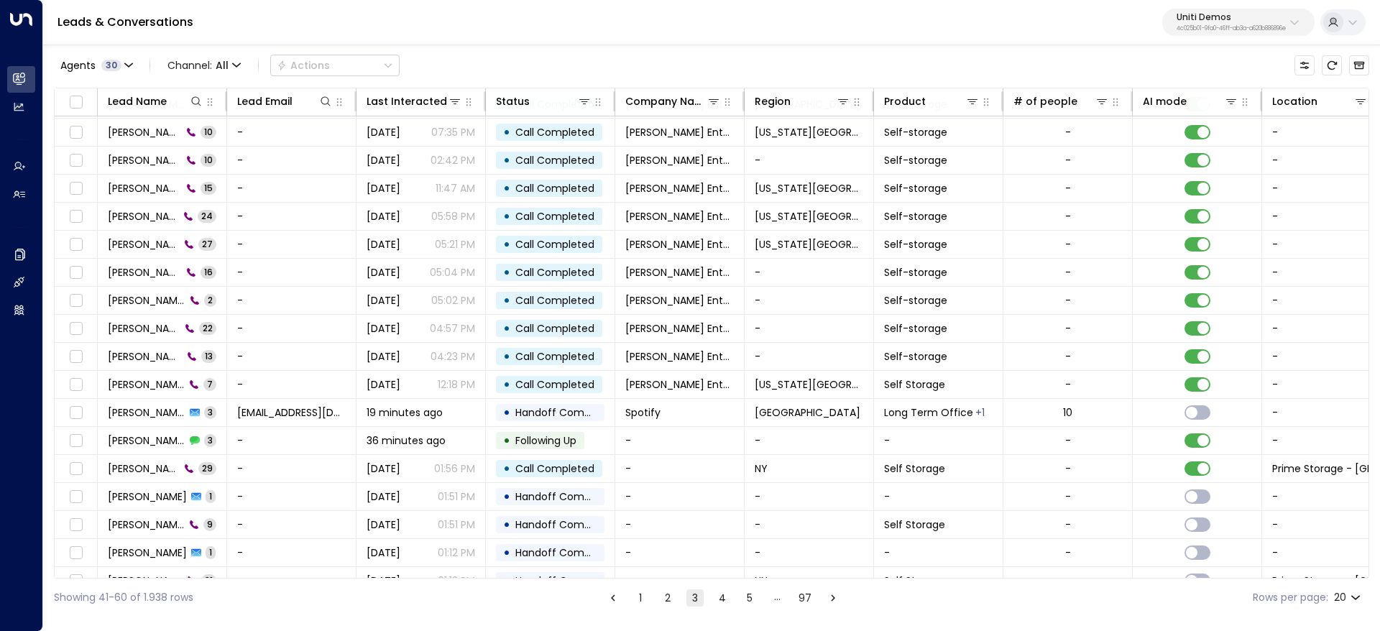
scroll to position [104, 0]
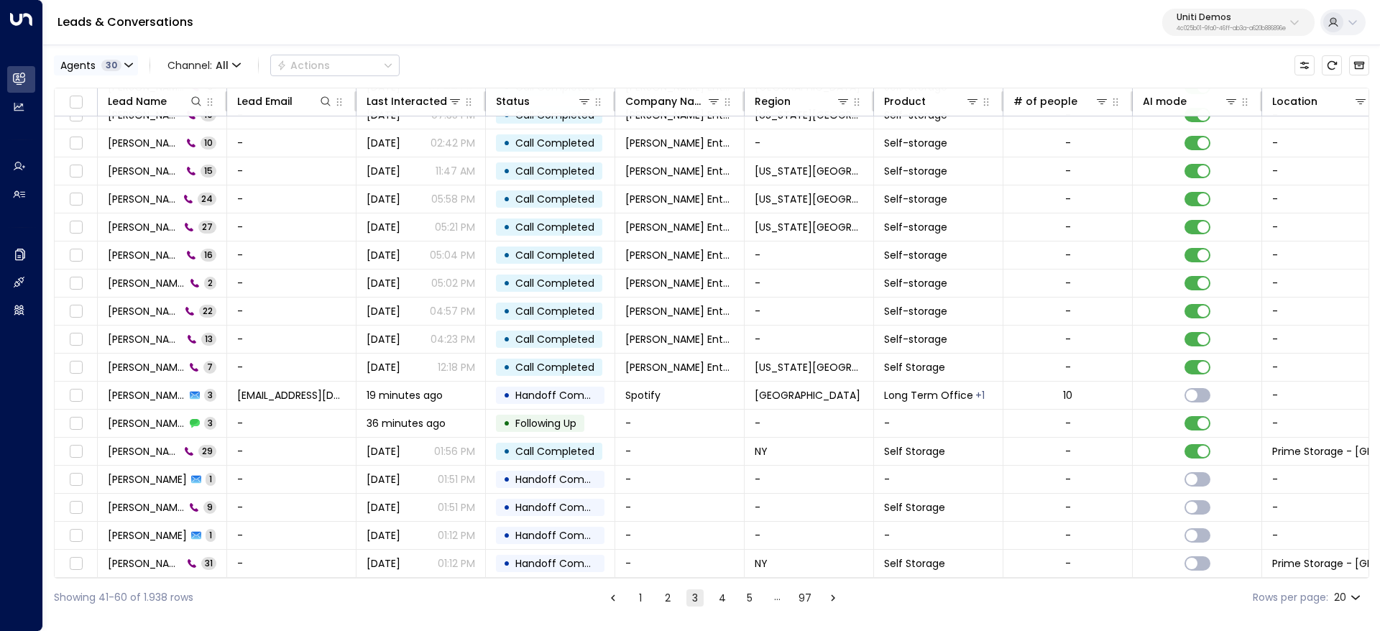
click at [134, 60] on button "Agents 30" at bounding box center [96, 65] width 84 height 20
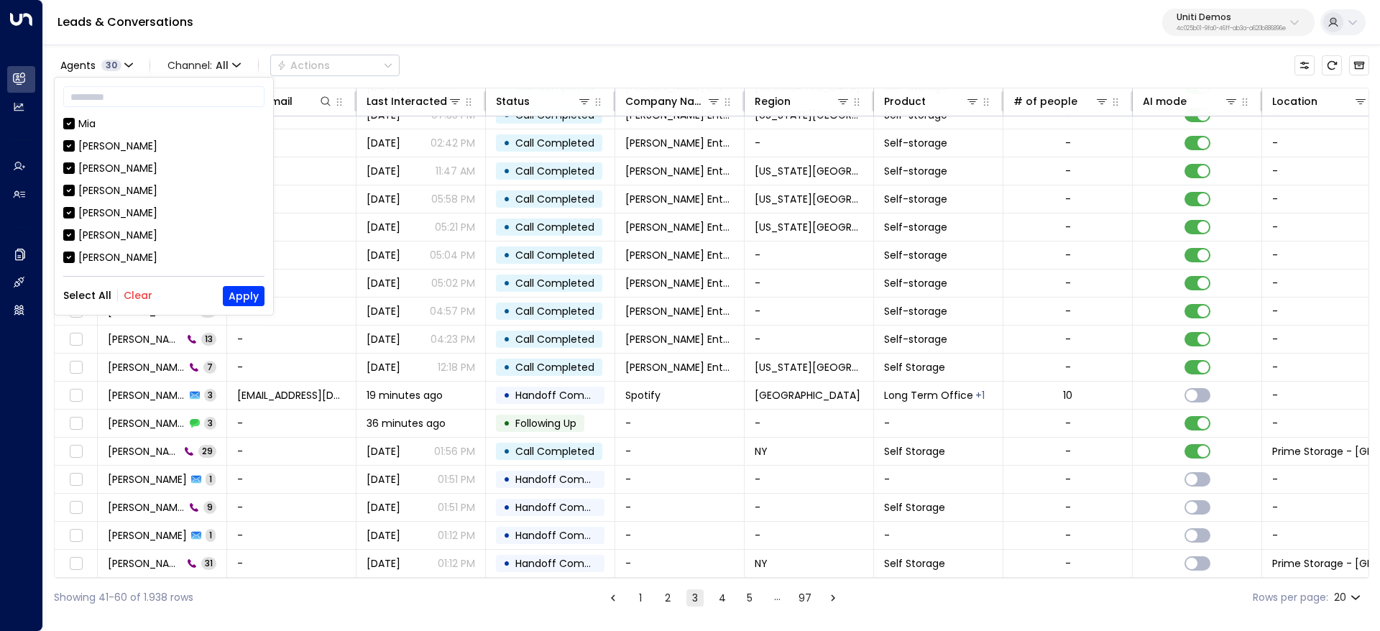
click at [75, 295] on button "Select All" at bounding box center [87, 296] width 48 height 12
click at [85, 297] on button "Select All" at bounding box center [87, 296] width 48 height 12
click at [132, 291] on button "Clear" at bounding box center [138, 296] width 29 height 12
click at [91, 235] on div "[PERSON_NAME]" at bounding box center [117, 235] width 79 height 15
click at [216, 300] on div "Select All Clear Apply" at bounding box center [163, 296] width 201 height 20
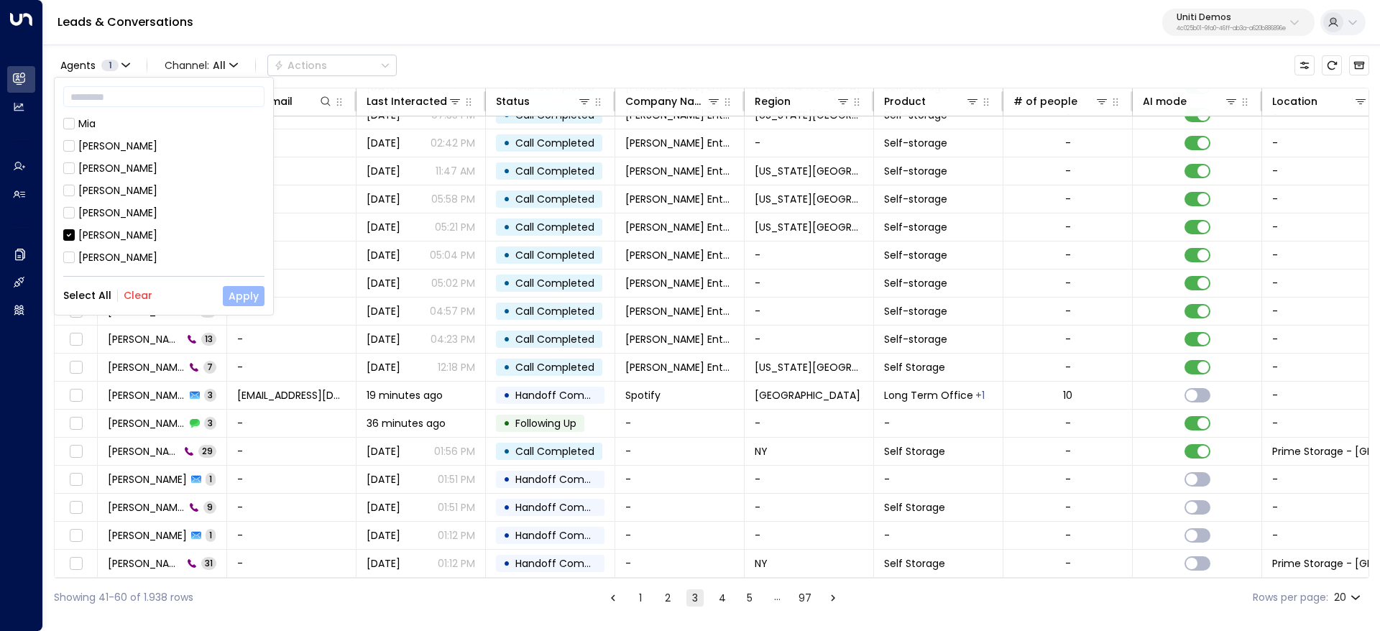
click at [246, 300] on button "Apply" at bounding box center [244, 296] width 42 height 20
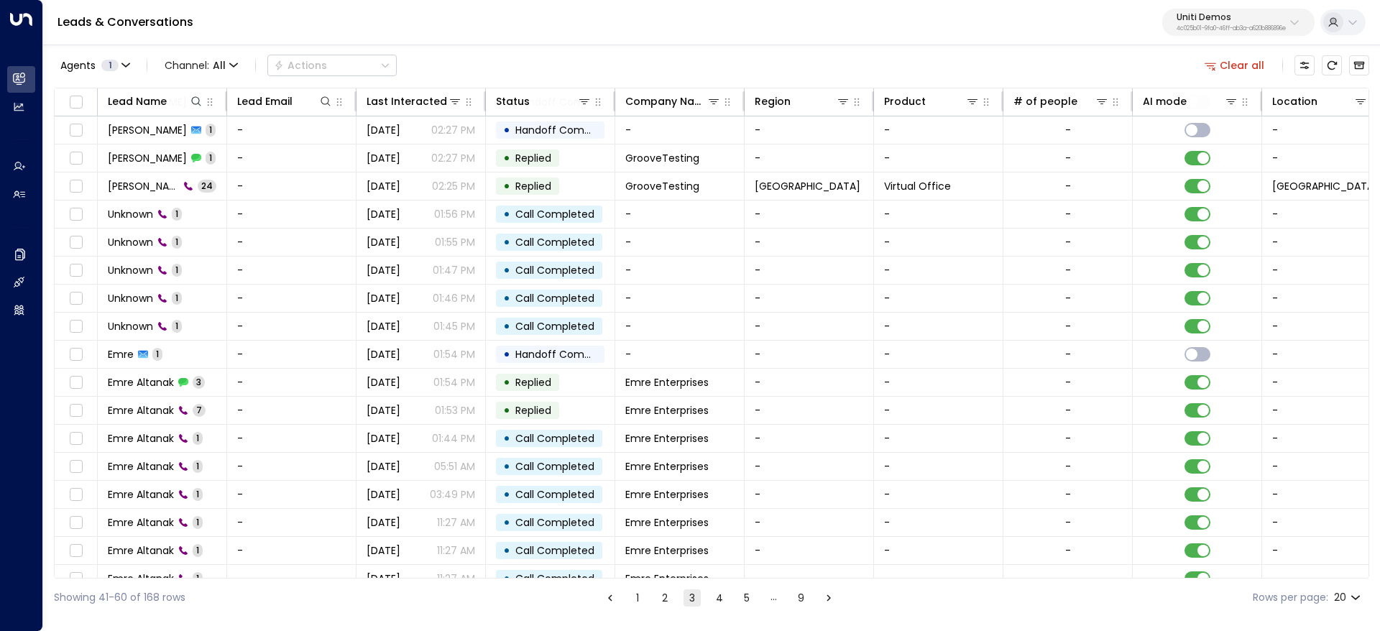
scroll to position [104, 0]
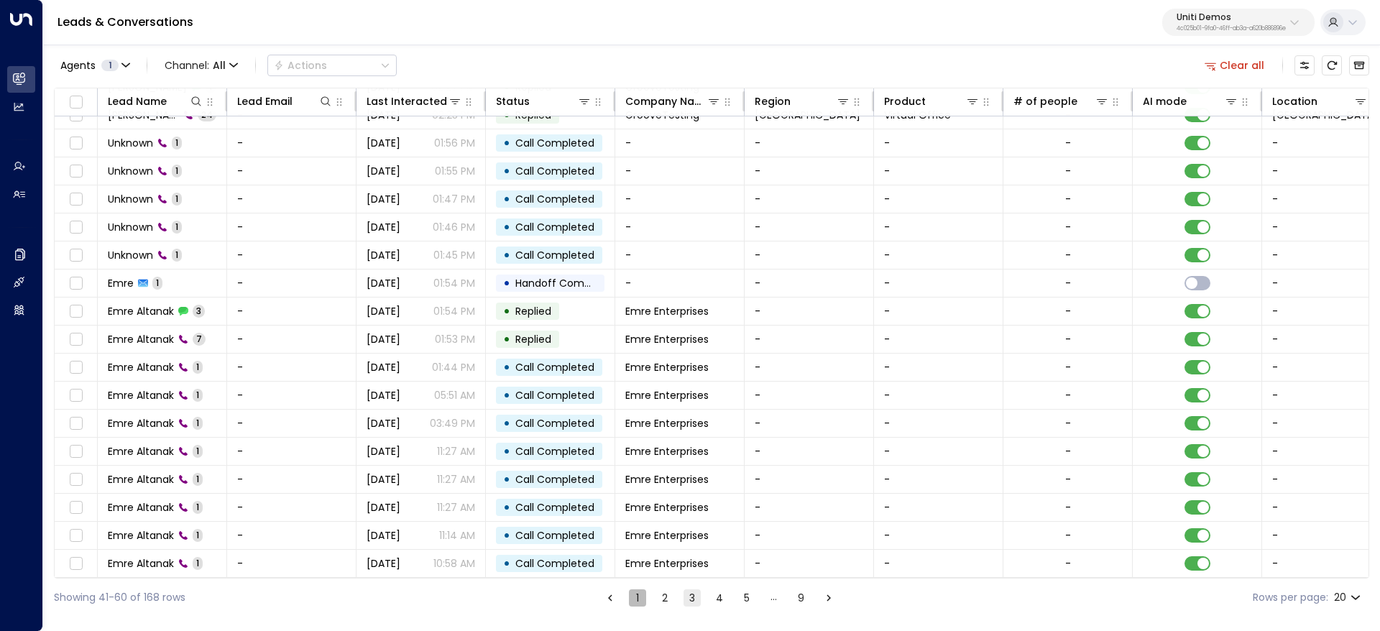
click at [635, 601] on button "1" at bounding box center [637, 597] width 17 height 17
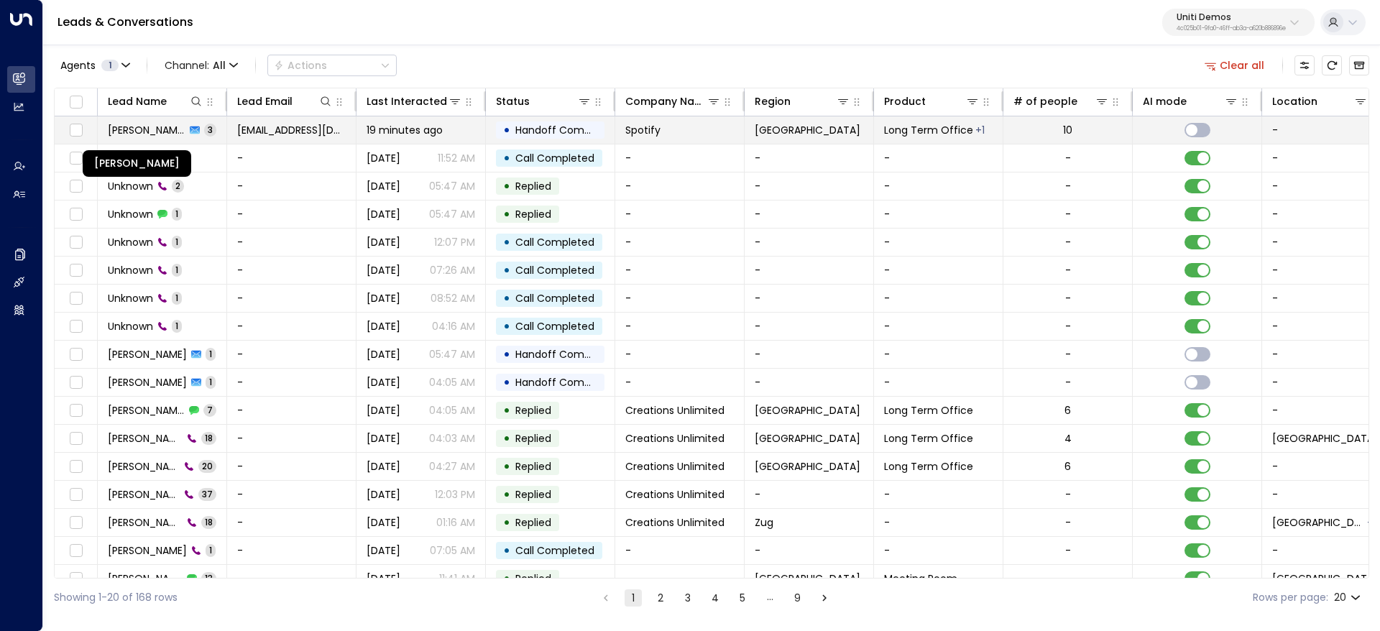
click at [134, 129] on span "[PERSON_NAME]" at bounding box center [147, 130] width 78 height 14
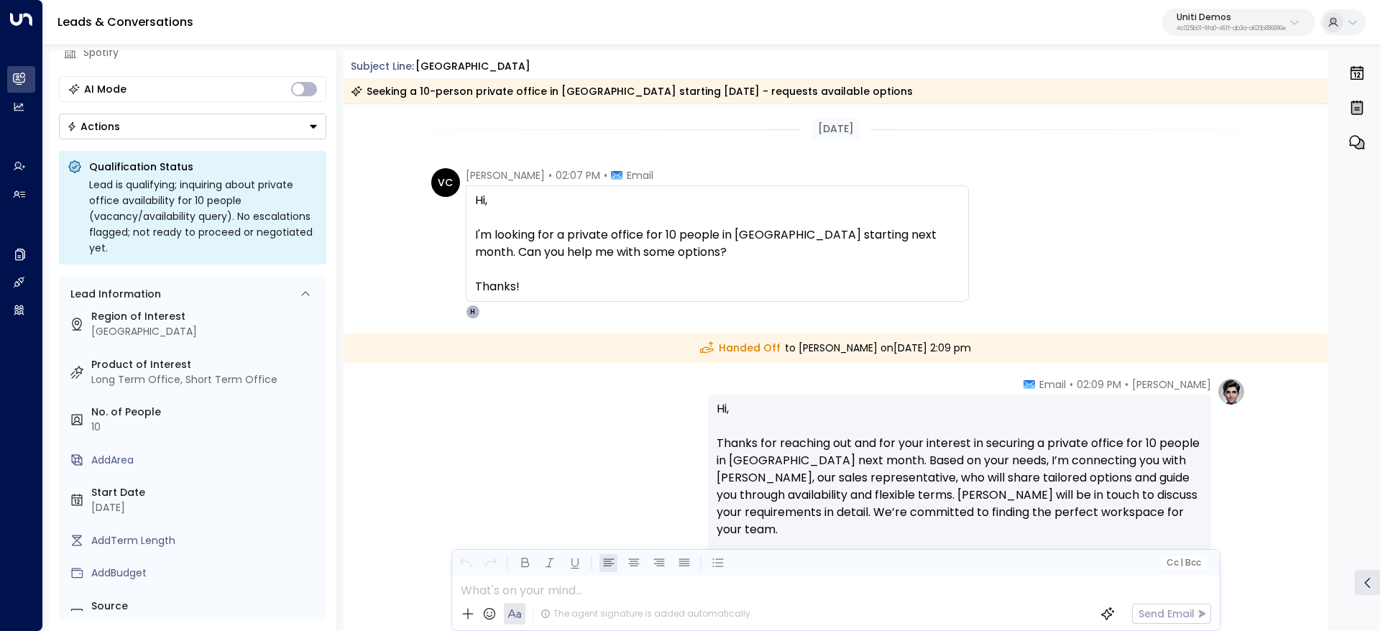
scroll to position [139, 0]
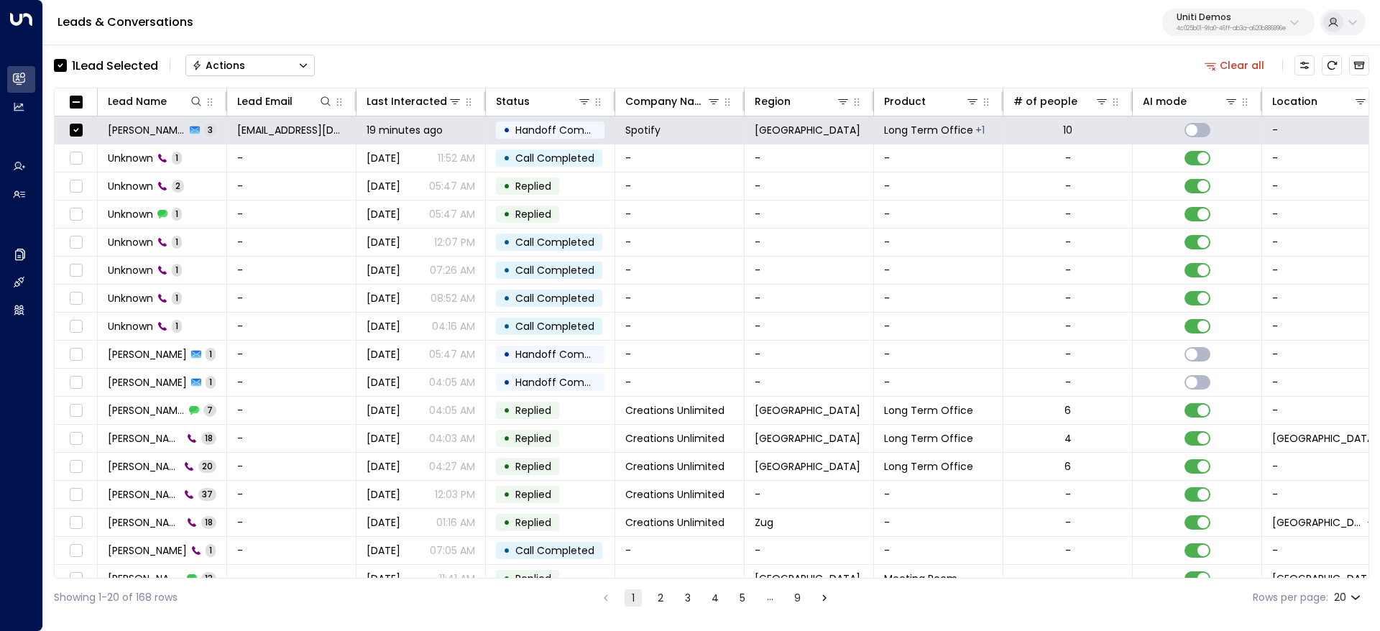
click at [281, 66] on button "Actions" at bounding box center [249, 66] width 129 height 22
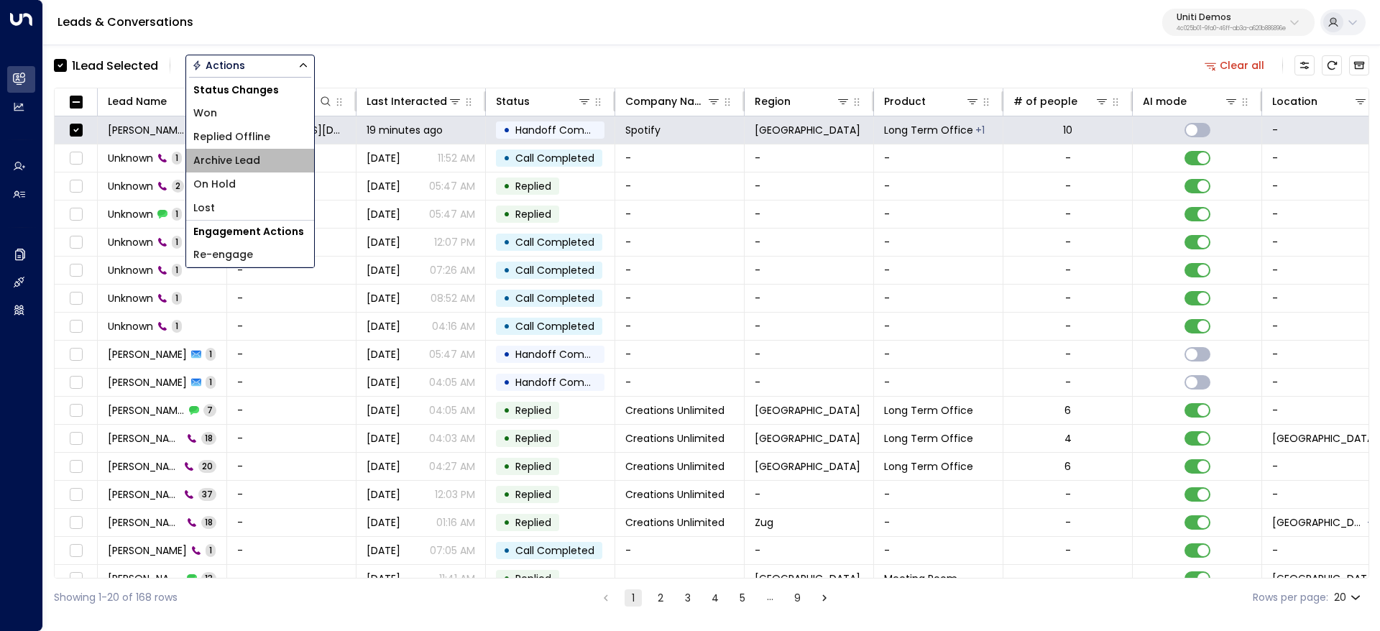
click at [263, 163] on li "Archive Lead" at bounding box center [250, 161] width 128 height 24
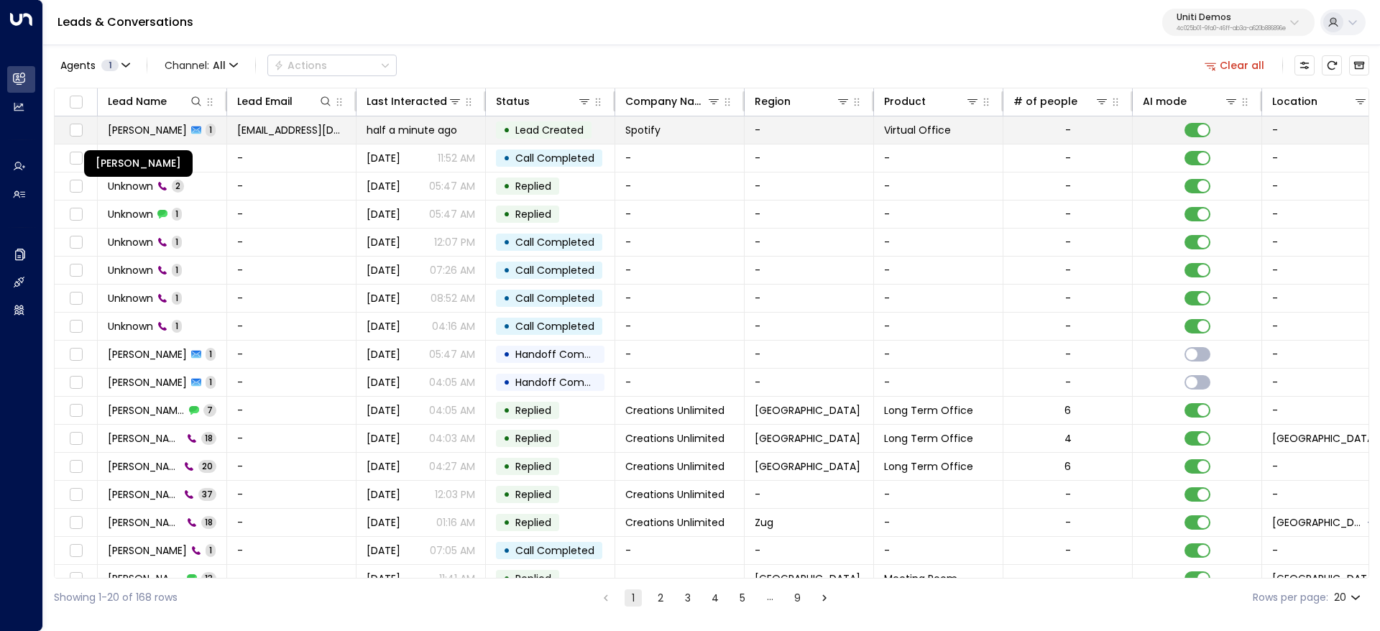
click at [142, 129] on span "valentina Colugnatti" at bounding box center [147, 130] width 79 height 14
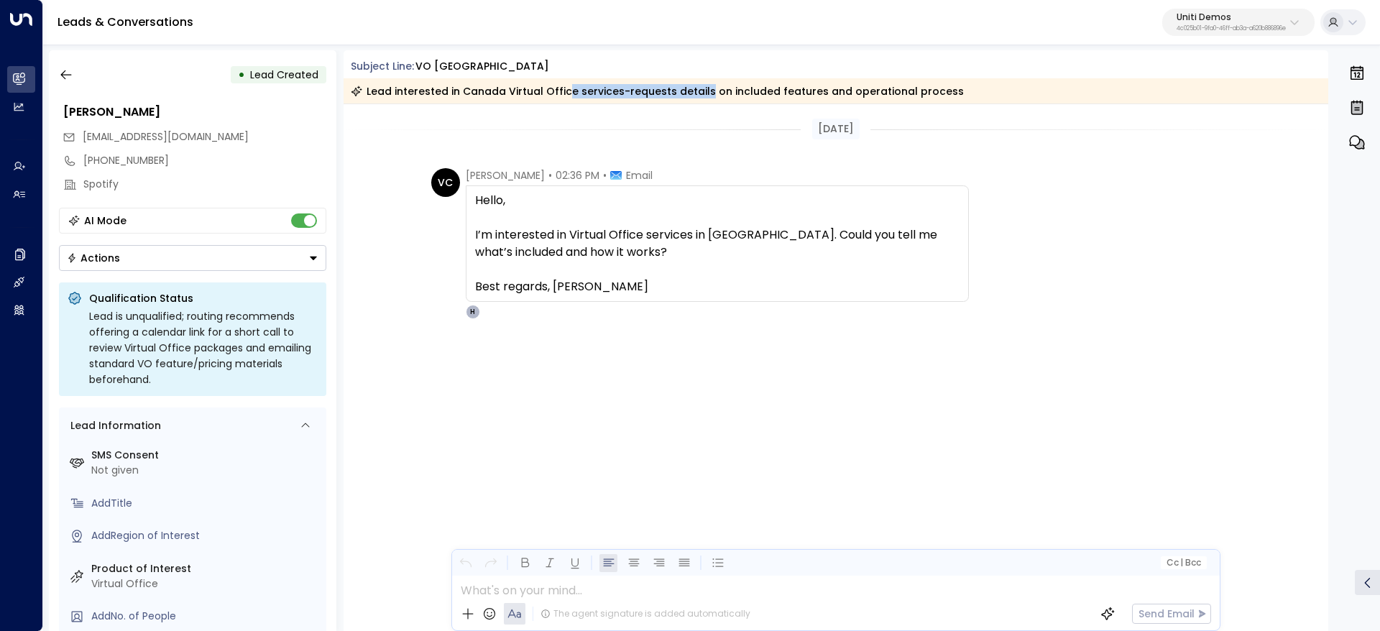
drag, startPoint x: 720, startPoint y: 89, endPoint x: 796, endPoint y: 101, distance: 76.3
click at [749, 93] on div "Lead interested in Canada Virtual Office services-requests details on included …" at bounding box center [837, 90] width 986 height 25
click at [796, 101] on div "Lead interested in Canada Virtual Office services-requests details on included …" at bounding box center [837, 90] width 986 height 25
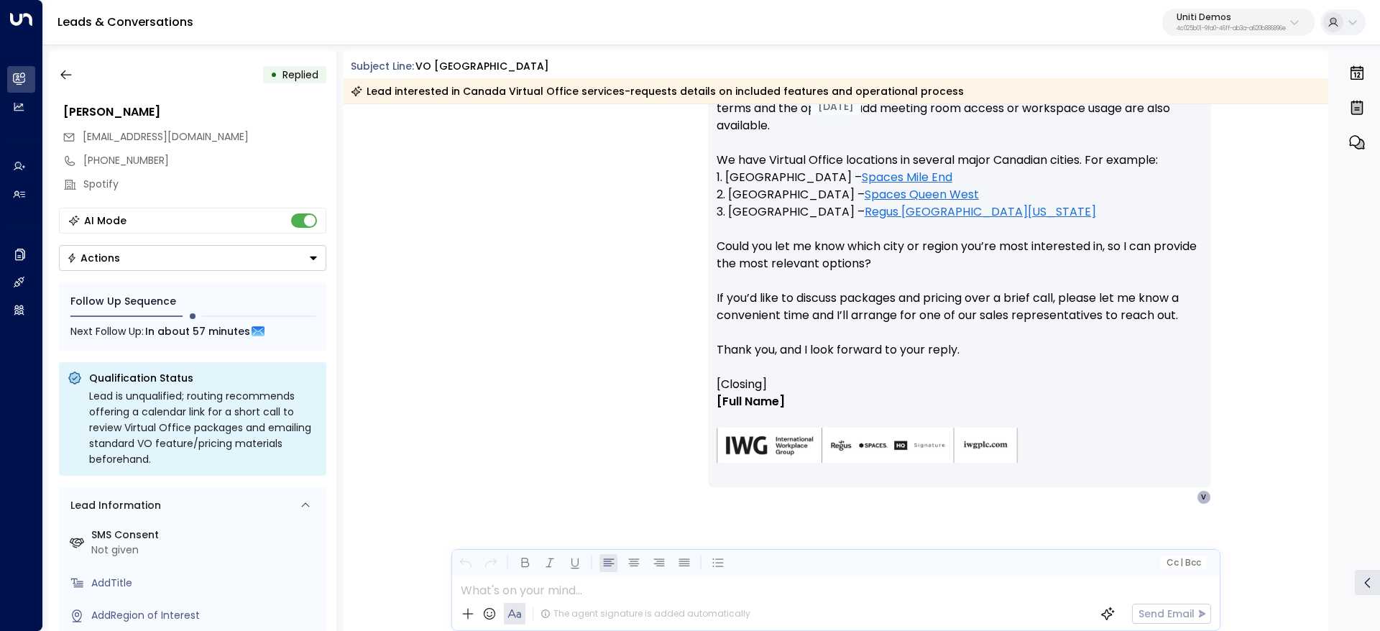
scroll to position [37, 0]
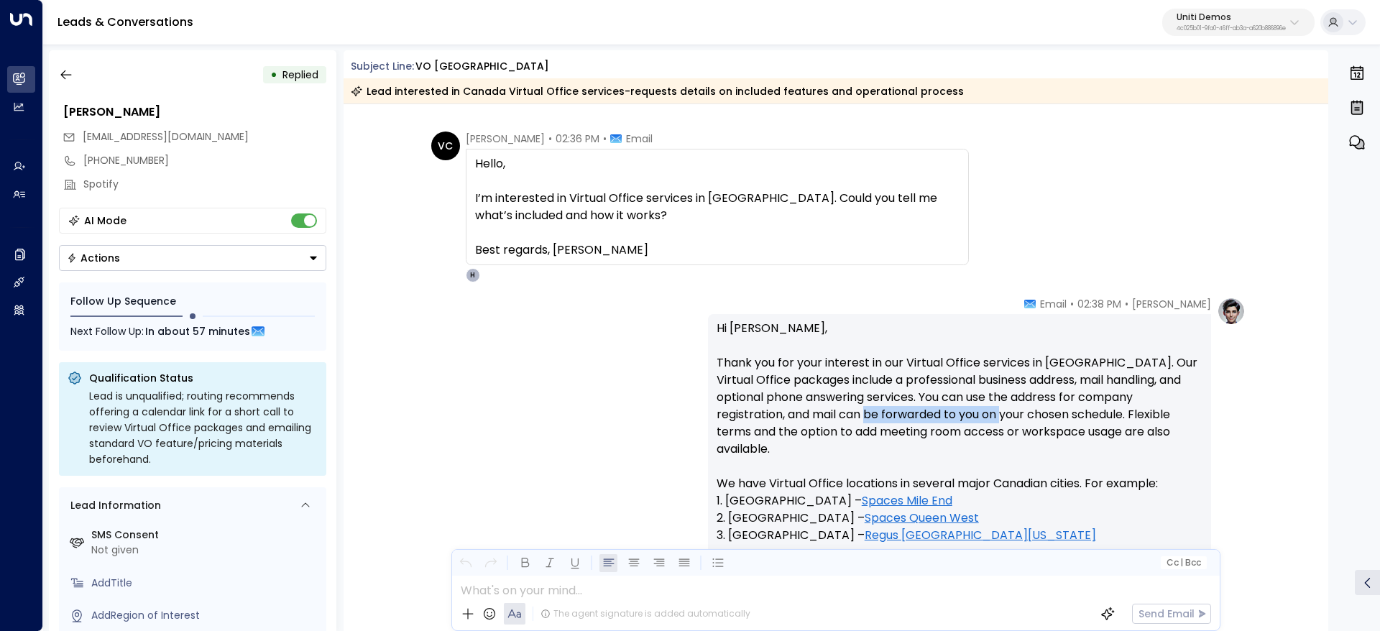
drag, startPoint x: 875, startPoint y: 411, endPoint x: 1134, endPoint y: 423, distance: 259.8
click at [1134, 423] on p "Hi Valentina, Thank you for your interest in our Virtual Office services in Can…" at bounding box center [960, 510] width 486 height 380
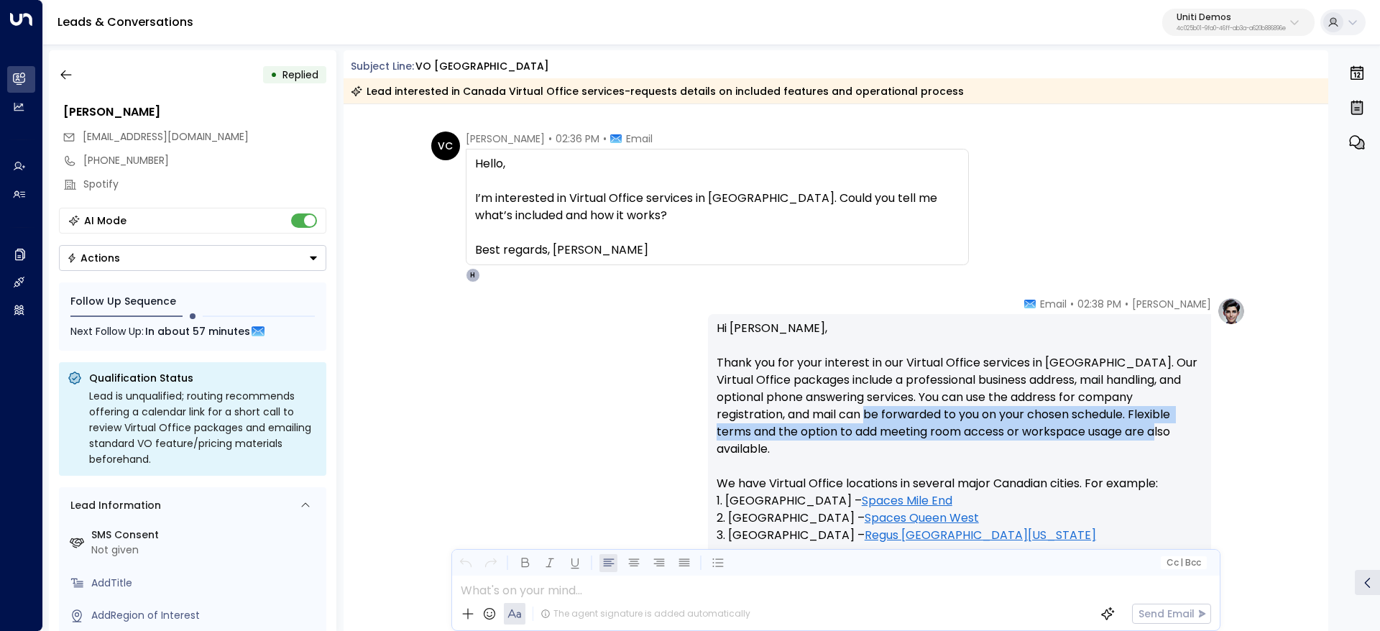
click at [1136, 423] on p "Hi Valentina, Thank you for your interest in our Virtual Office services in Can…" at bounding box center [960, 510] width 486 height 380
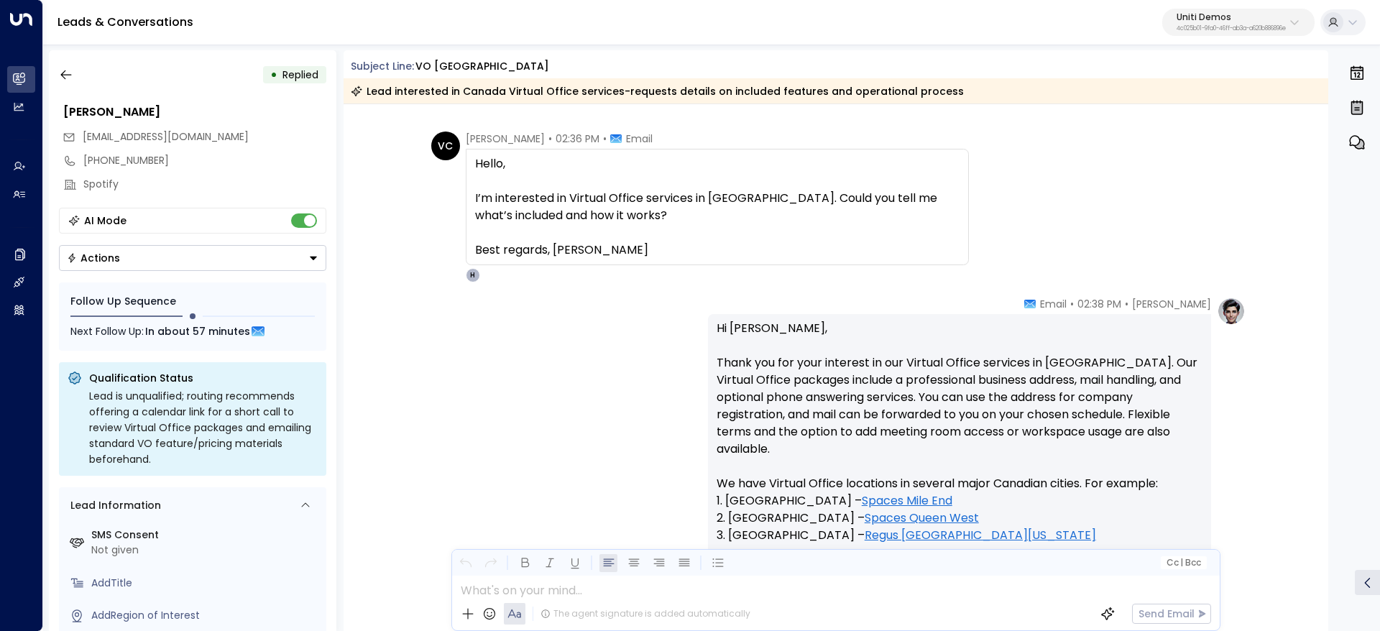
click at [1016, 433] on p "Hi Valentina, Thank you for your interest in our Virtual Office services in Can…" at bounding box center [960, 510] width 486 height 380
drag, startPoint x: 850, startPoint y: 441, endPoint x: 1004, endPoint y: 441, distance: 153.8
click at [944, 438] on p "Hi Valentina, Thank you for your interest in our Virtual Office services in Can…" at bounding box center [960, 510] width 486 height 380
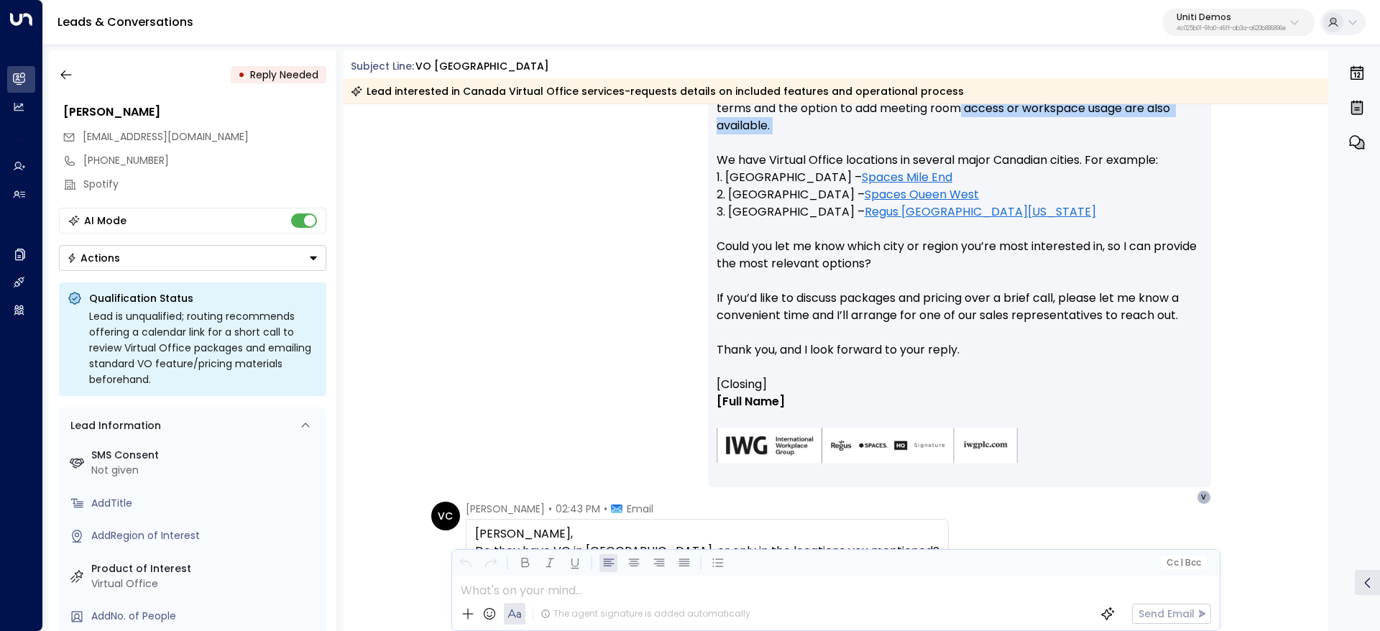
scroll to position [474, 0]
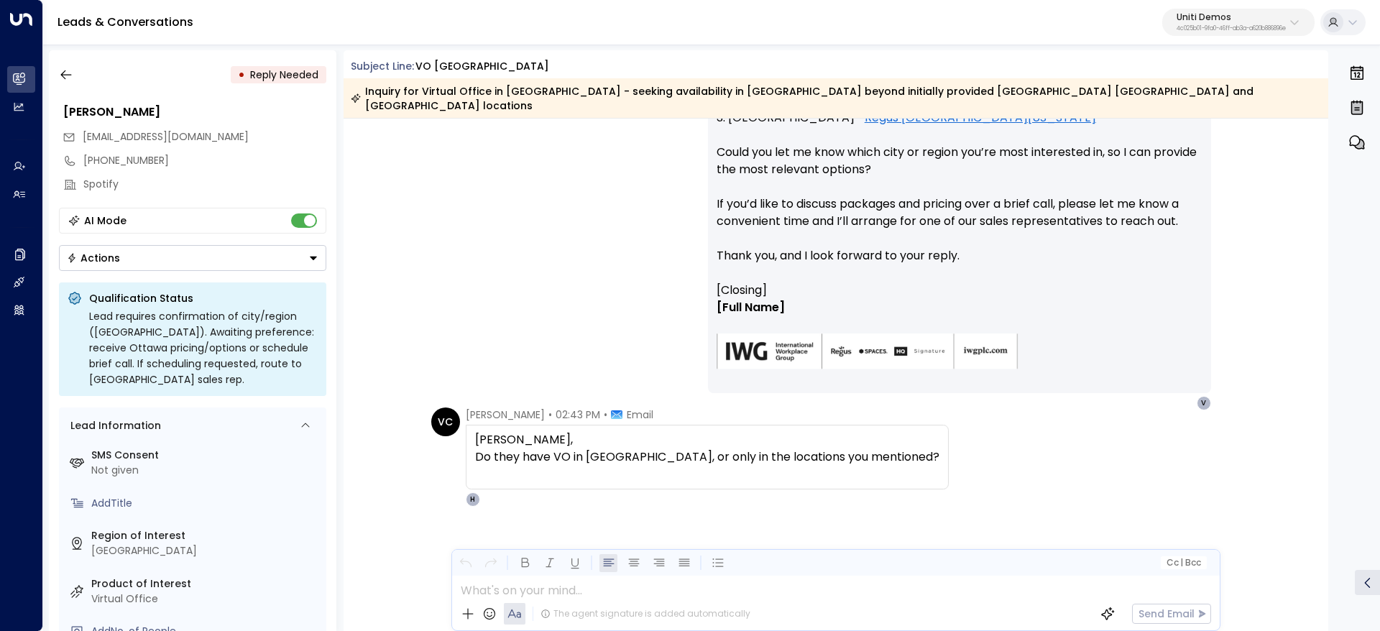
scroll to position [474, 0]
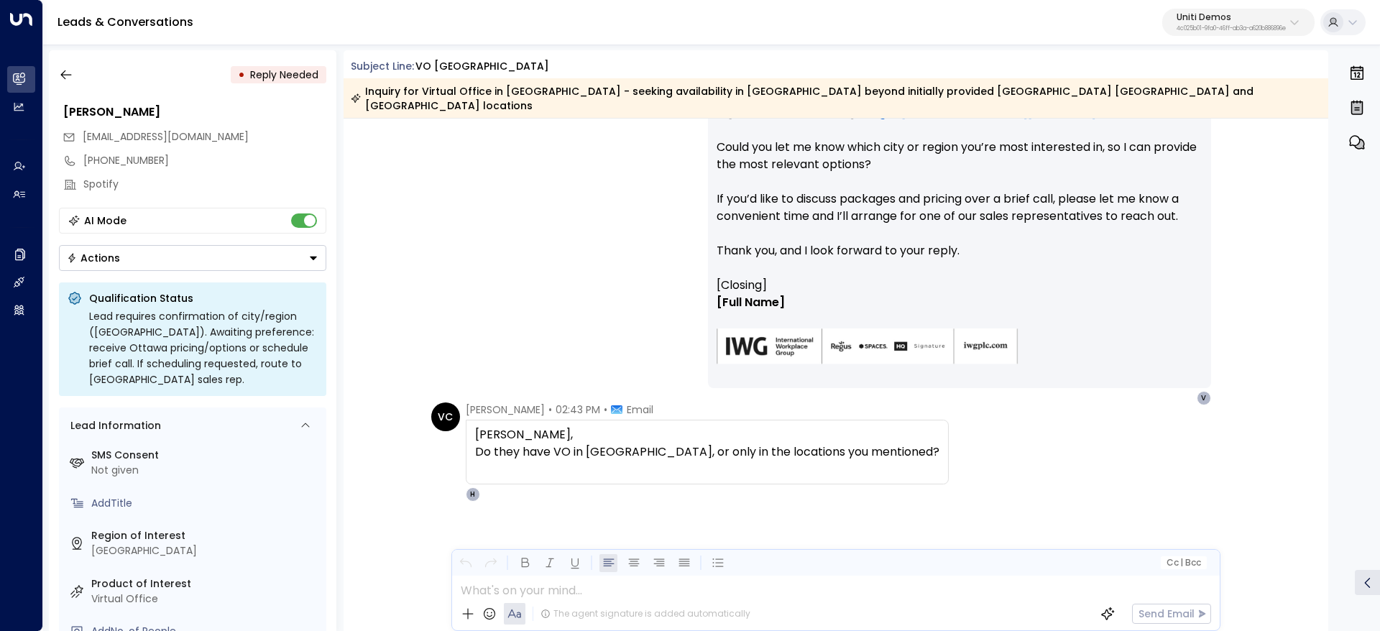
click at [630, 427] on div "[PERSON_NAME], Do they have VO in [GEOGRAPHIC_DATA], or only in the locations y…" at bounding box center [707, 443] width 464 height 35
click at [728, 458] on div "[PERSON_NAME], Do they have VO in [GEOGRAPHIC_DATA], or only in the locations y…" at bounding box center [707, 452] width 464 height 52
click at [743, 443] on div "[PERSON_NAME], Do they have VO in [GEOGRAPHIC_DATA], or only in the locations y…" at bounding box center [707, 443] width 464 height 35
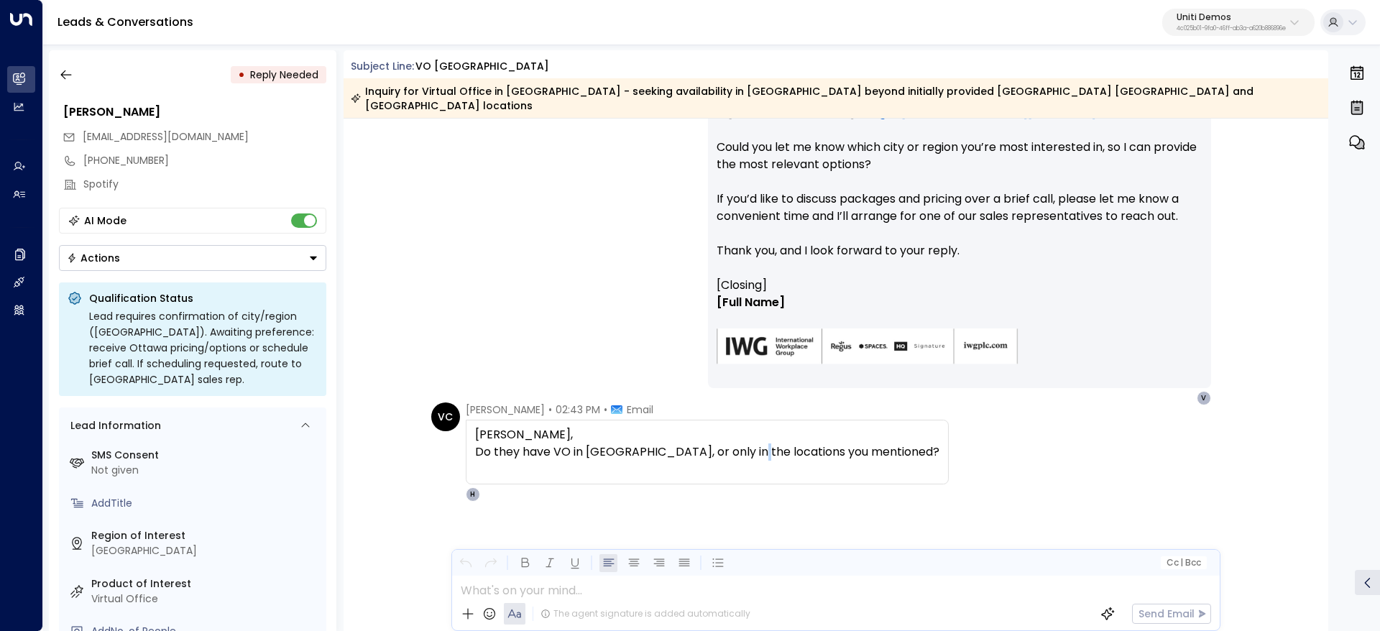
click at [749, 444] on div "[PERSON_NAME], Do they have VO in [GEOGRAPHIC_DATA], or only in the locations y…" at bounding box center [707, 443] width 464 height 35
drag, startPoint x: 583, startPoint y: 433, endPoint x: 886, endPoint y: 437, distance: 303.4
click at [797, 433] on div "Hanna, Do they have VO in Ottawa, or only in the locations you mentioned?" at bounding box center [707, 443] width 464 height 35
click at [886, 437] on div "VC Valentina Colugnatti • 02:43 PM • Email Hanna, Do they have VO in Ottawa, or…" at bounding box center [838, 452] width 814 height 99
drag, startPoint x: 549, startPoint y: 423, endPoint x: 819, endPoint y: 432, distance: 269.7
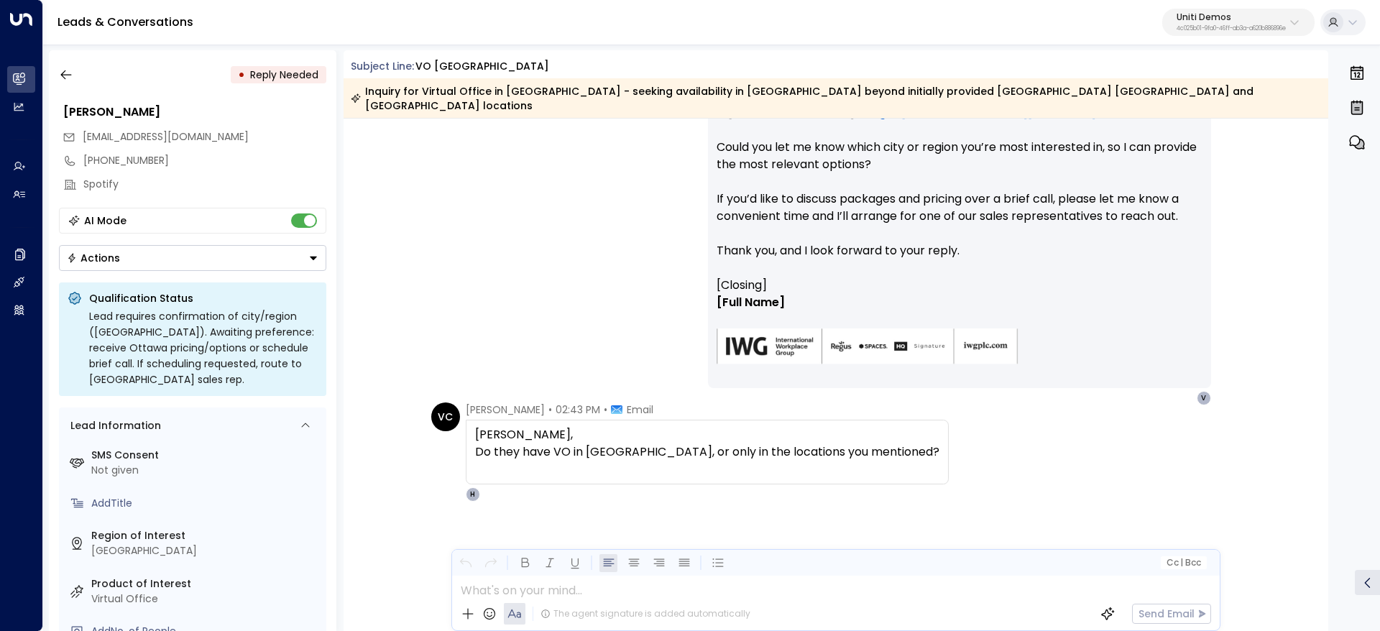
click at [773, 430] on div "Hanna, Do they have VO in Ottawa, or only in the locations you mentioned?" at bounding box center [707, 443] width 464 height 35
drag, startPoint x: 819, startPoint y: 432, endPoint x: 1144, endPoint y: 466, distance: 326.7
click at [819, 432] on div "Hanna, Do they have VO in Ottawa, or only in the locations you mentioned?" at bounding box center [707, 443] width 464 height 35
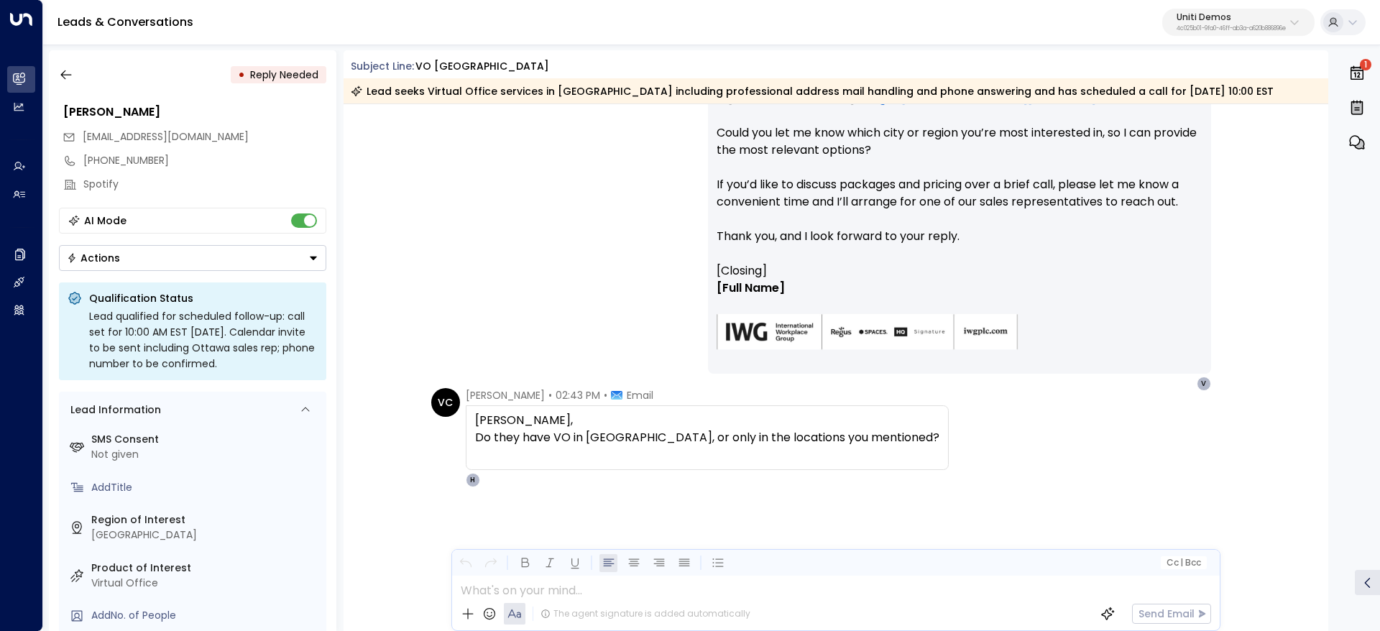
scroll to position [1660, 0]
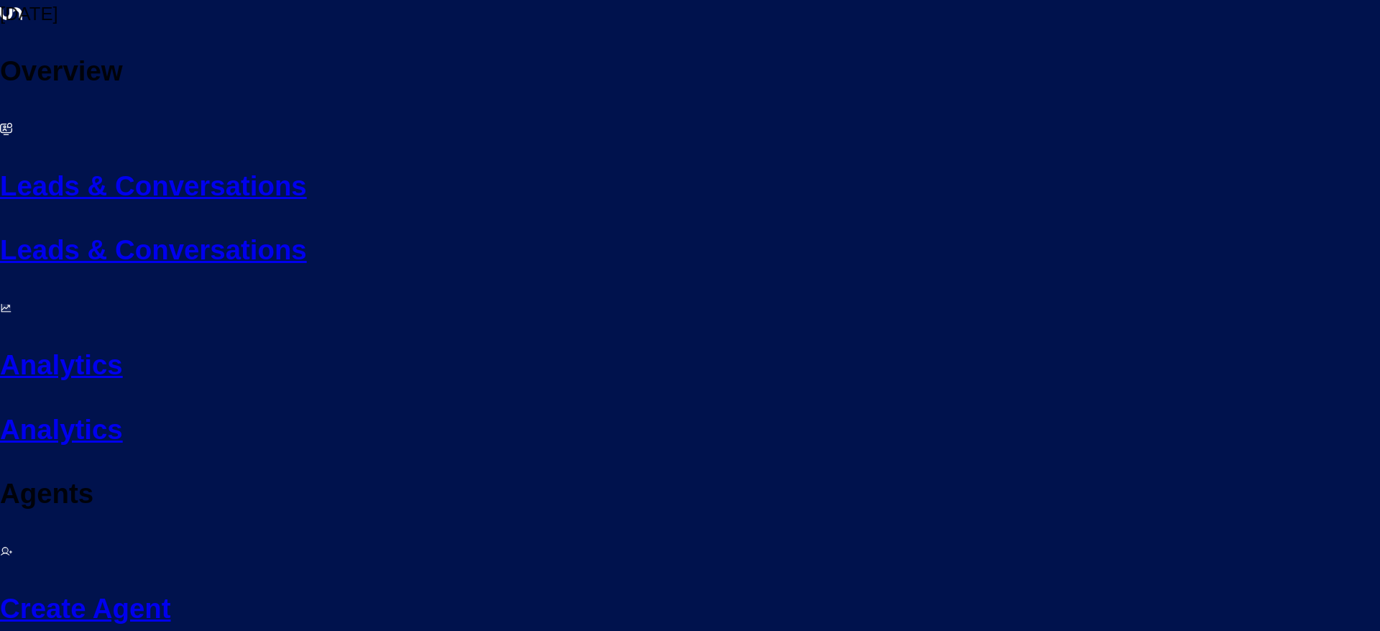
scroll to position [1516, 0]
